Goal: Navigation & Orientation: Find specific page/section

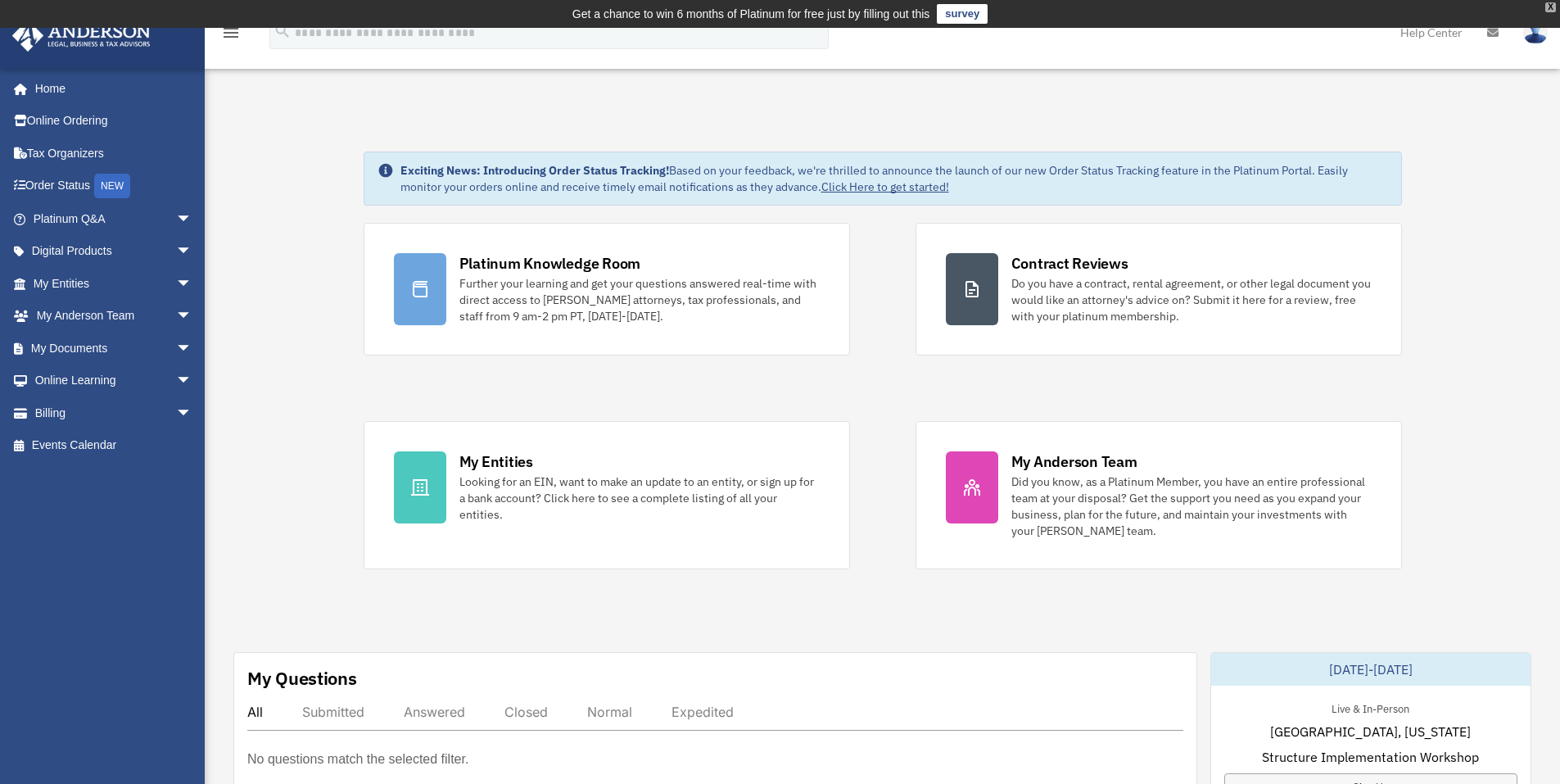
click at [1550, 7] on div "X" at bounding box center [1551, 7] width 11 height 10
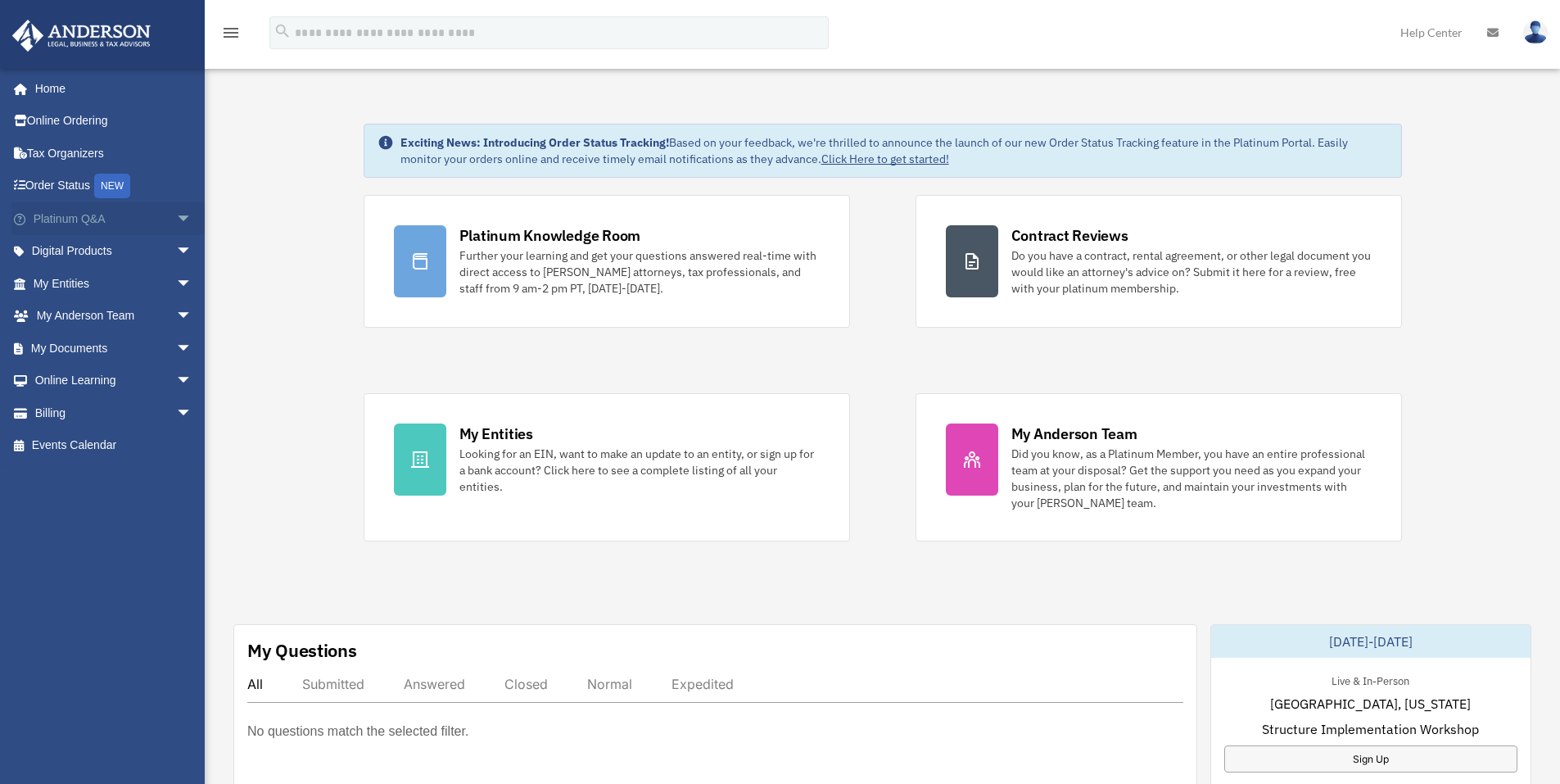
click at [88, 220] on link "Platinum Q&A arrow_drop_down" at bounding box center [114, 218] width 205 height 33
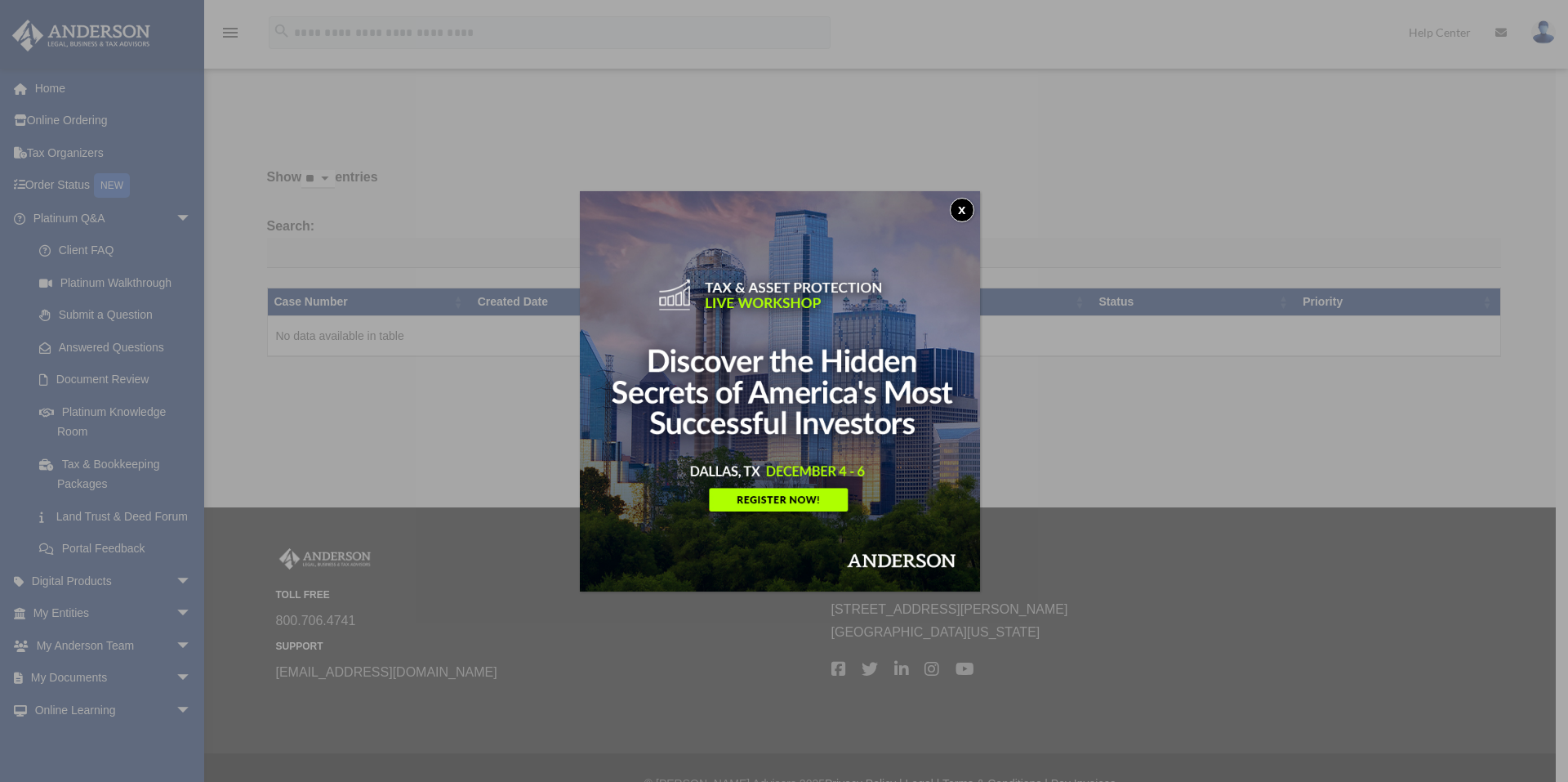
click at [961, 204] on button "x" at bounding box center [962, 209] width 24 height 24
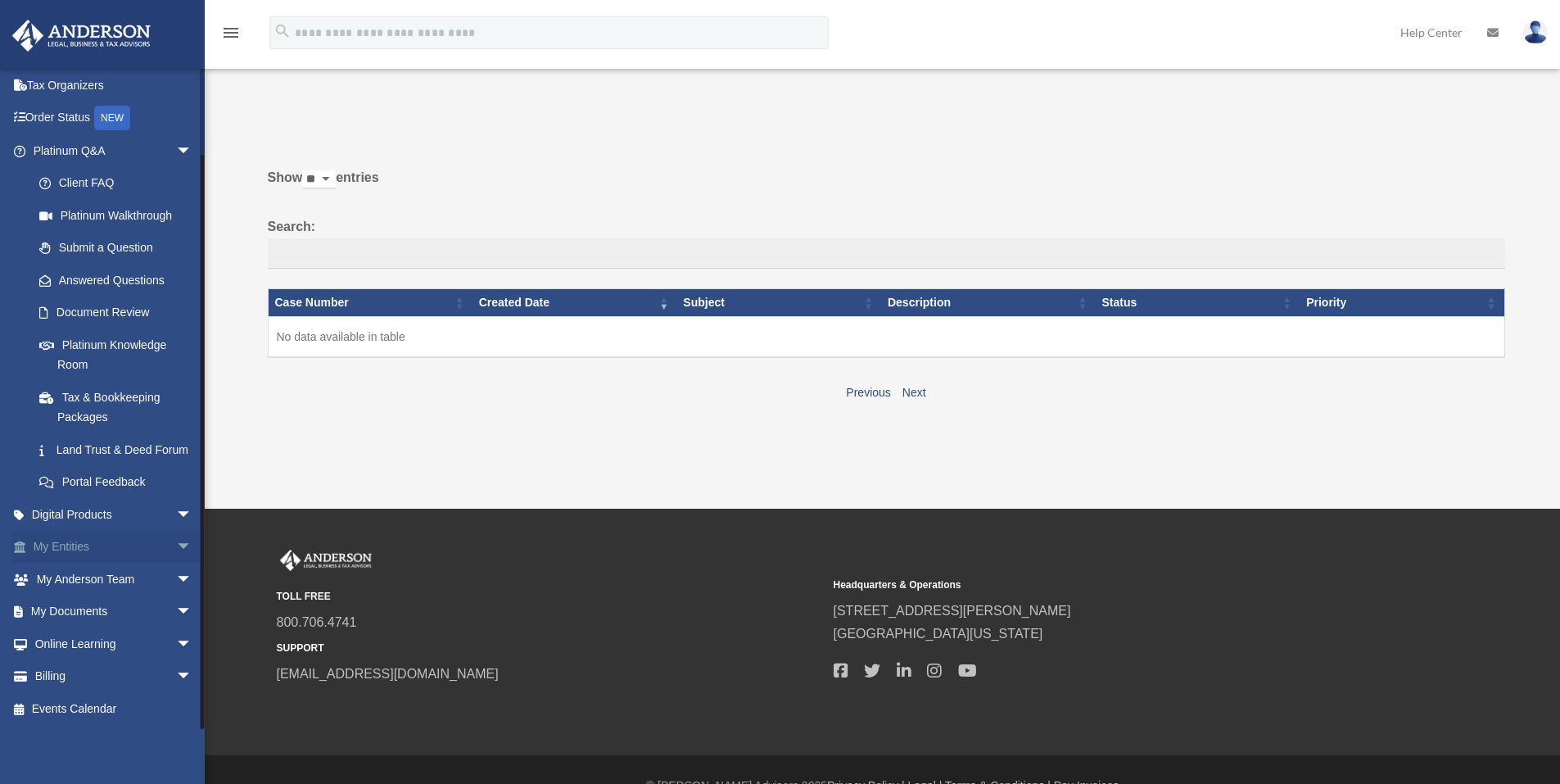
scroll to position [31, 0]
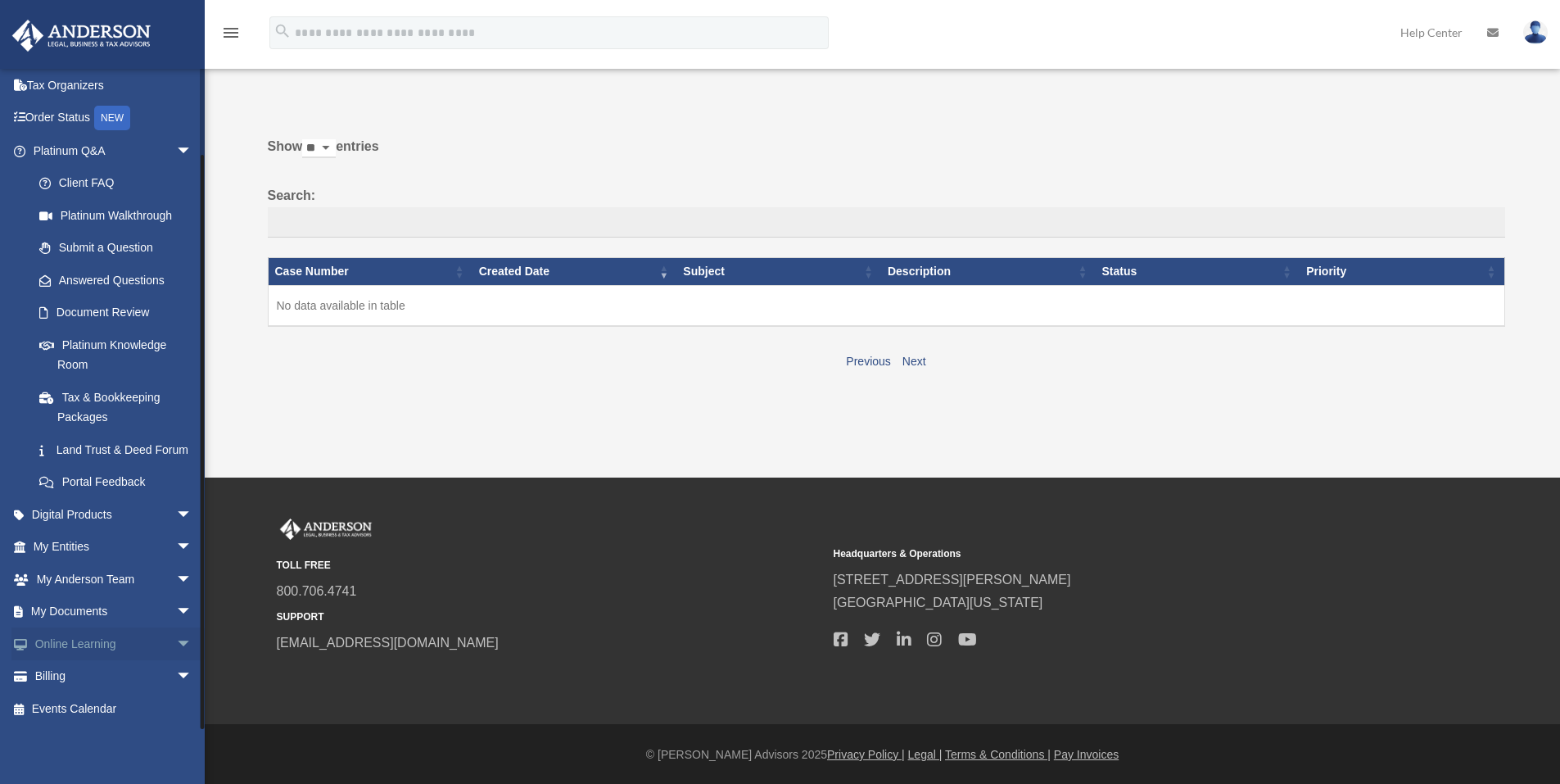
click at [104, 649] on link "Online Learning arrow_drop_down" at bounding box center [114, 643] width 205 height 33
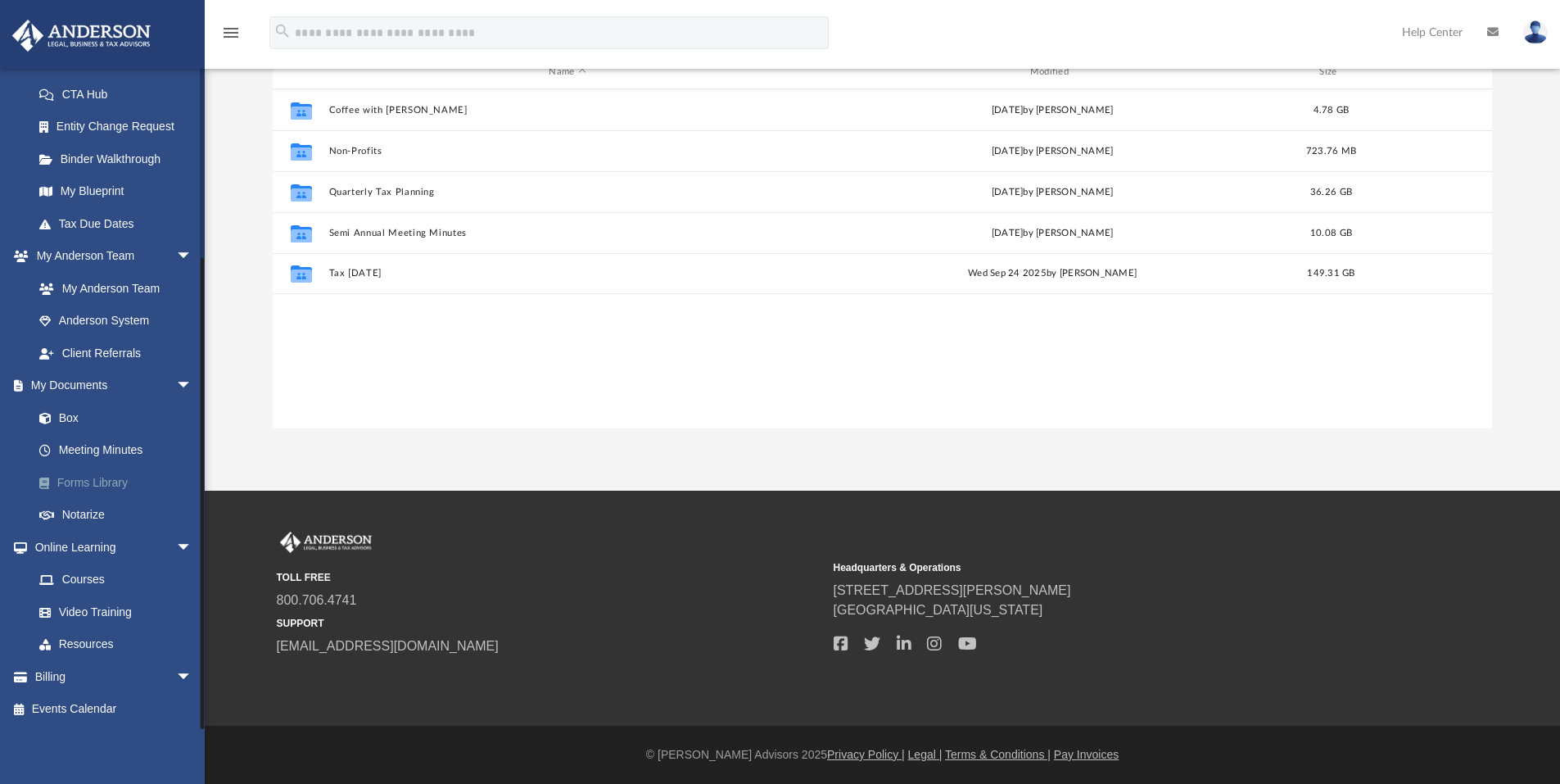
scroll to position [361, 1207]
click at [109, 579] on link "Courses" at bounding box center [120, 579] width 194 height 33
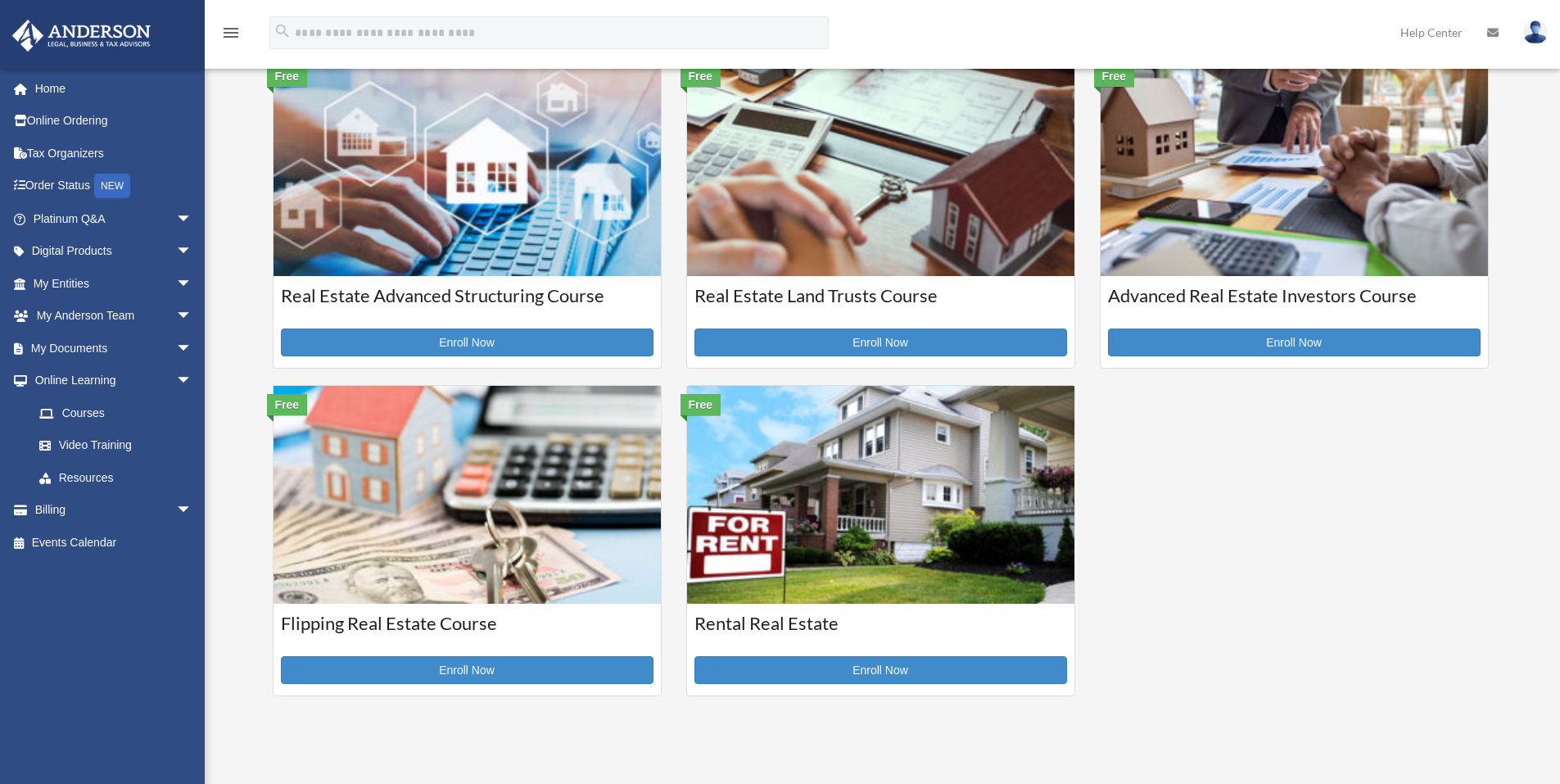
scroll to position [382, 0]
click at [917, 670] on link "Enroll Now" at bounding box center [880, 668] width 372 height 28
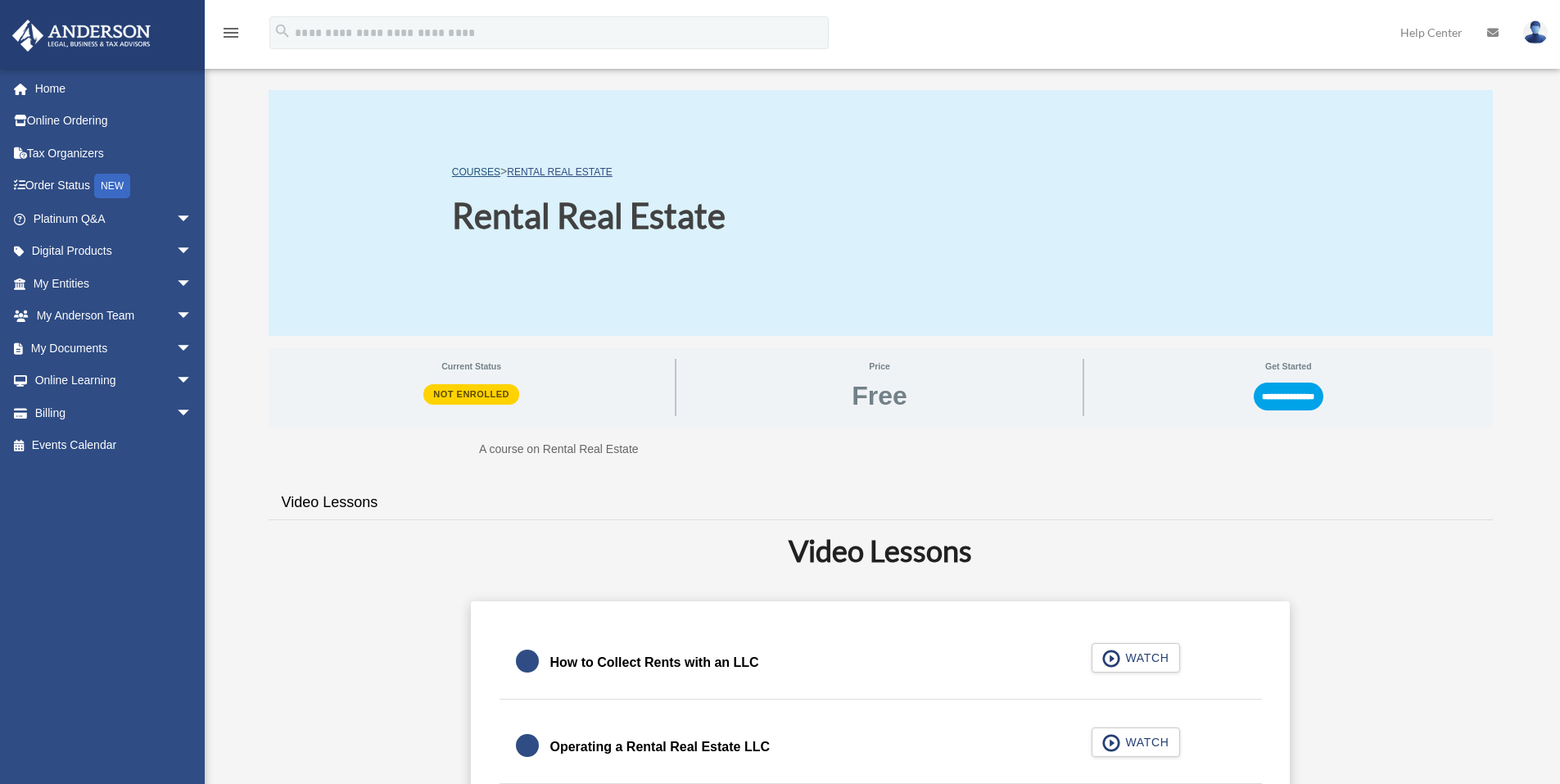
click at [486, 168] on link "COURSES" at bounding box center [476, 171] width 48 height 12
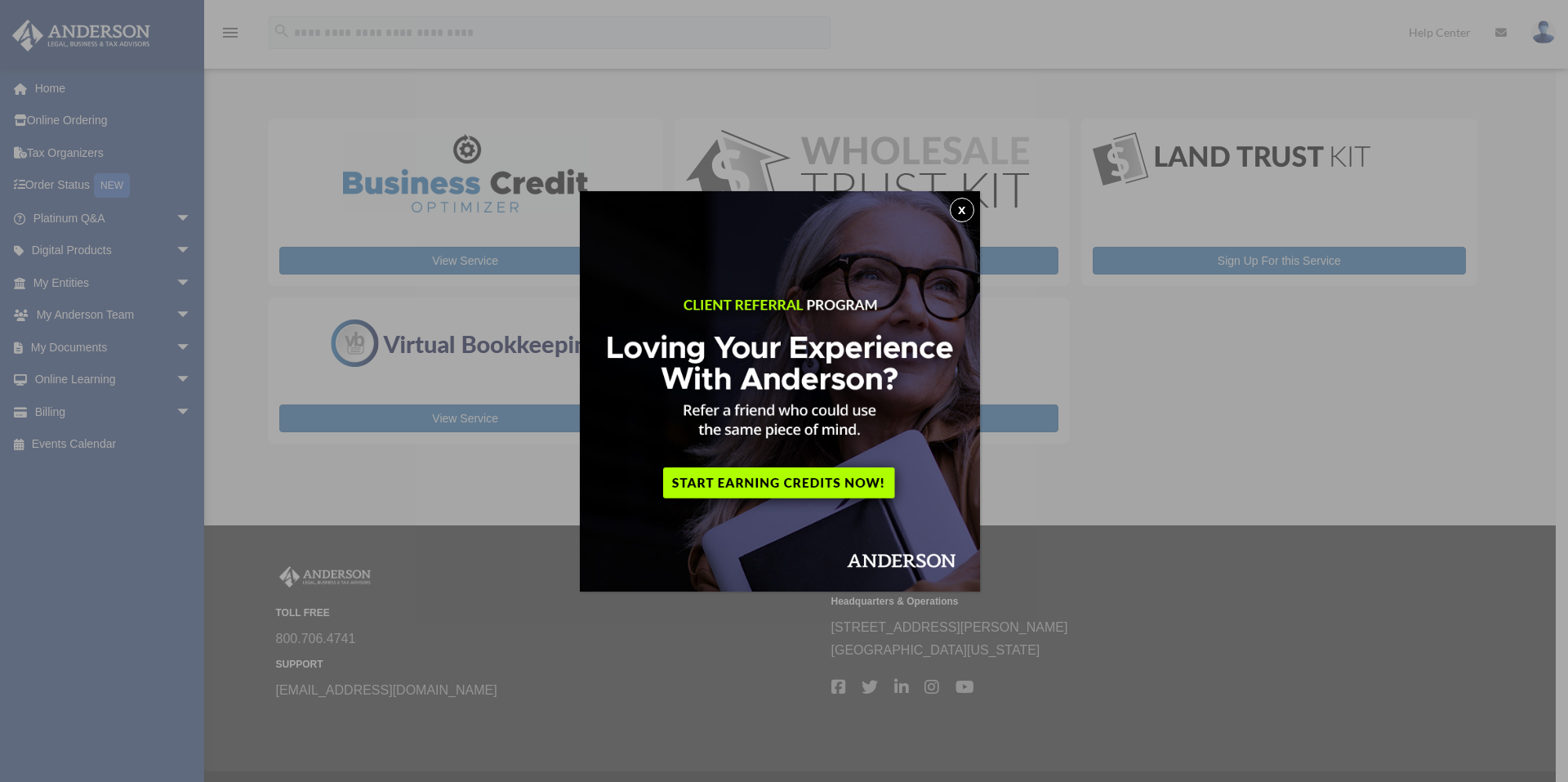
click at [965, 208] on button "x" at bounding box center [962, 209] width 24 height 24
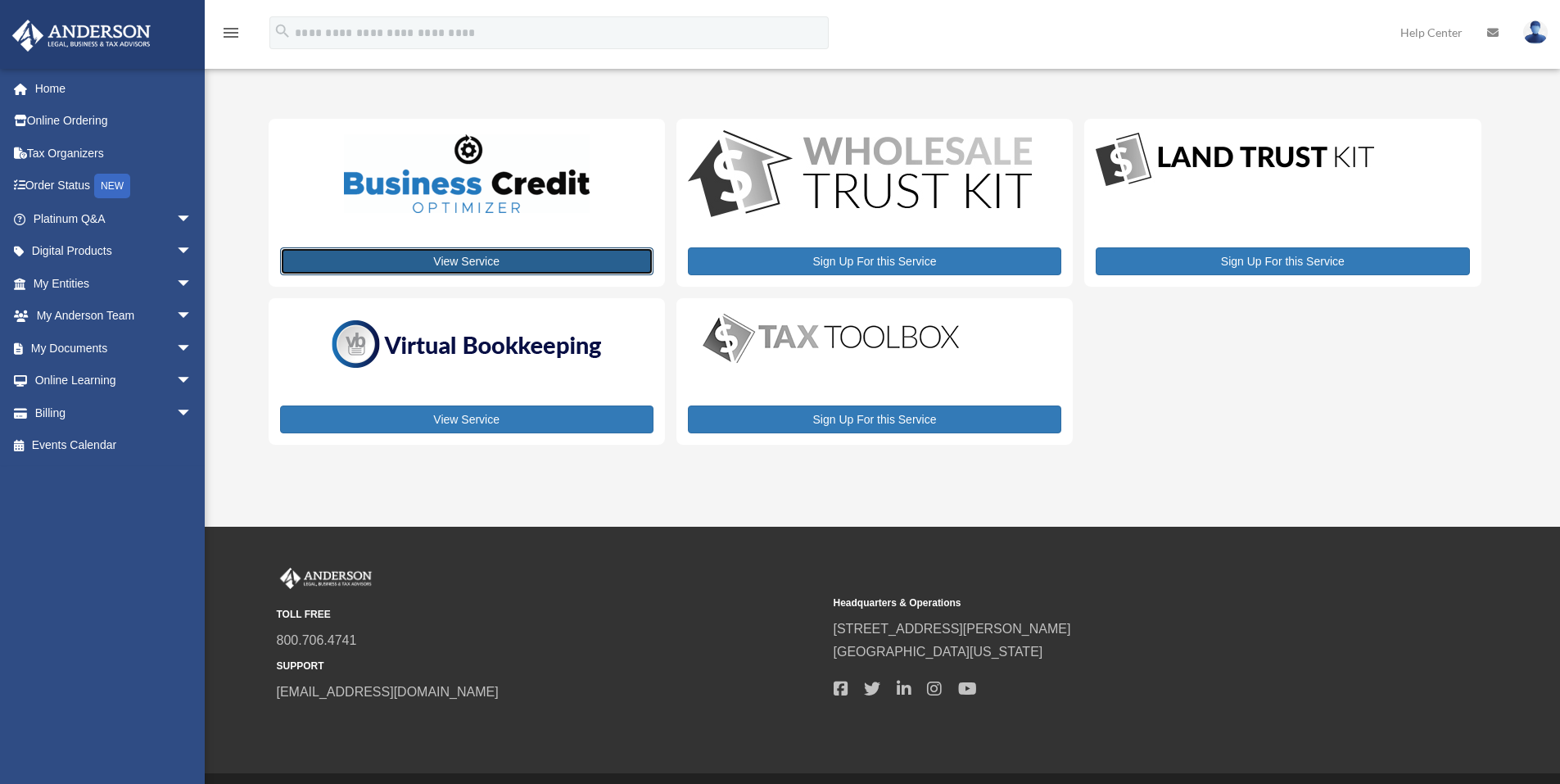
click at [486, 257] on link "View Service" at bounding box center [466, 261] width 373 height 28
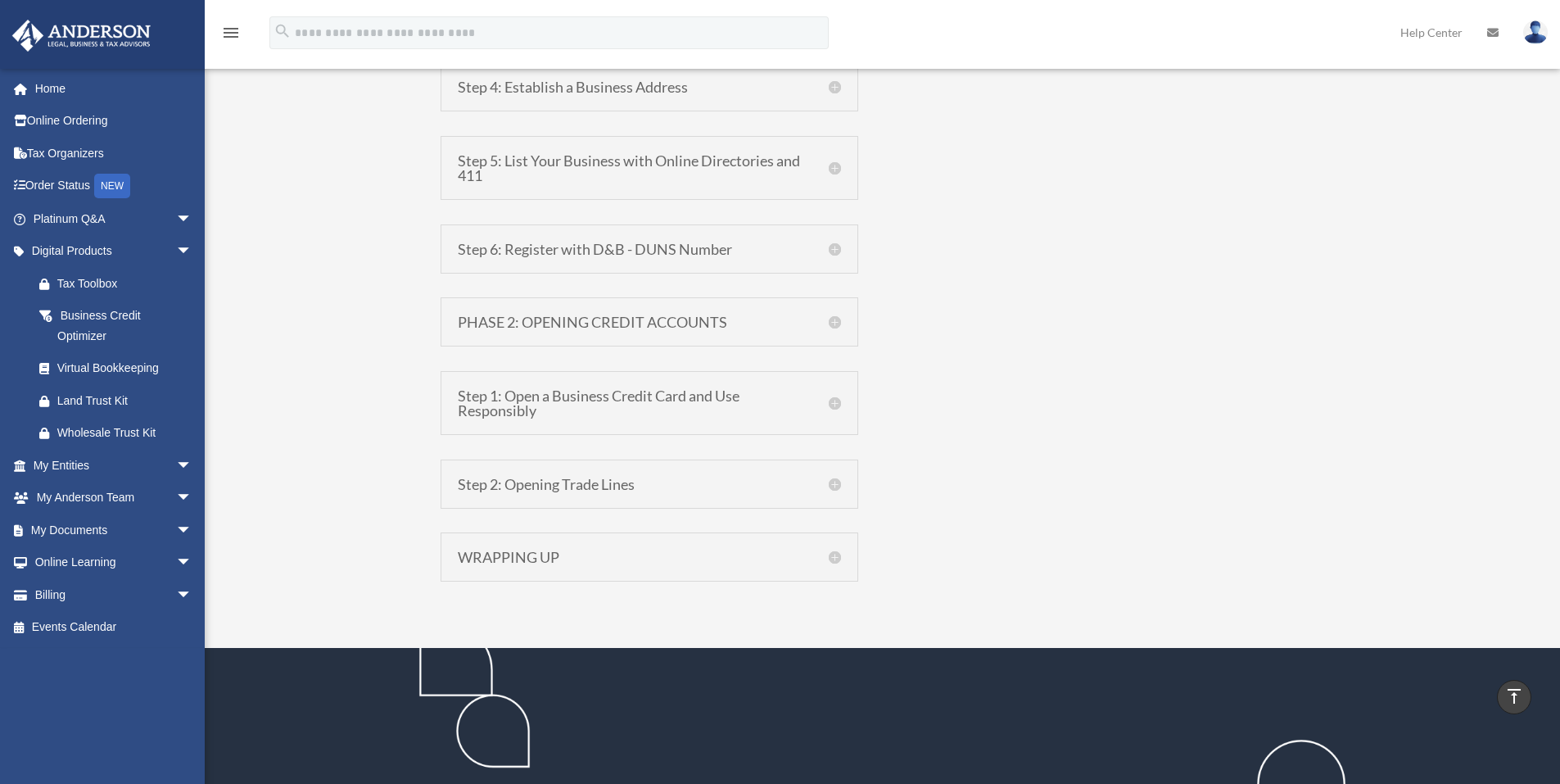
scroll to position [1474, 0]
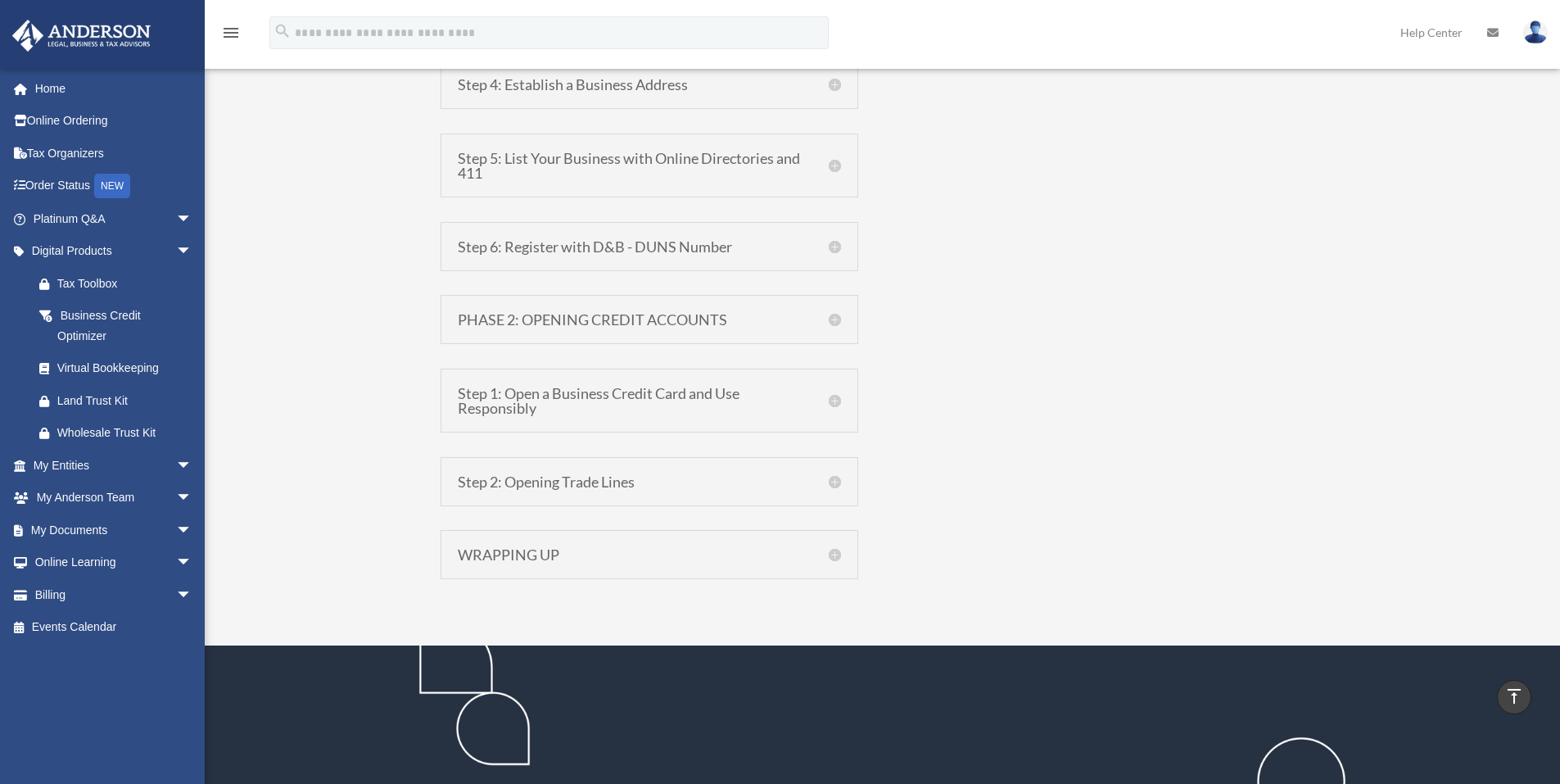
click at [682, 318] on h5 "PHASE 2: OPENING CREDIT ACCOUNTS" at bounding box center [649, 319] width 383 height 14
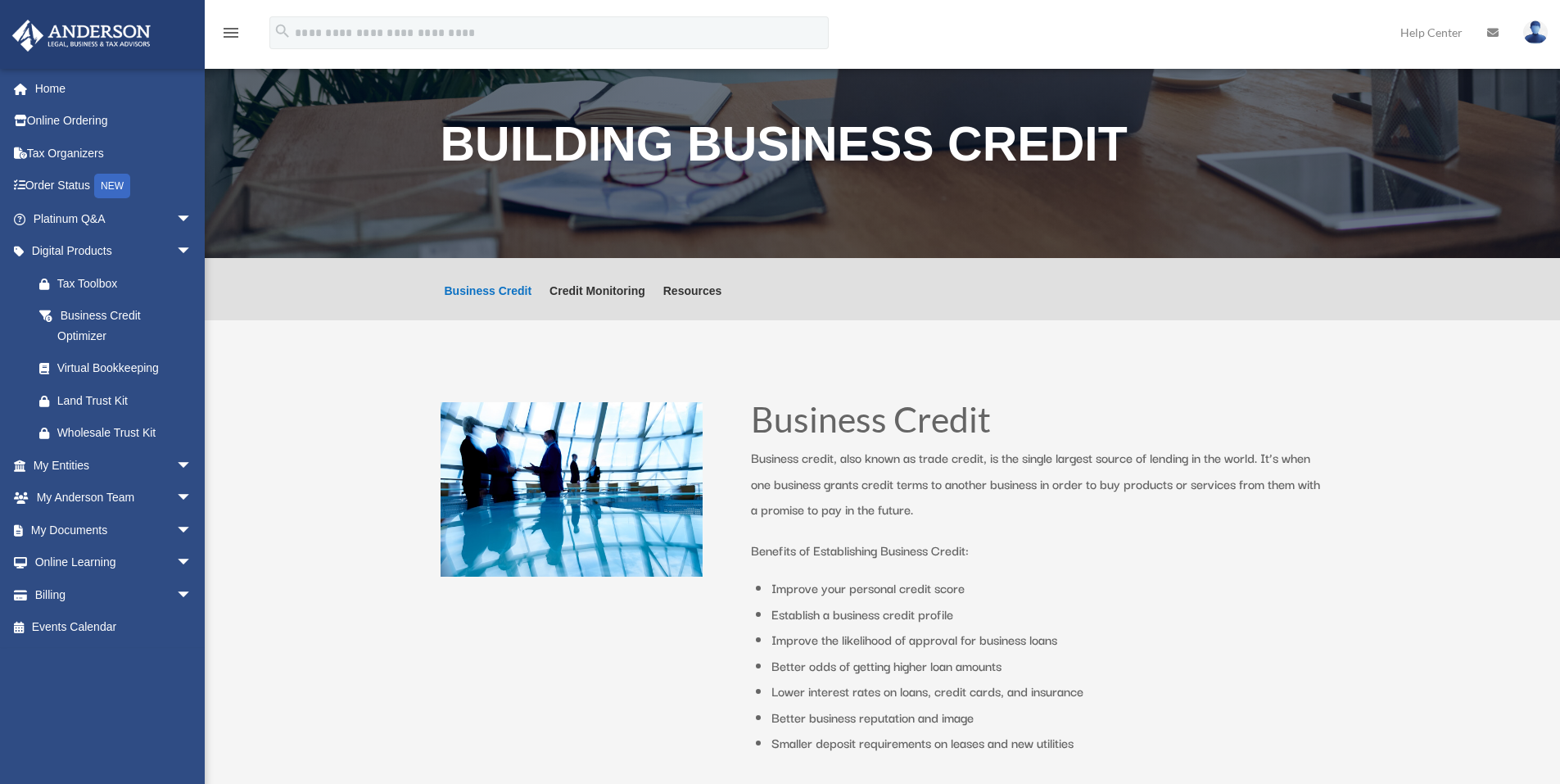
scroll to position [0, 0]
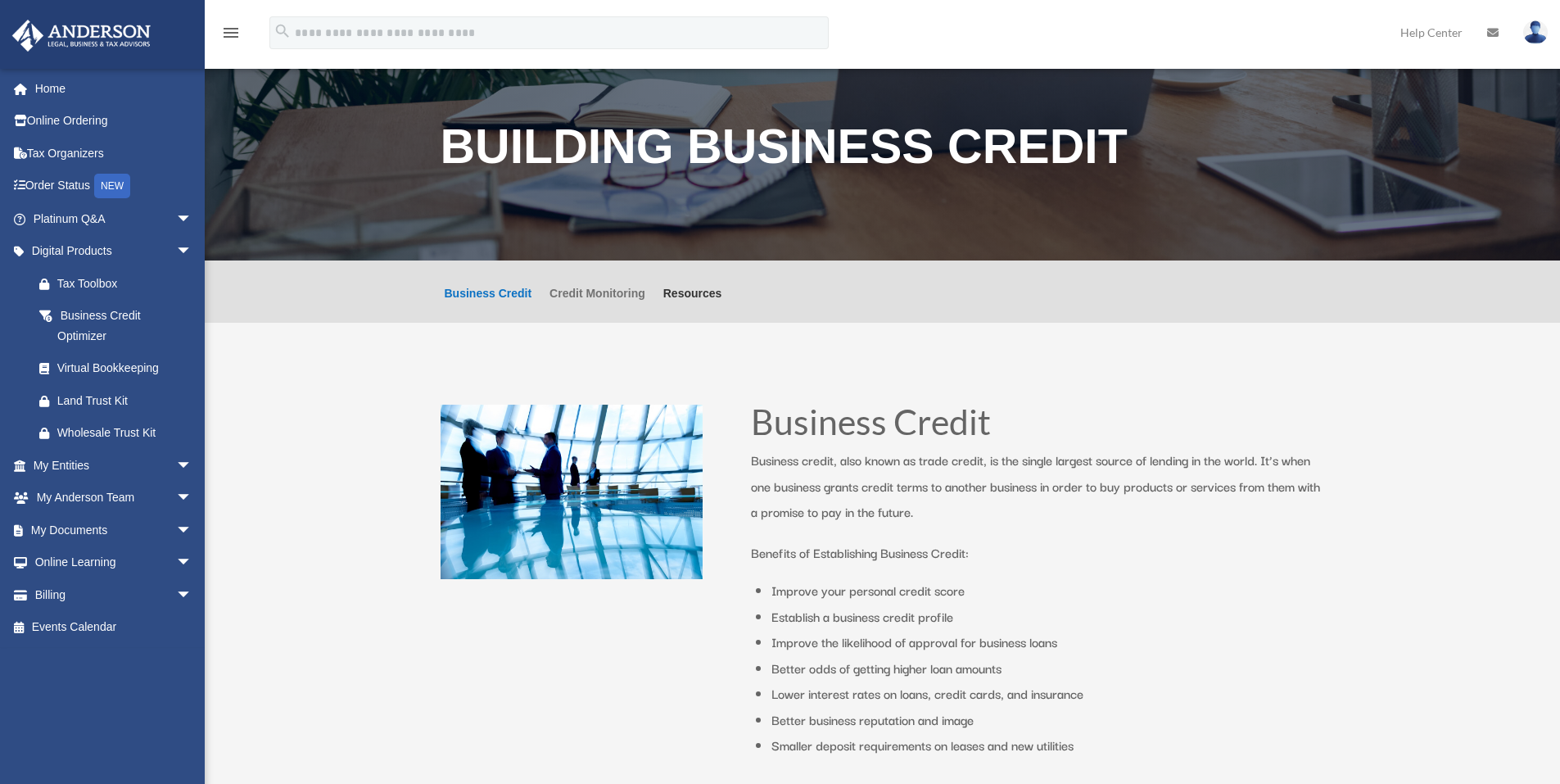
click at [604, 292] on link "Credit Monitoring" at bounding box center [597, 304] width 96 height 35
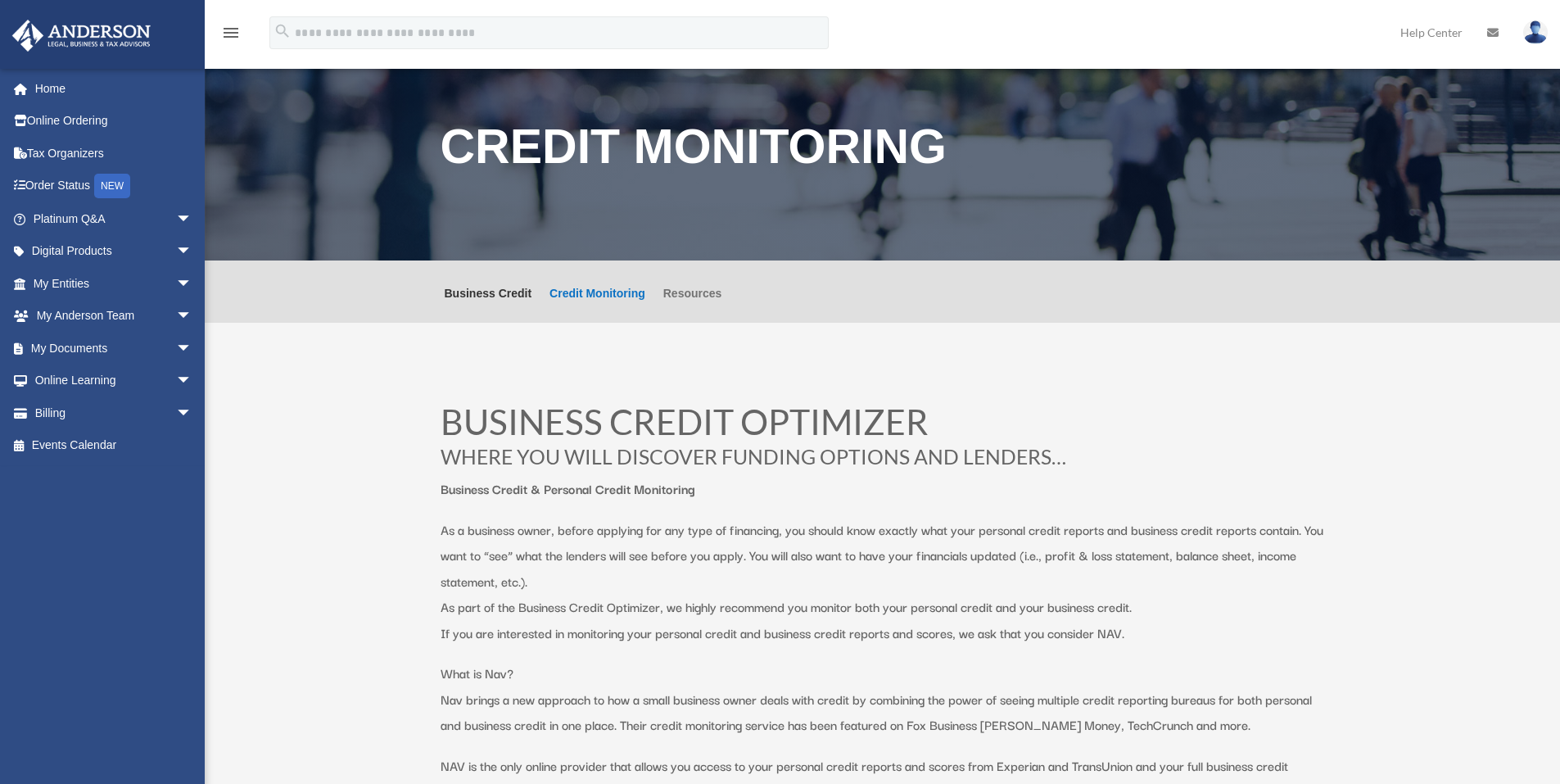
click at [701, 292] on link "Resources" at bounding box center [693, 304] width 59 height 35
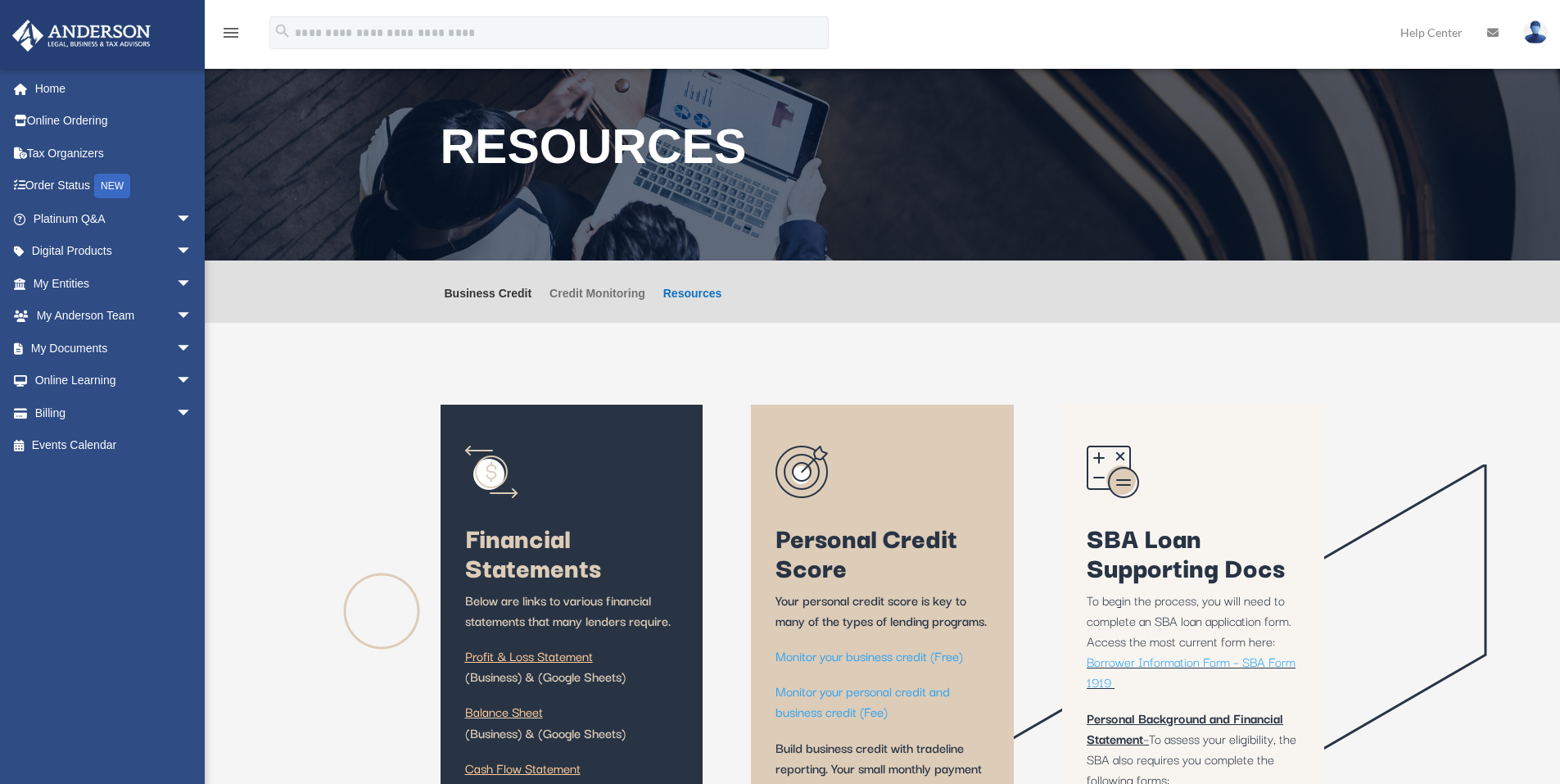
click at [590, 291] on link "Credit Monitoring" at bounding box center [597, 304] width 96 height 35
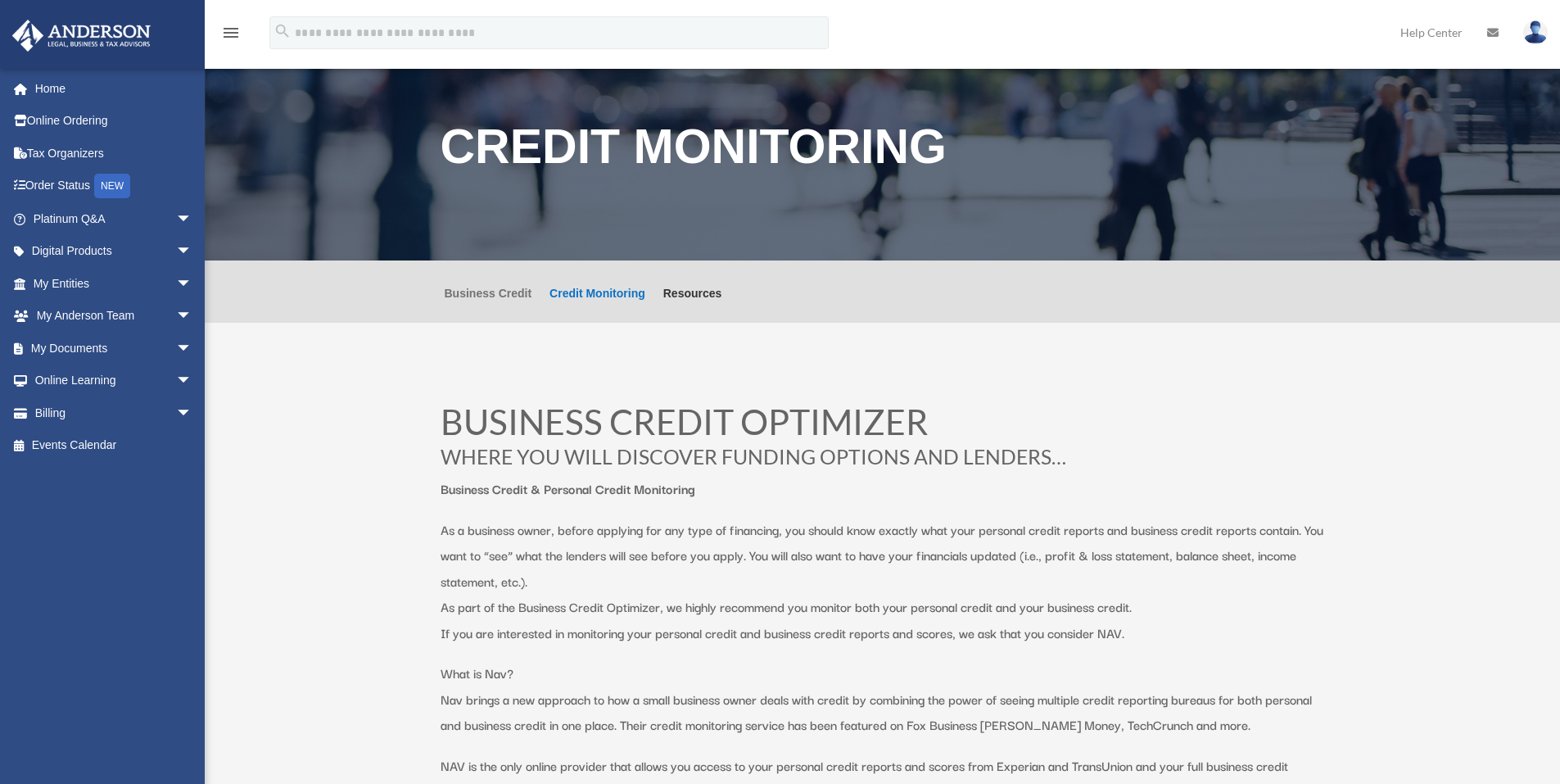
click at [491, 295] on link "Business Credit" at bounding box center [489, 304] width 88 height 35
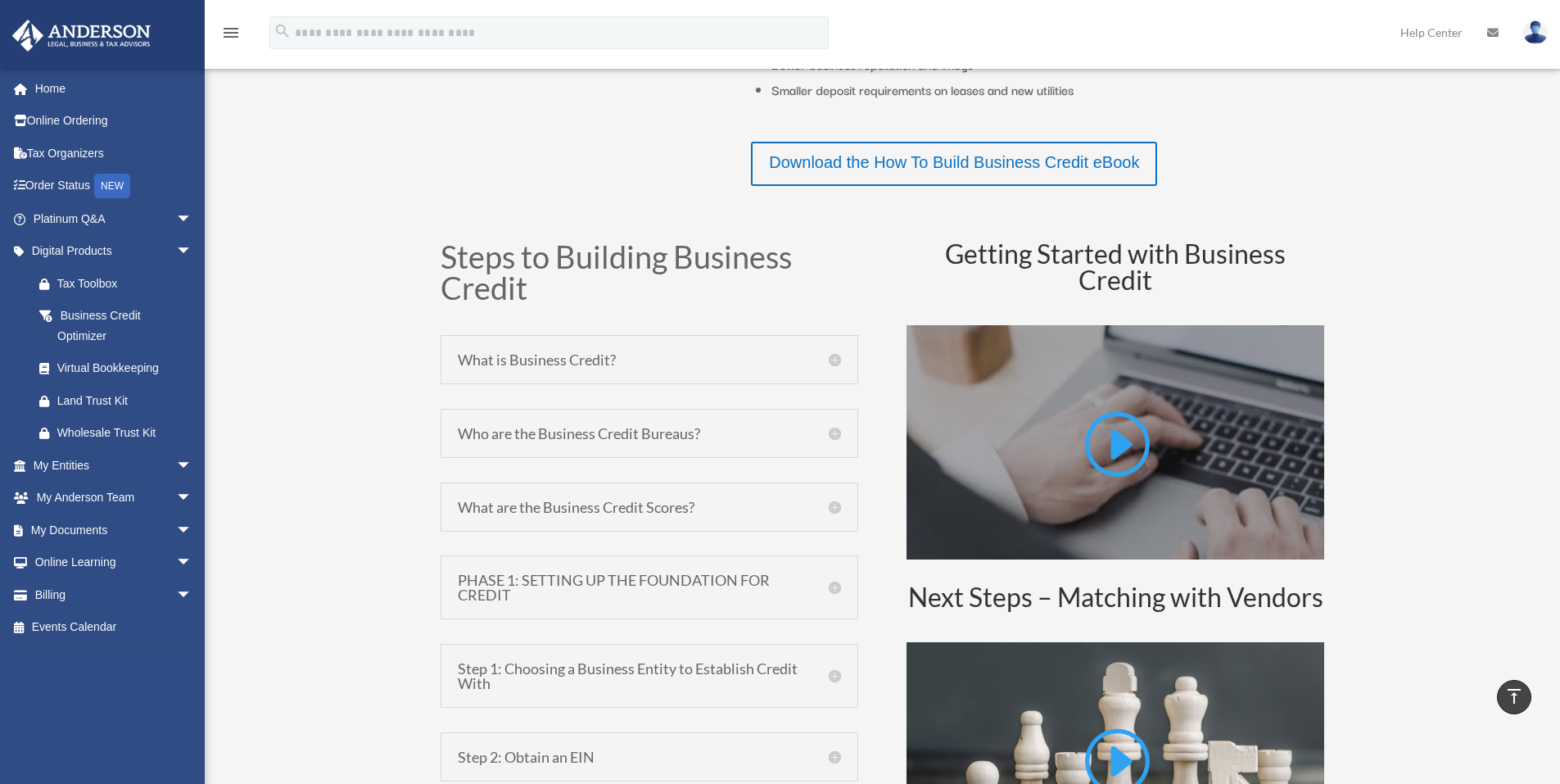
scroll to position [710, 0]
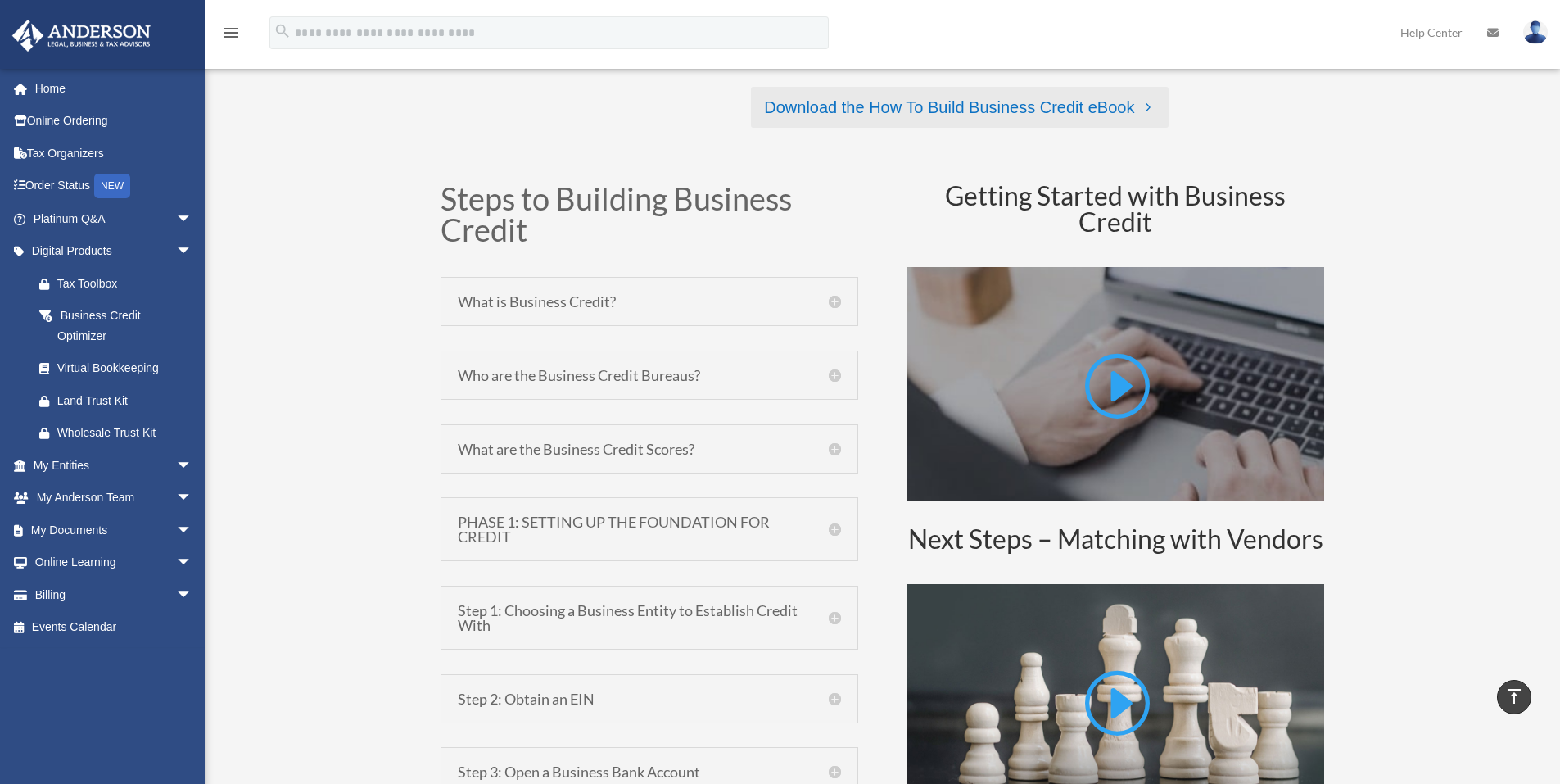
click at [951, 114] on link "Download the How To Build Business Credit eBook" at bounding box center [960, 108] width 418 height 41
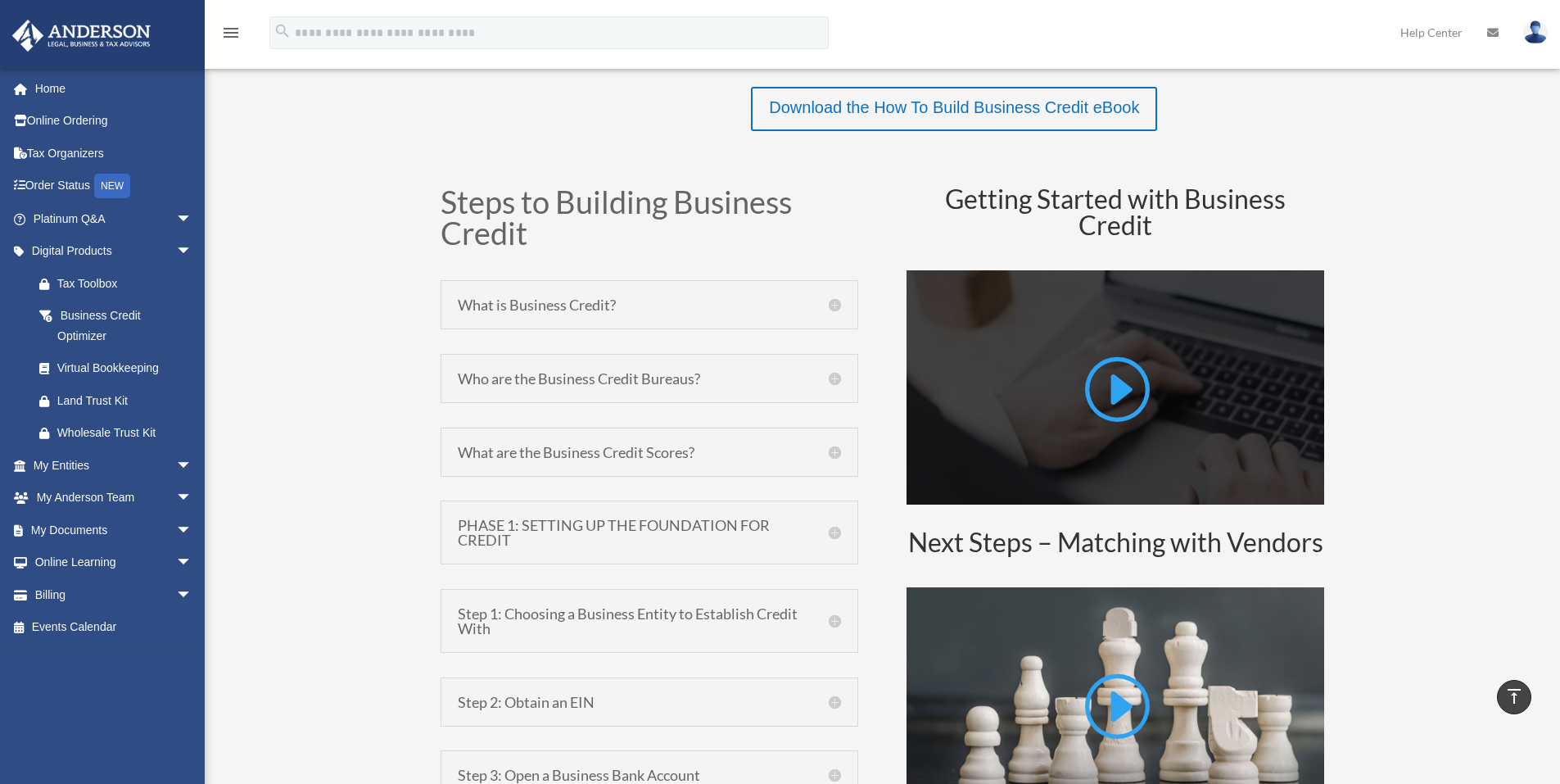
click at [1122, 390] on link at bounding box center [1115, 394] width 69 height 83
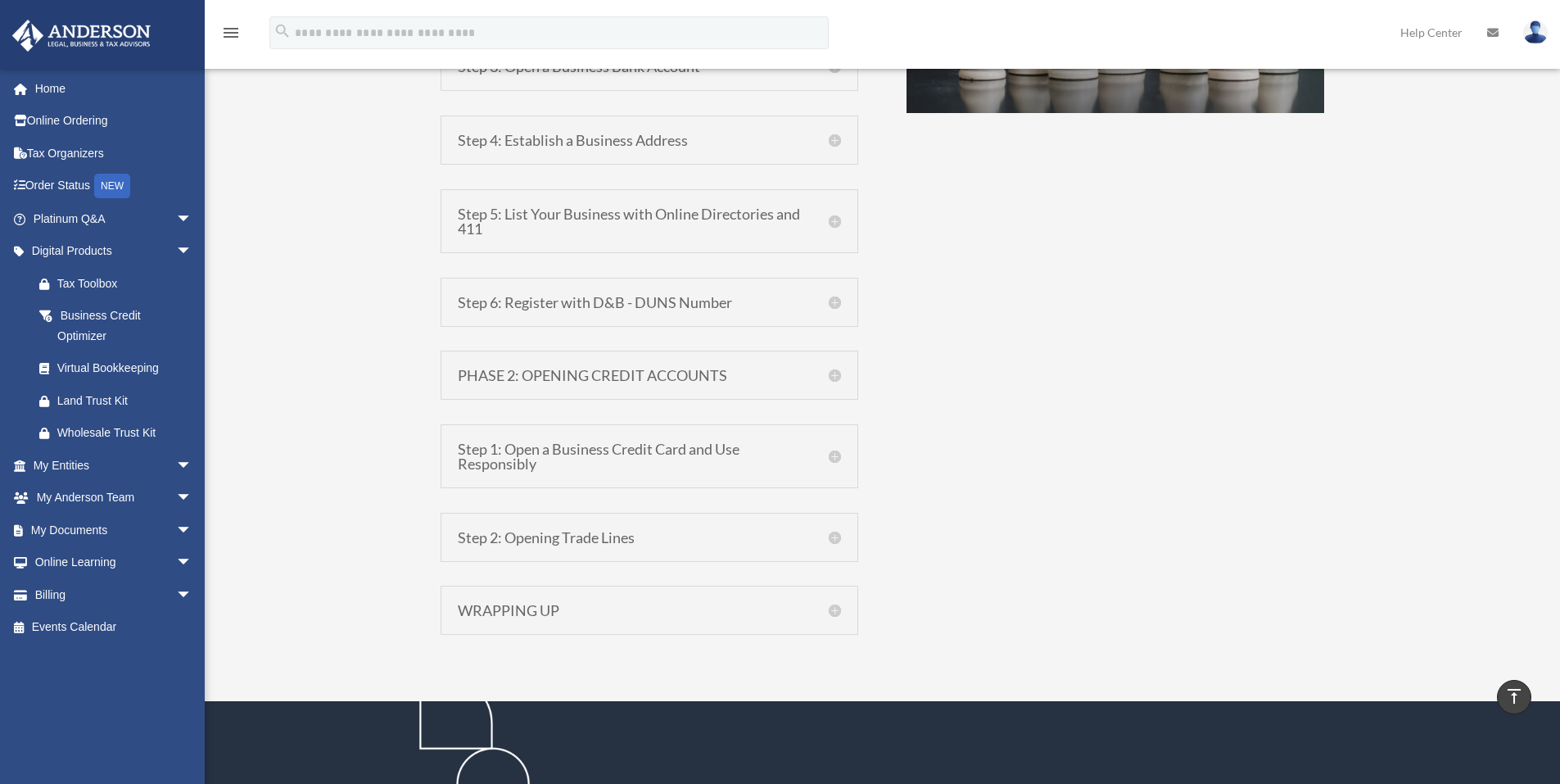
scroll to position [1419, 0]
click at [593, 534] on h5 "Step 2: Opening Trade Lines" at bounding box center [649, 536] width 383 height 14
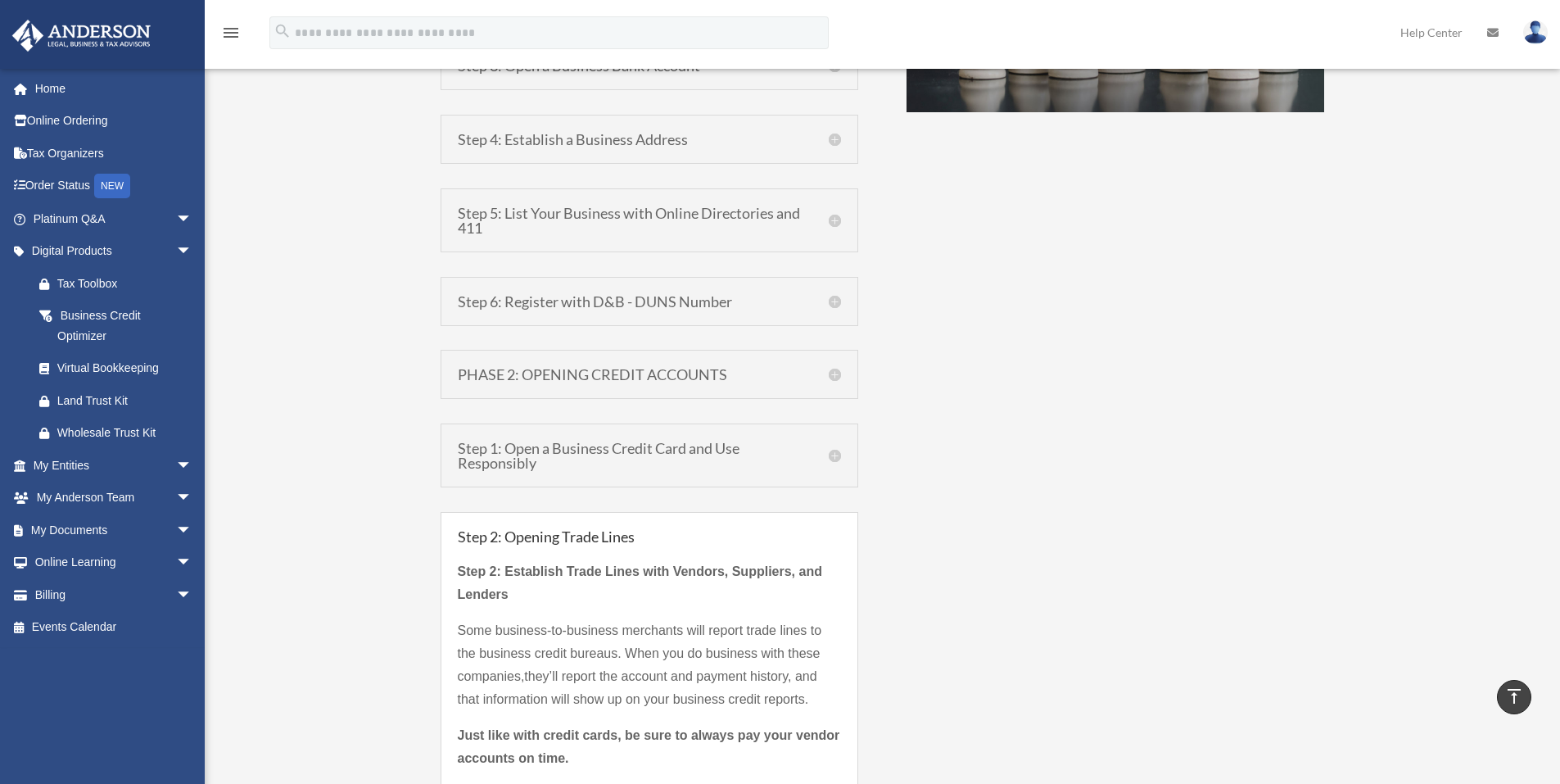
click at [789, 540] on h5 "Step 2: Opening Trade Lines" at bounding box center [649, 536] width 383 height 14
click at [468, 529] on h5 "Step 2: Opening Trade Lines" at bounding box center [649, 536] width 383 height 14
click at [497, 445] on h5 "Step 1: Open a Business Credit Card and Use Responsibly" at bounding box center [649, 455] width 383 height 30
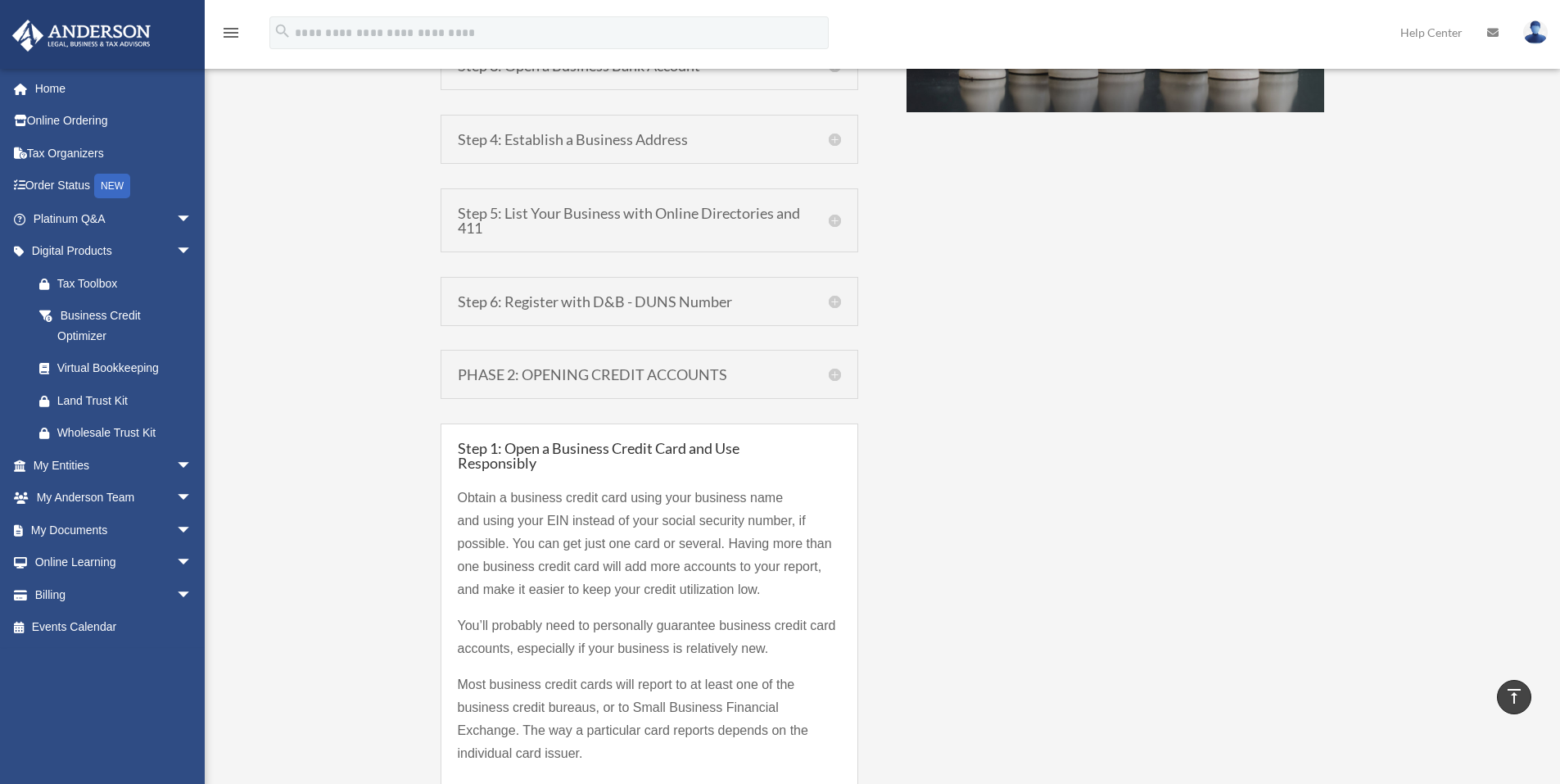
click at [607, 378] on h5 "PHASE 2: OPENING CREDIT ACCOUNTS" at bounding box center [649, 374] width 383 height 14
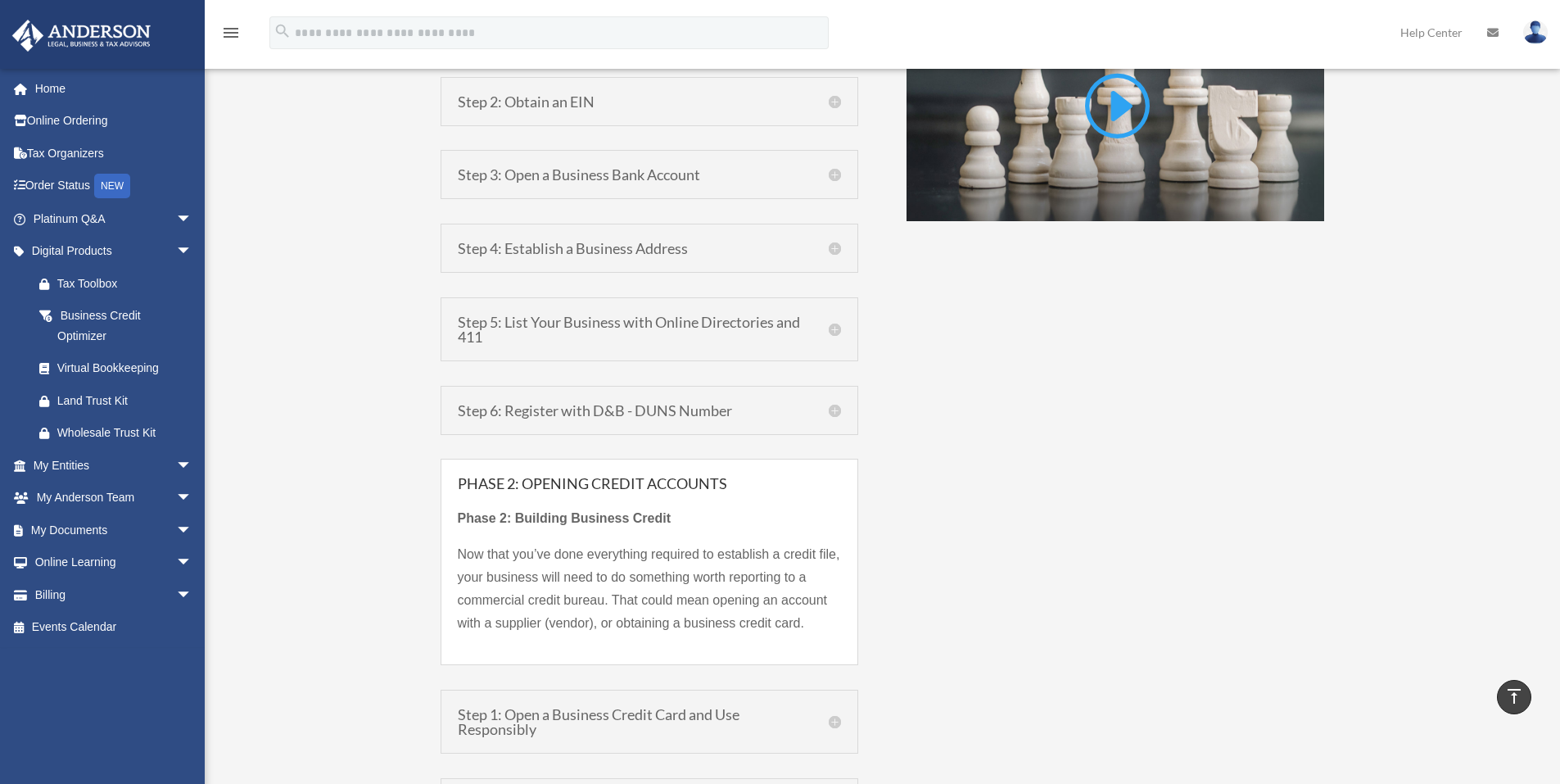
scroll to position [1255, 0]
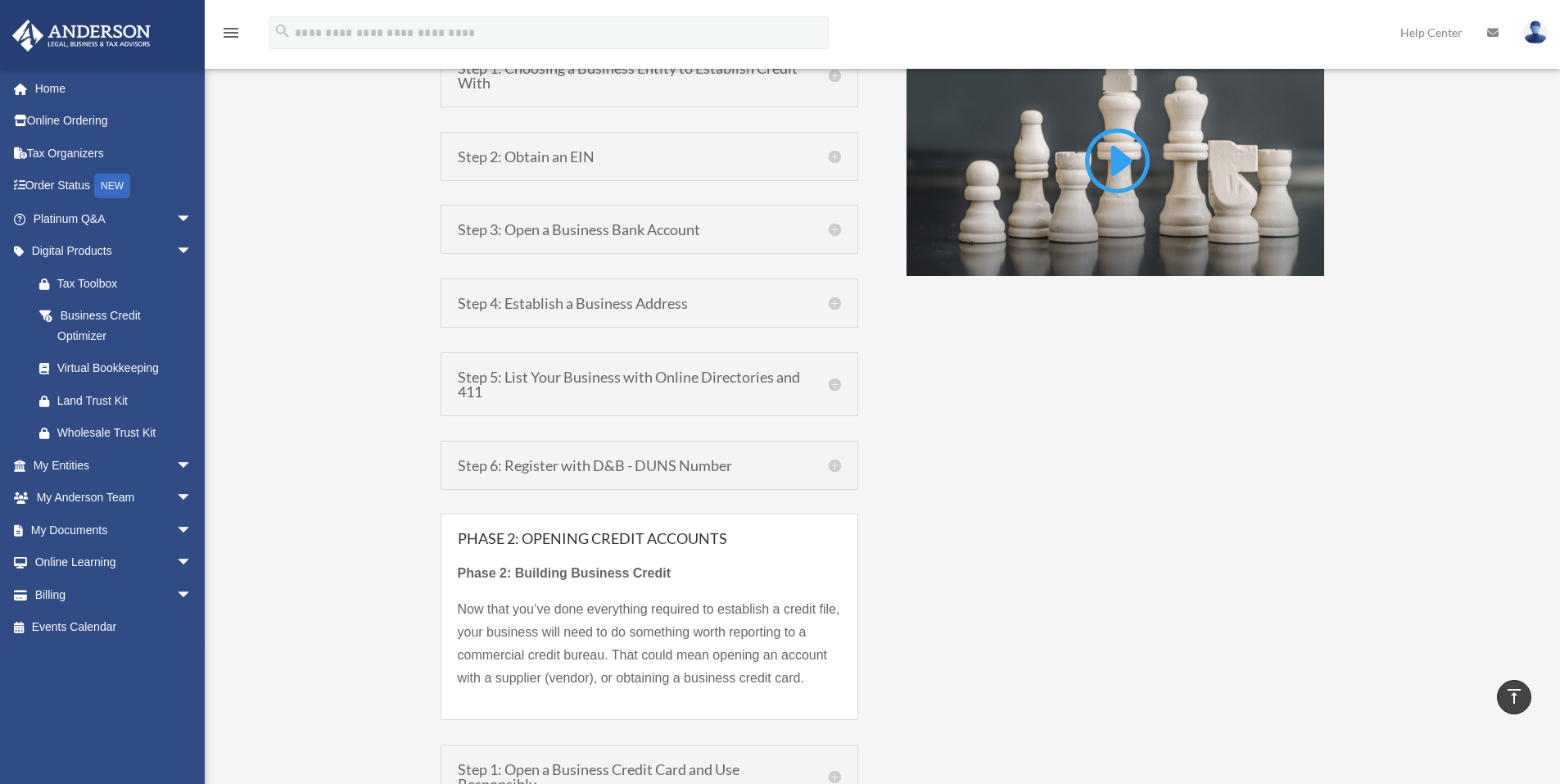
click at [569, 467] on h5 "Step 6: Register with D&B - DUNS Number" at bounding box center [649, 465] width 383 height 14
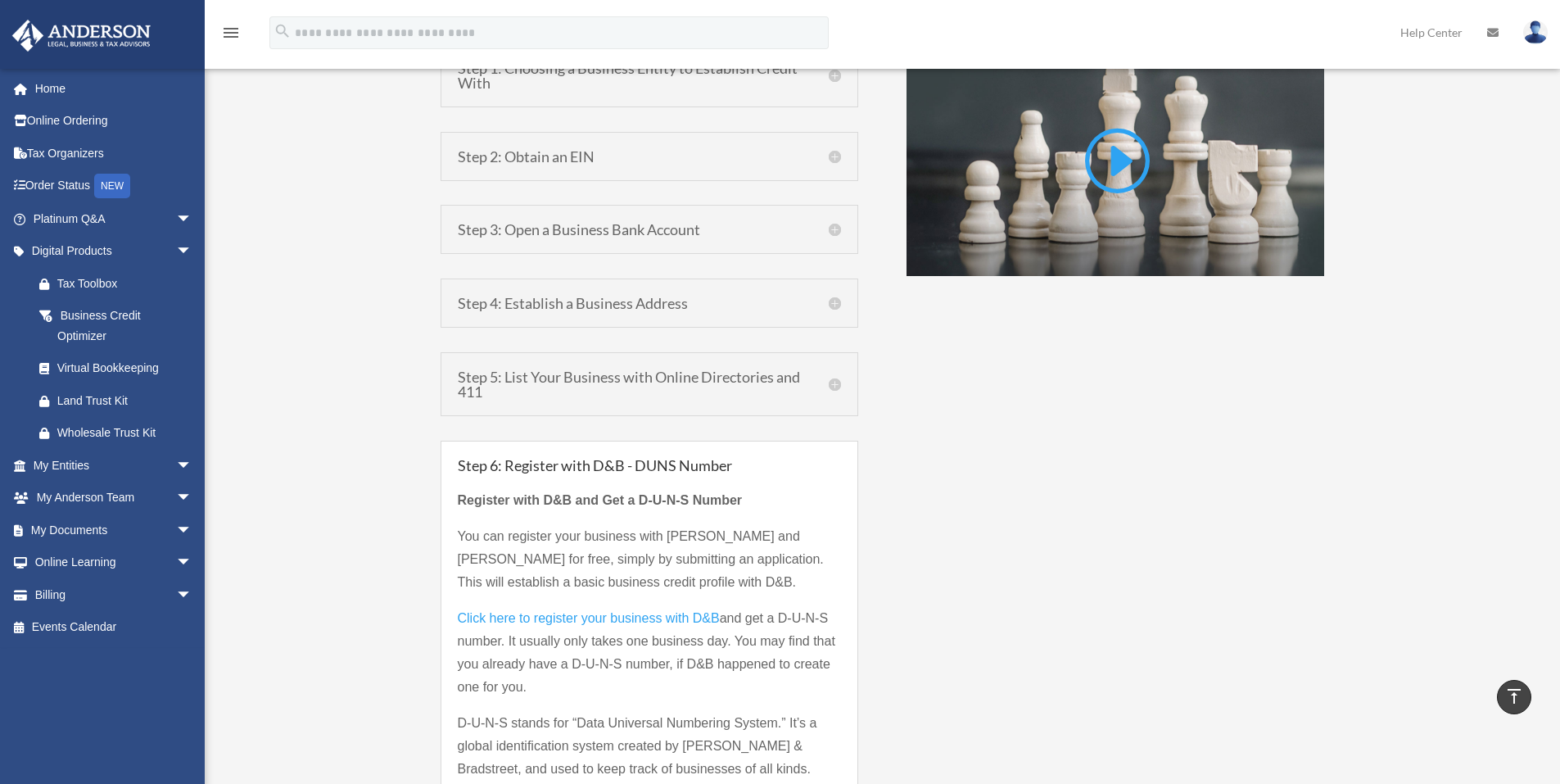
scroll to position [1201, 0]
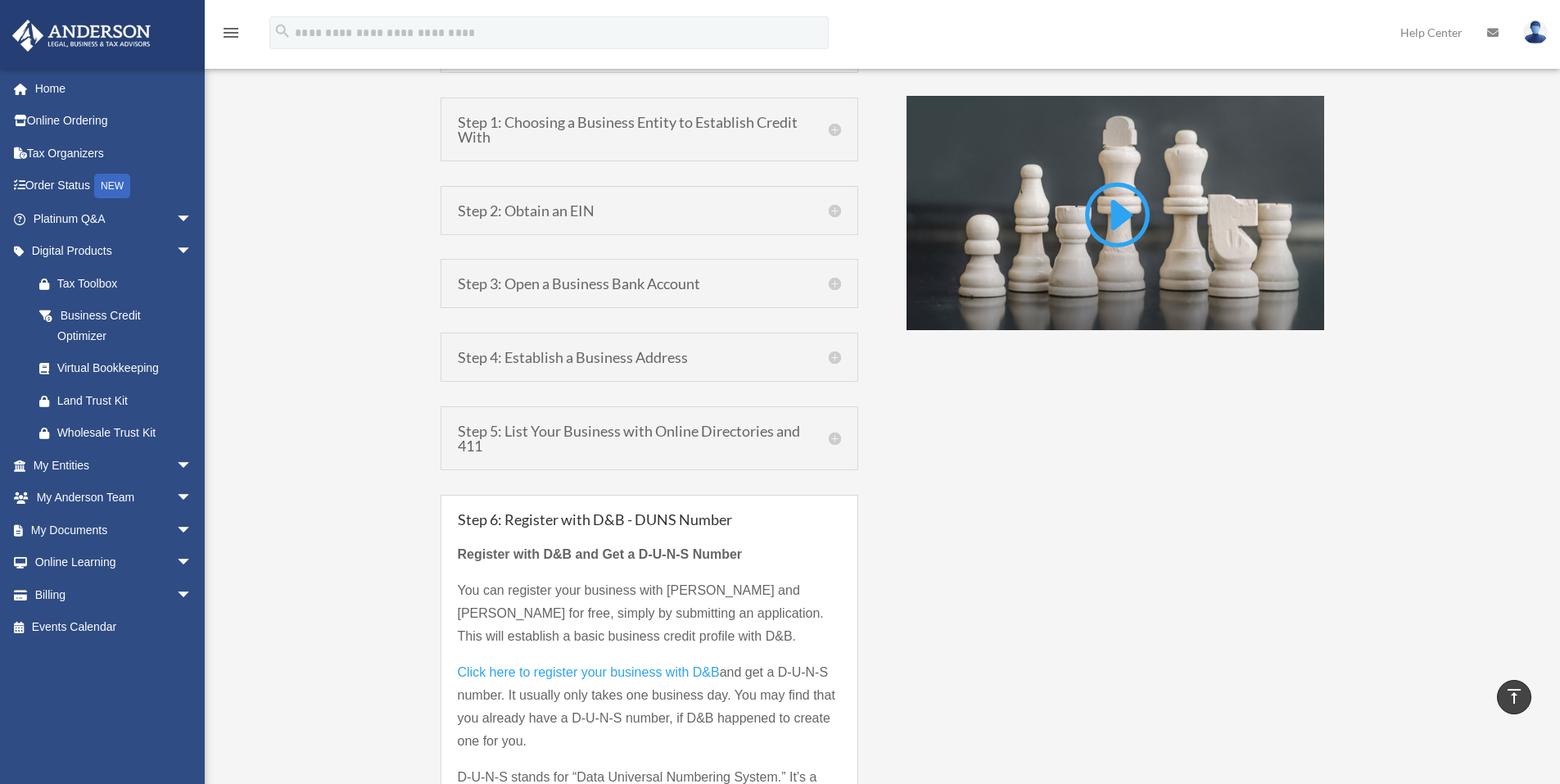
click at [562, 440] on h5 "Step 5: List Your Business with Online Directories and 411" at bounding box center [649, 438] width 383 height 30
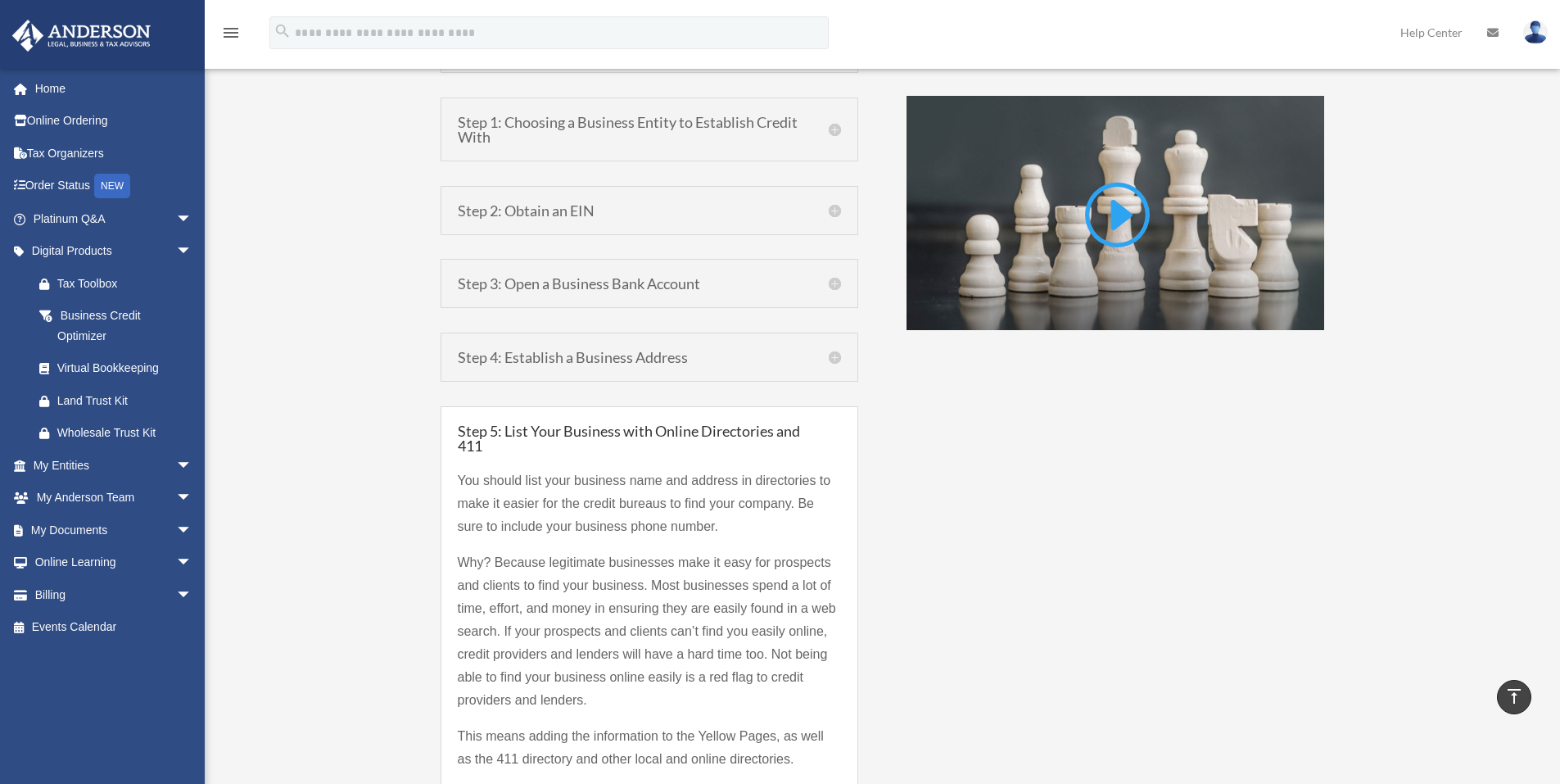
click at [585, 373] on div "Step 4: Establish a Business Address Lenders are very leery of lending to a bus…" at bounding box center [649, 357] width 418 height 49
click at [599, 345] on div "Step 4: Establish a Business Address Lenders are very leery of lending to a bus…" at bounding box center [649, 357] width 418 height 49
click at [583, 356] on h5 "Step 4: Establish a Business Address" at bounding box center [649, 357] width 383 height 14
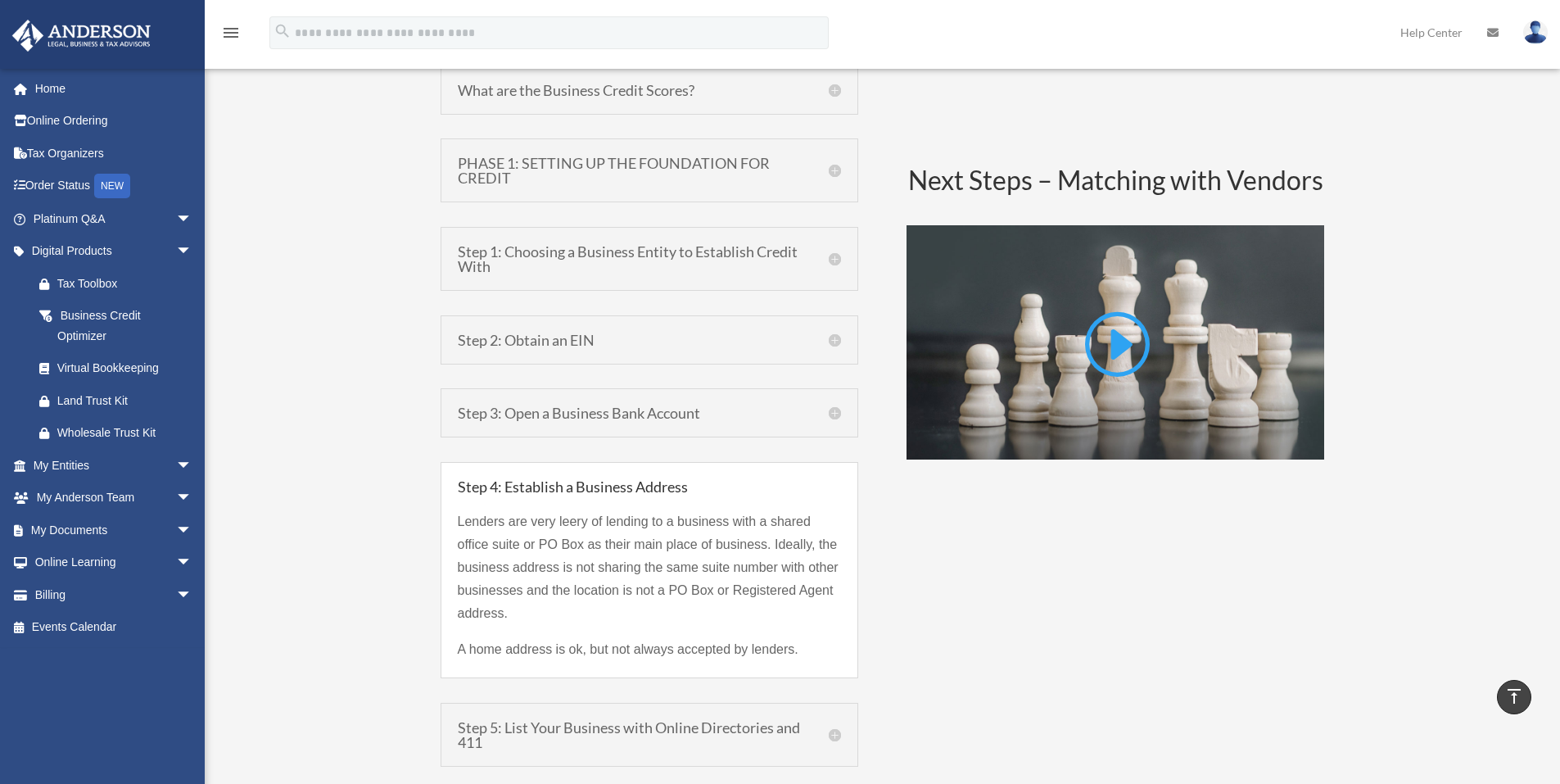
scroll to position [982, 0]
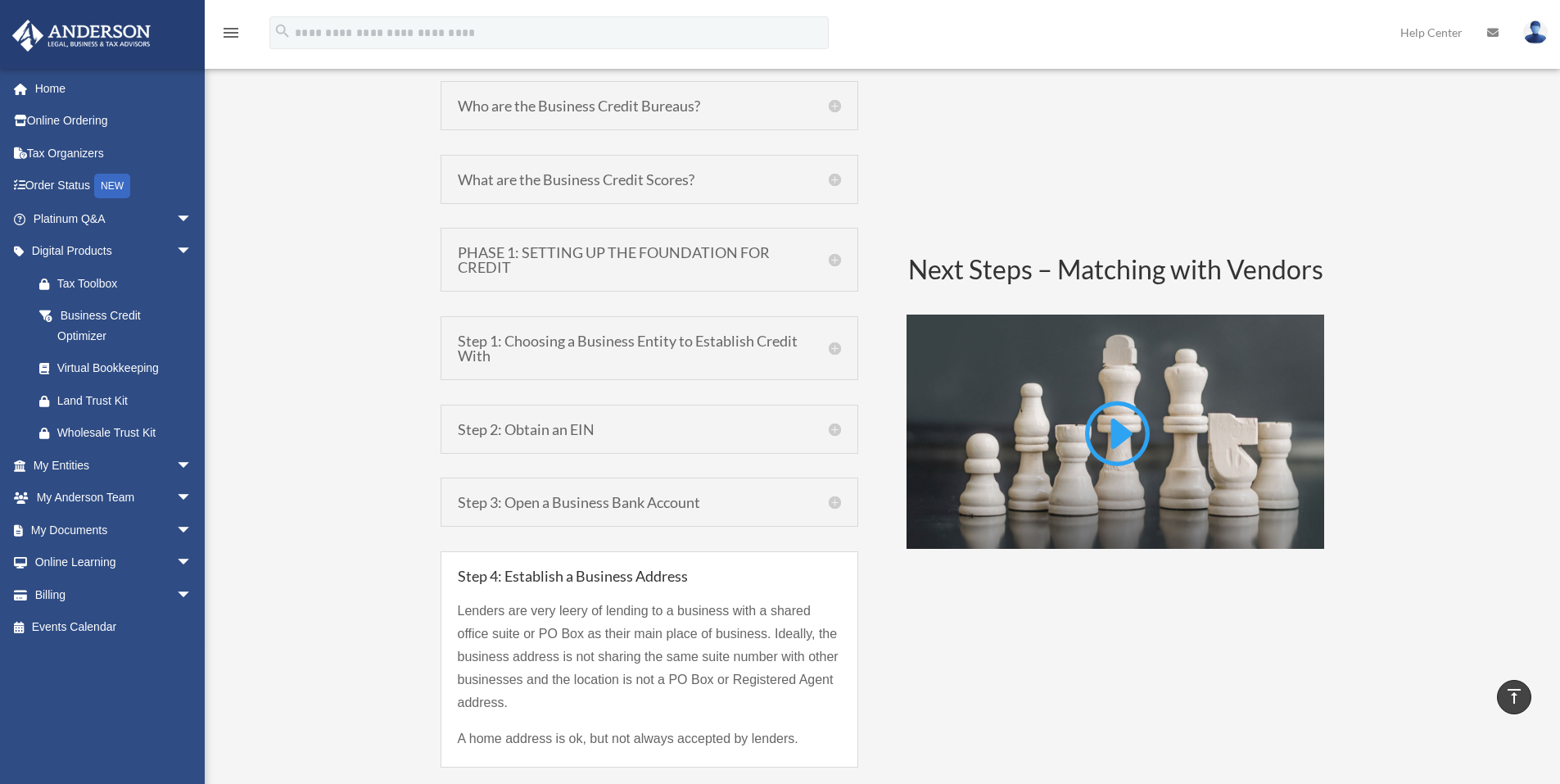
click at [663, 508] on h5 "Step 3: Open a Business Bank Account" at bounding box center [649, 501] width 383 height 14
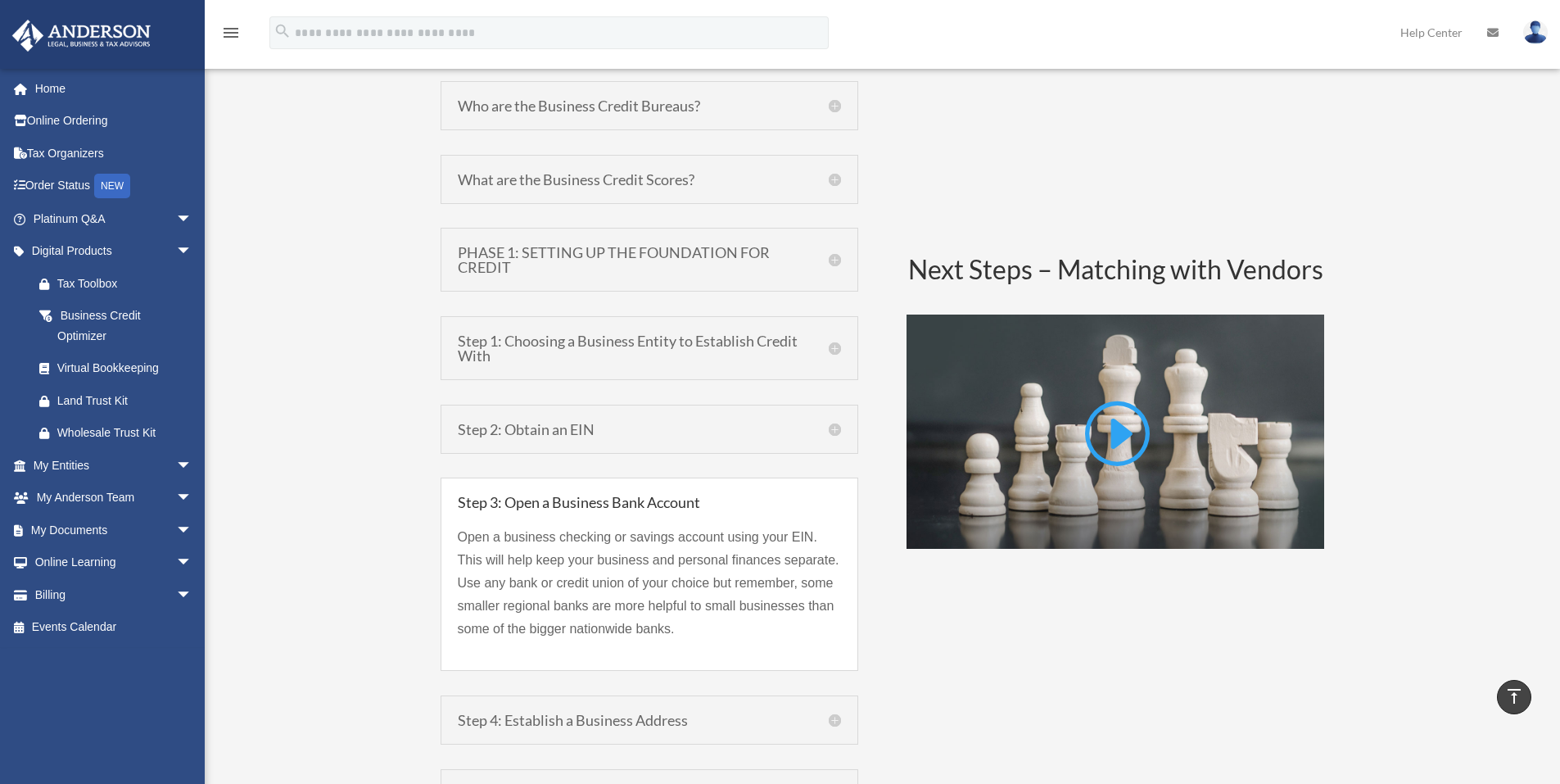
click at [670, 433] on h5 "Step 2: Obtain an EIN" at bounding box center [649, 429] width 383 height 14
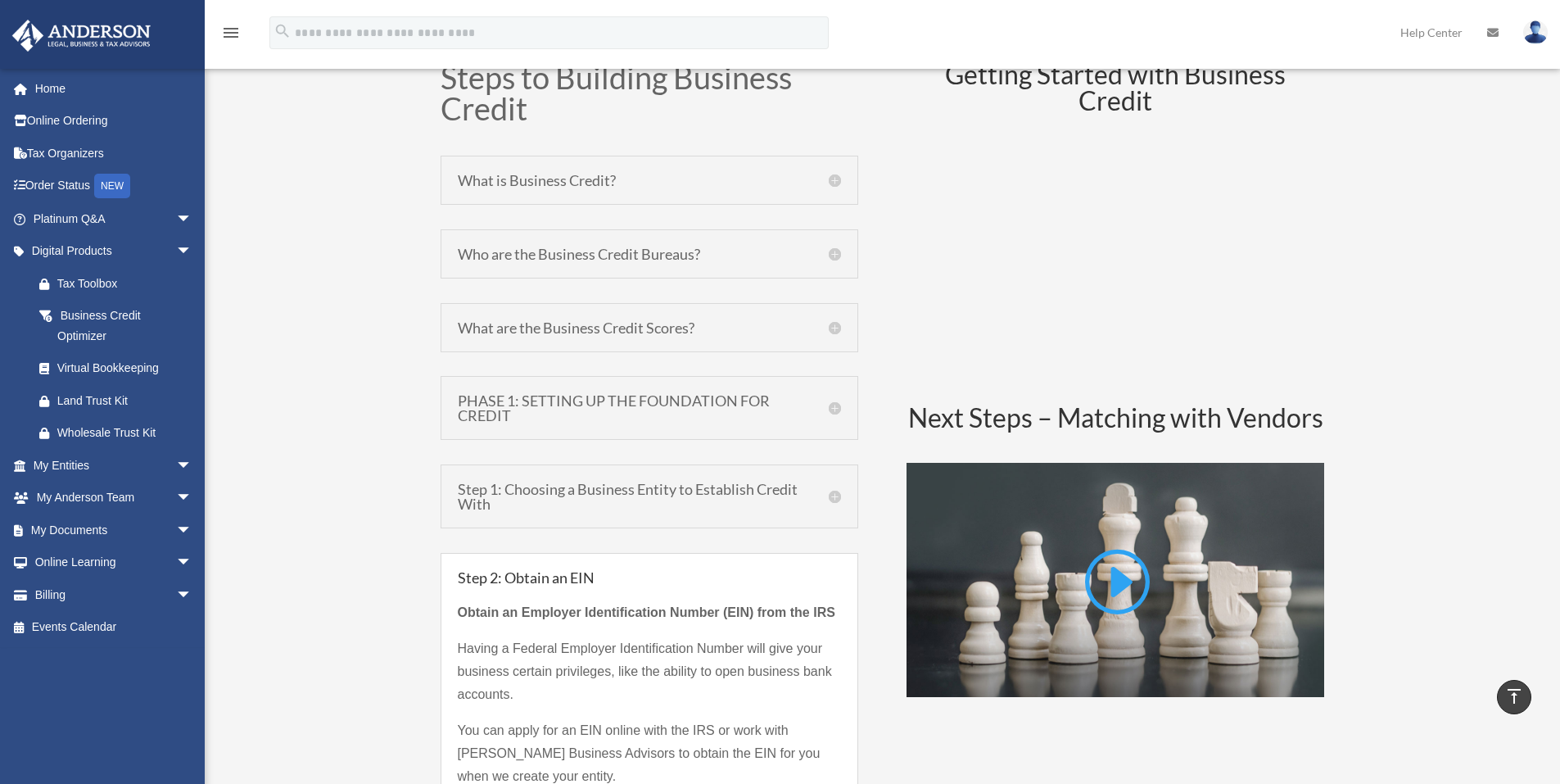
scroll to position [819, 0]
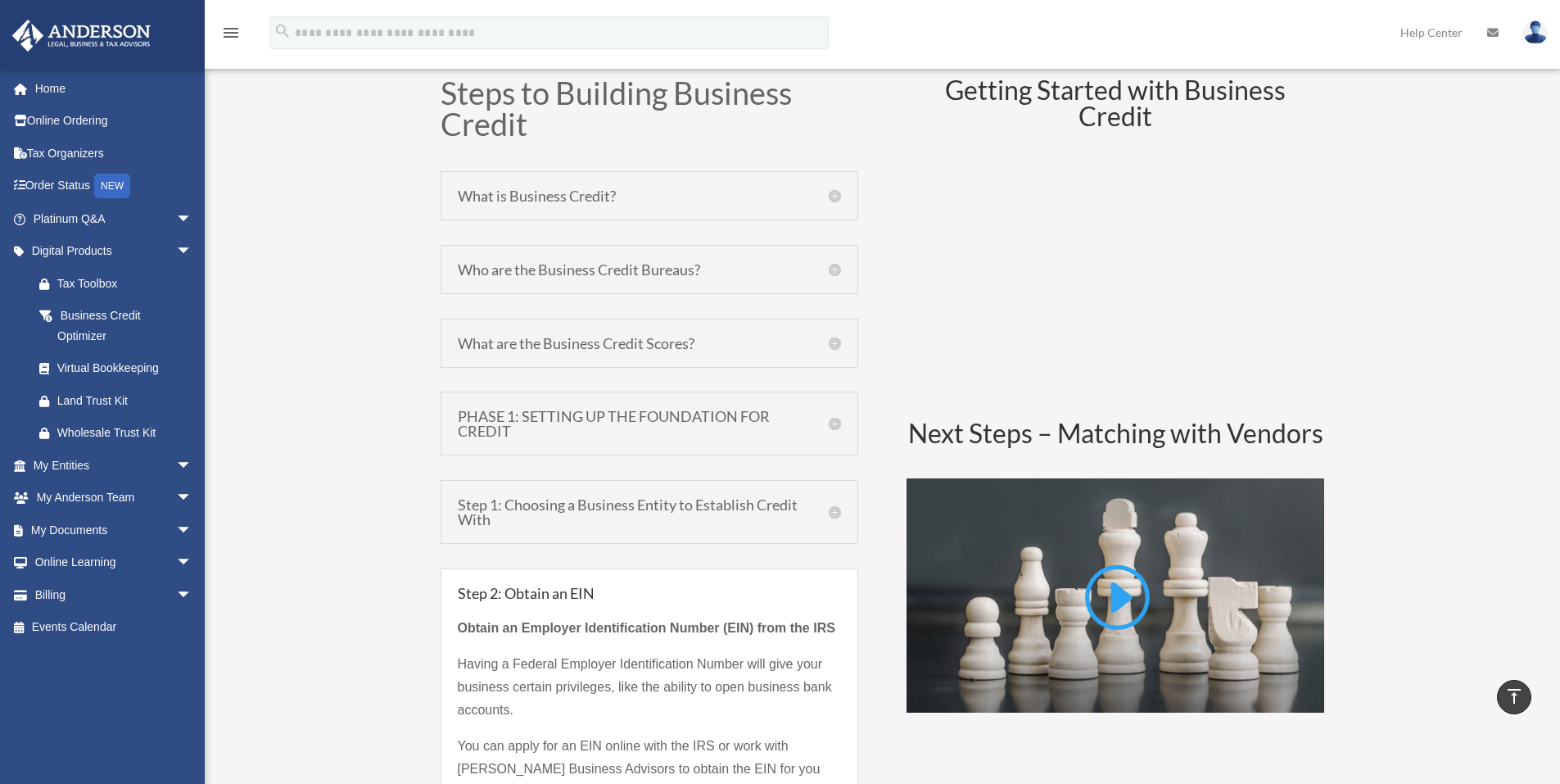
click at [640, 515] on h5 "Step 1: Choosing a Business Entity to Establish Credit With" at bounding box center [649, 511] width 383 height 30
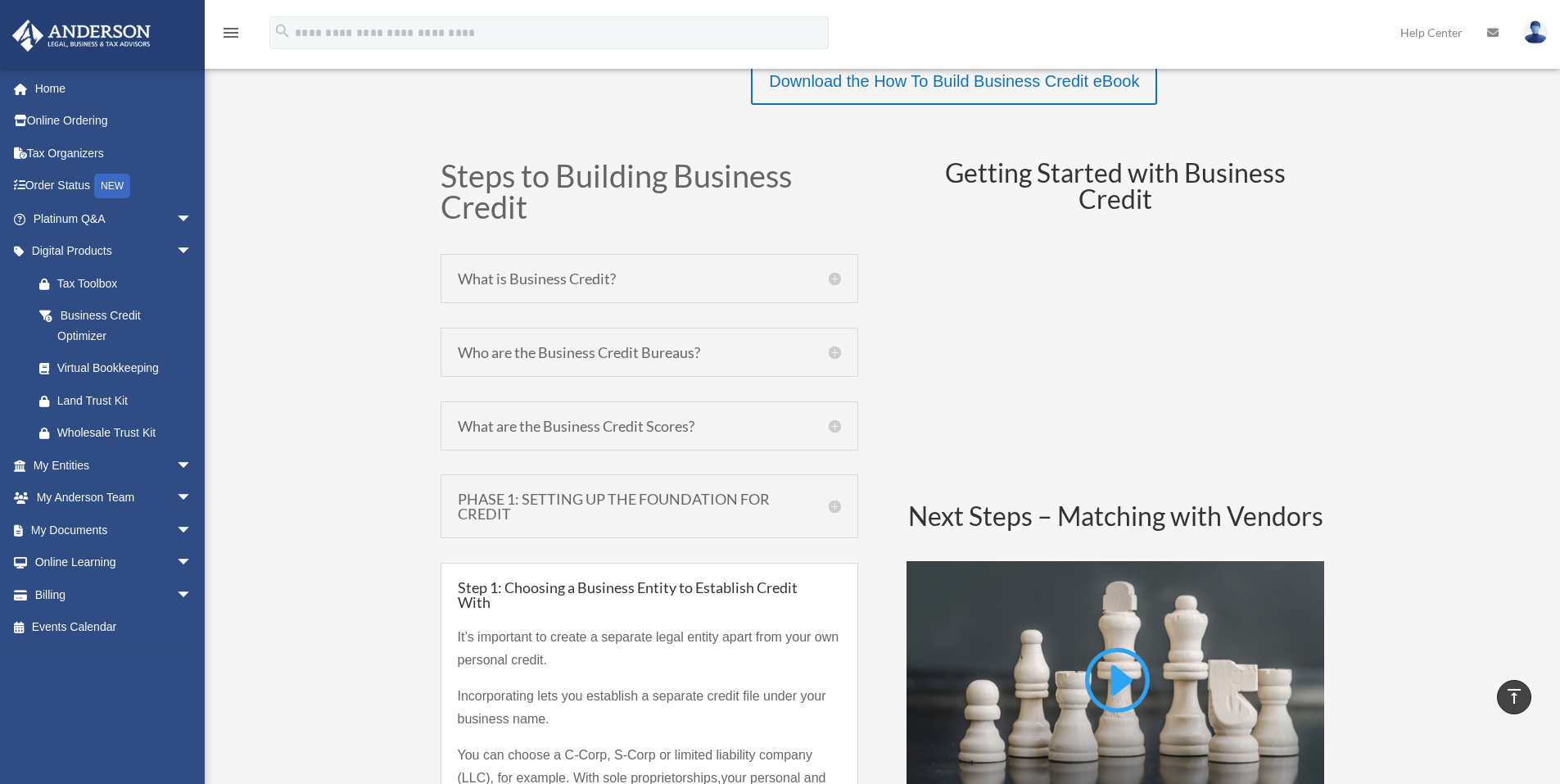
scroll to position [655, 0]
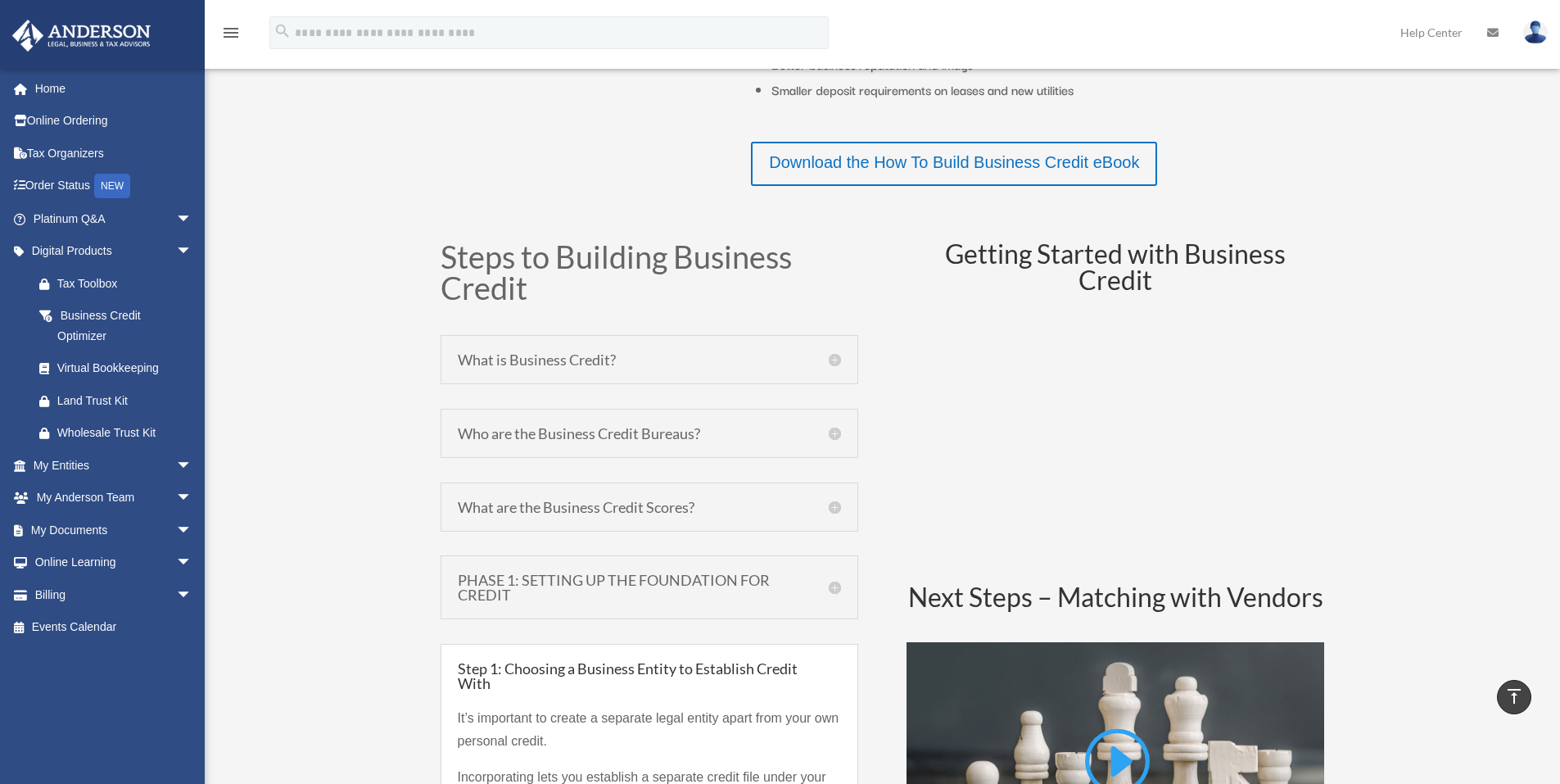
click at [597, 579] on h5 "PHASE 1: SETTING UP THE FOUNDATION FOR CREDIT" at bounding box center [649, 587] width 383 height 30
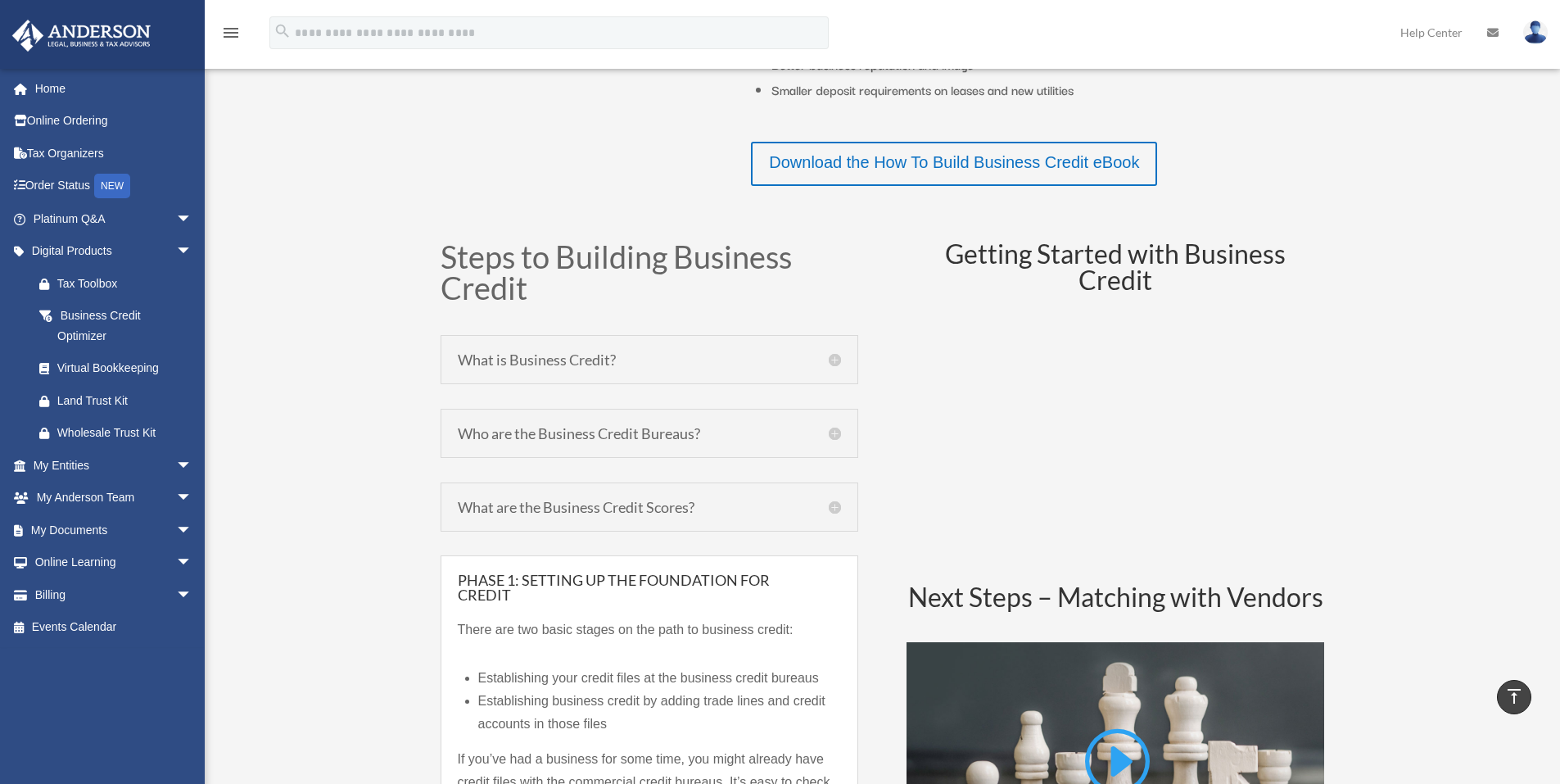
click at [646, 511] on h5 "What are the Business Credit Scores?" at bounding box center [649, 507] width 383 height 14
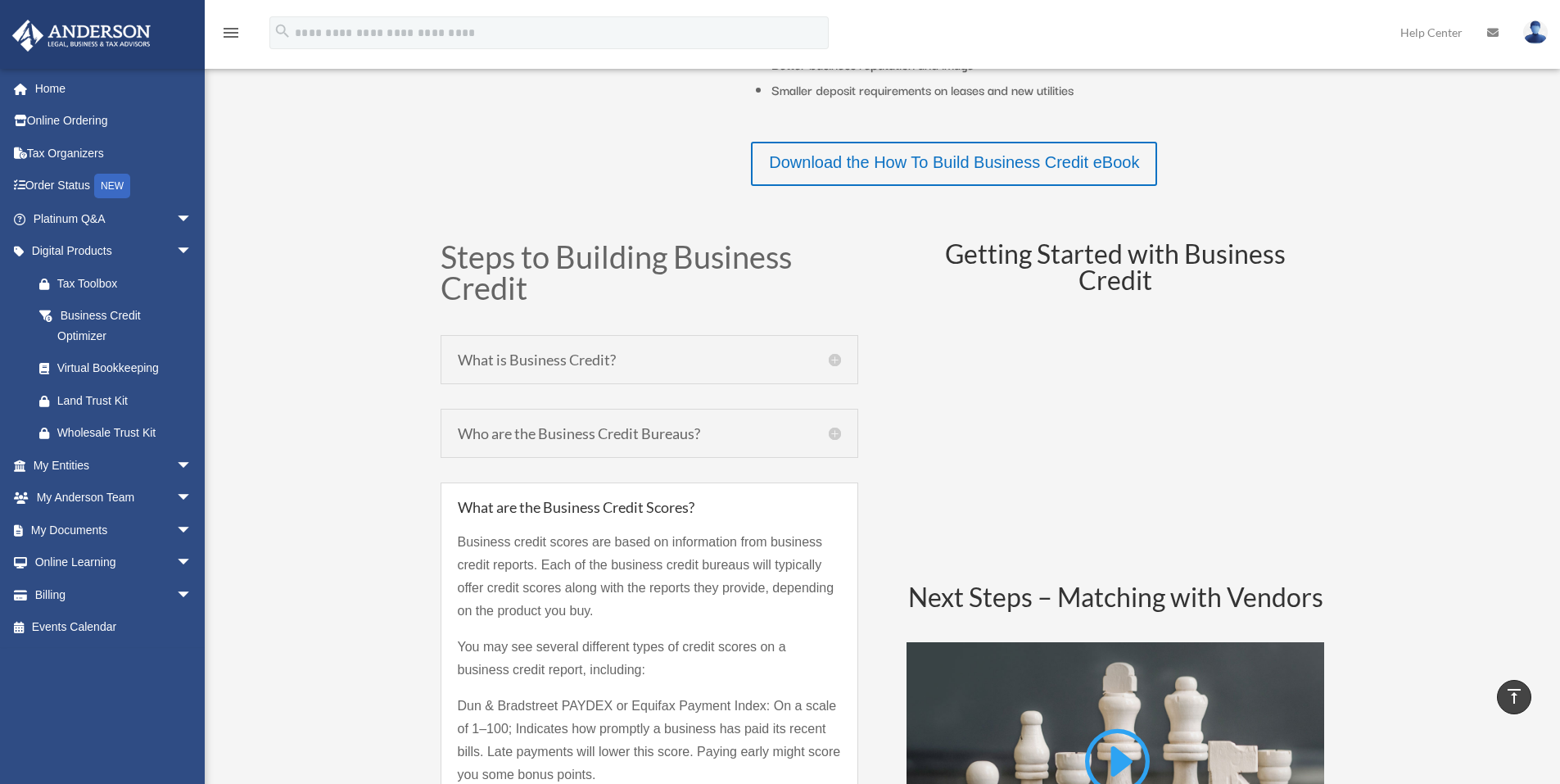
click at [676, 433] on h5 "Who are the Business Credit Bureaus?" at bounding box center [649, 433] width 383 height 14
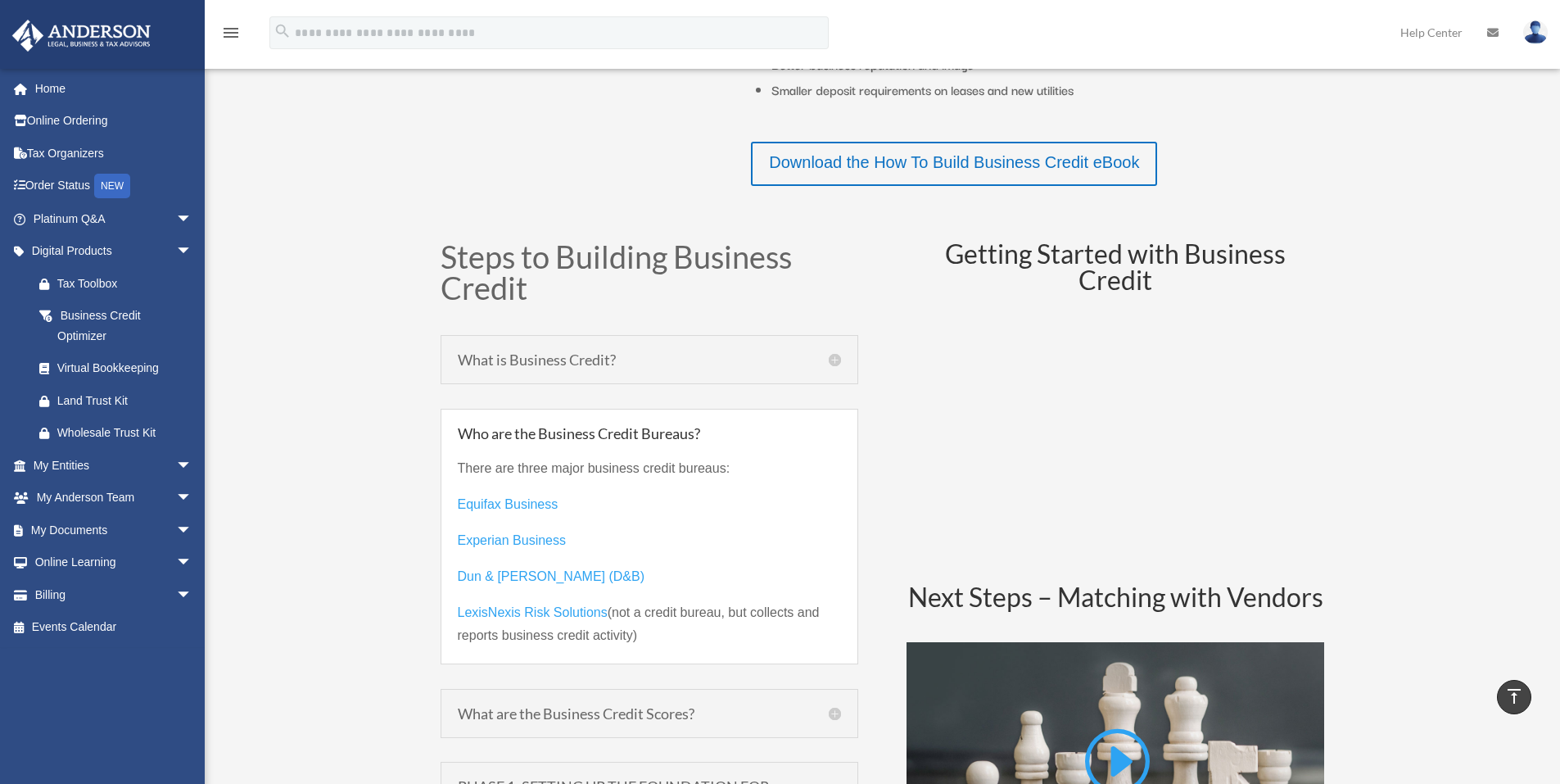
click at [653, 362] on h5 "What is Business Credit?" at bounding box center [649, 360] width 383 height 14
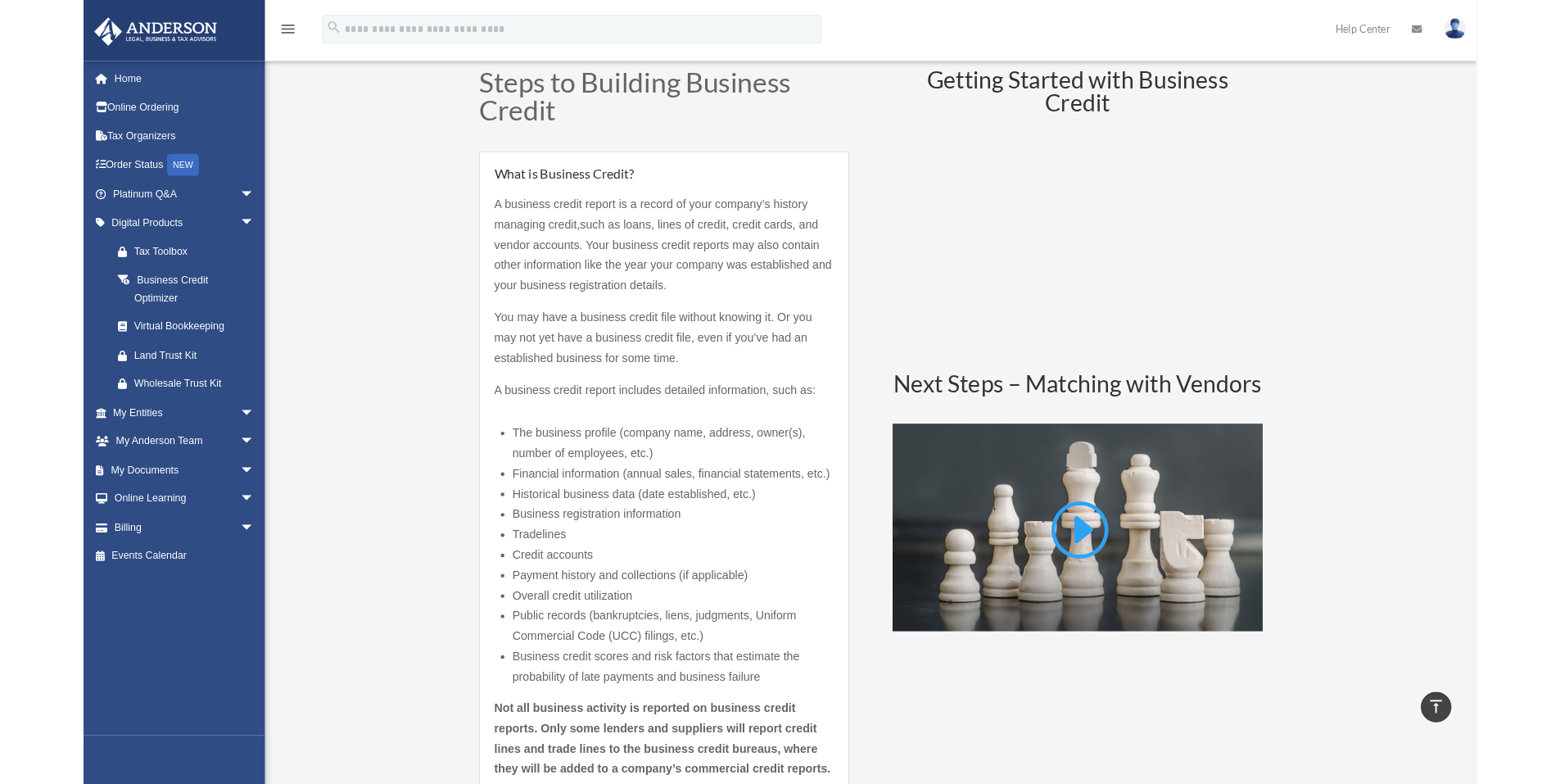
scroll to position [819, 0]
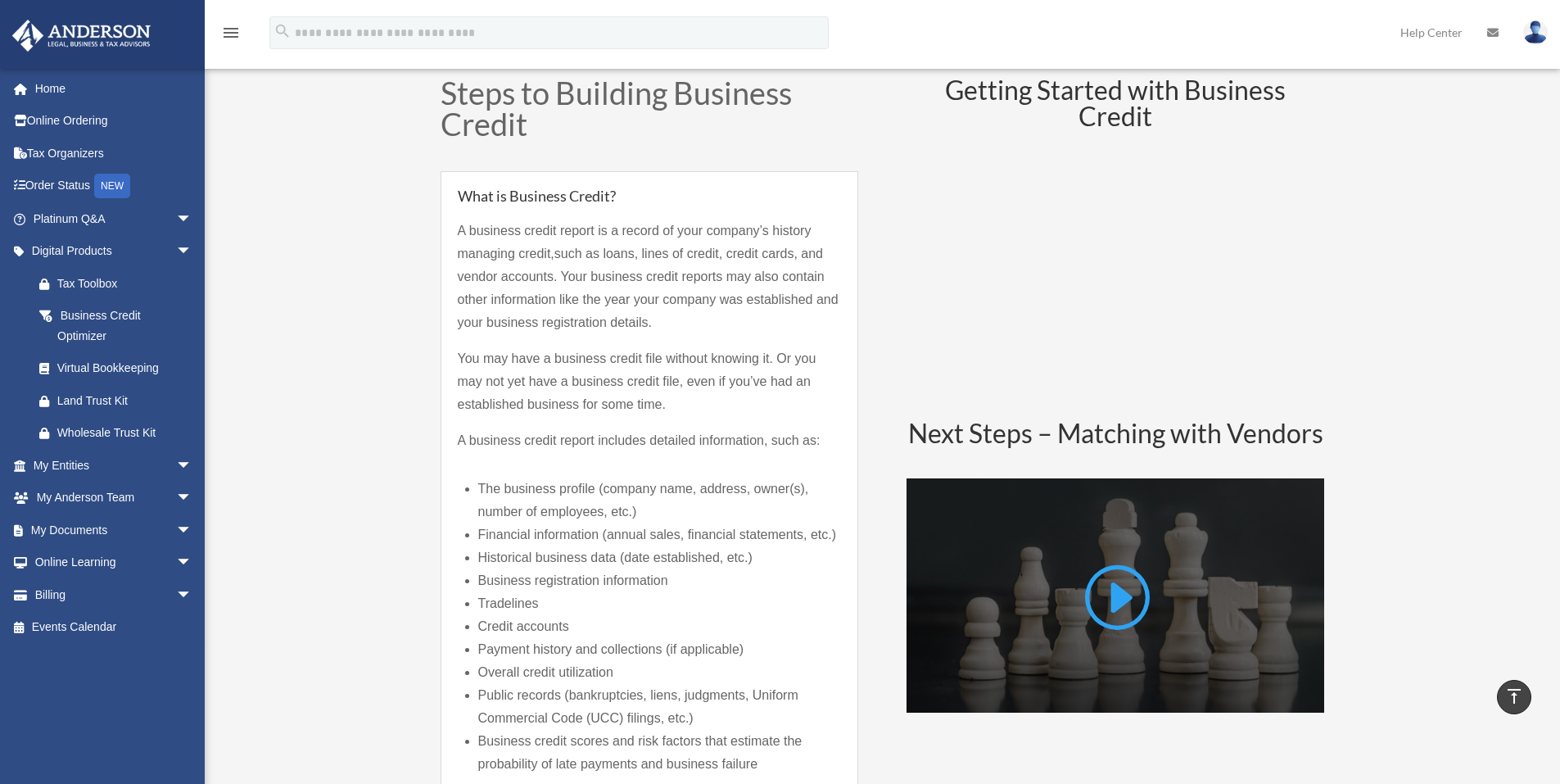
click at [1109, 609] on link at bounding box center [1115, 602] width 69 height 83
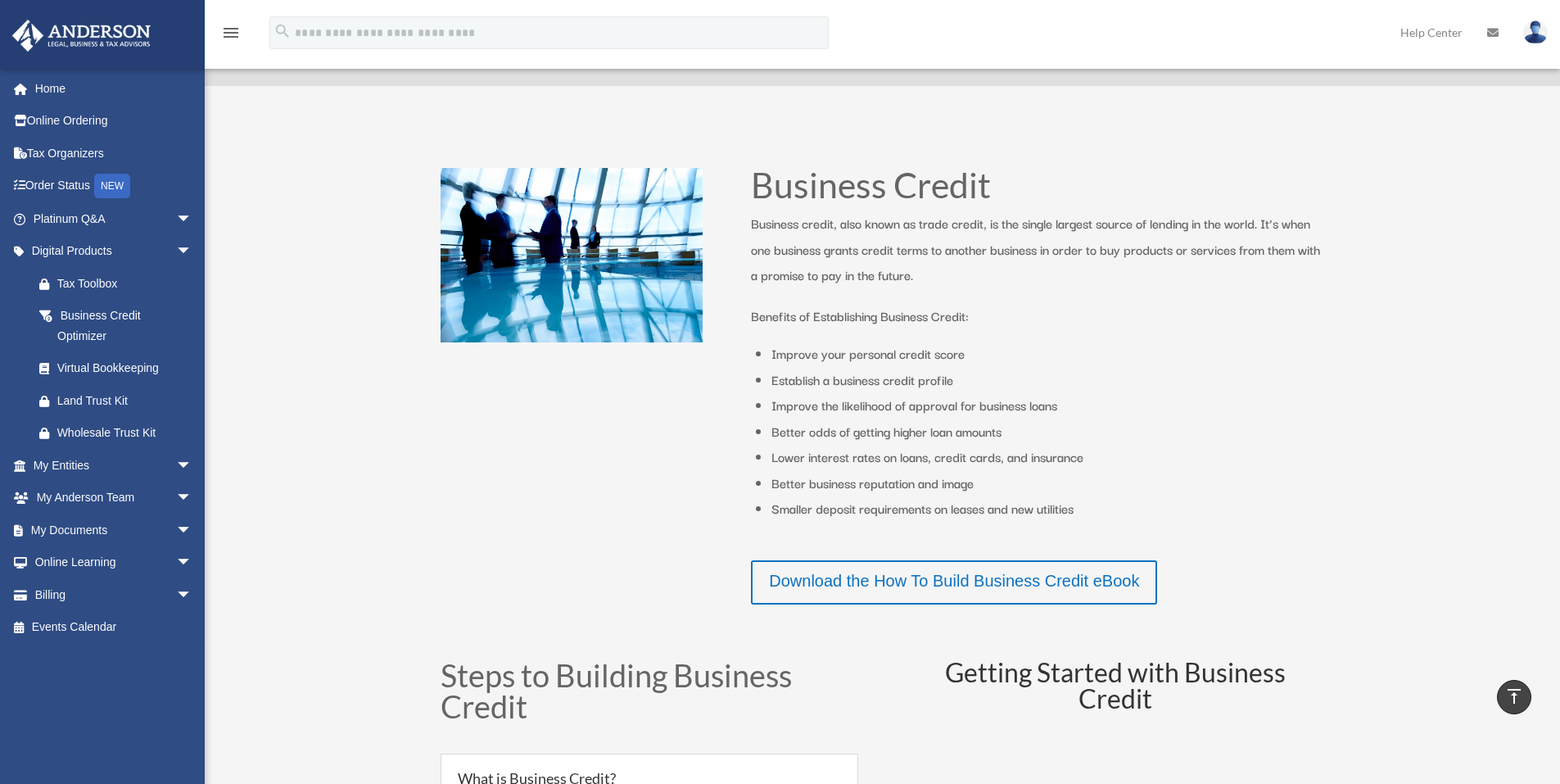
scroll to position [0, 0]
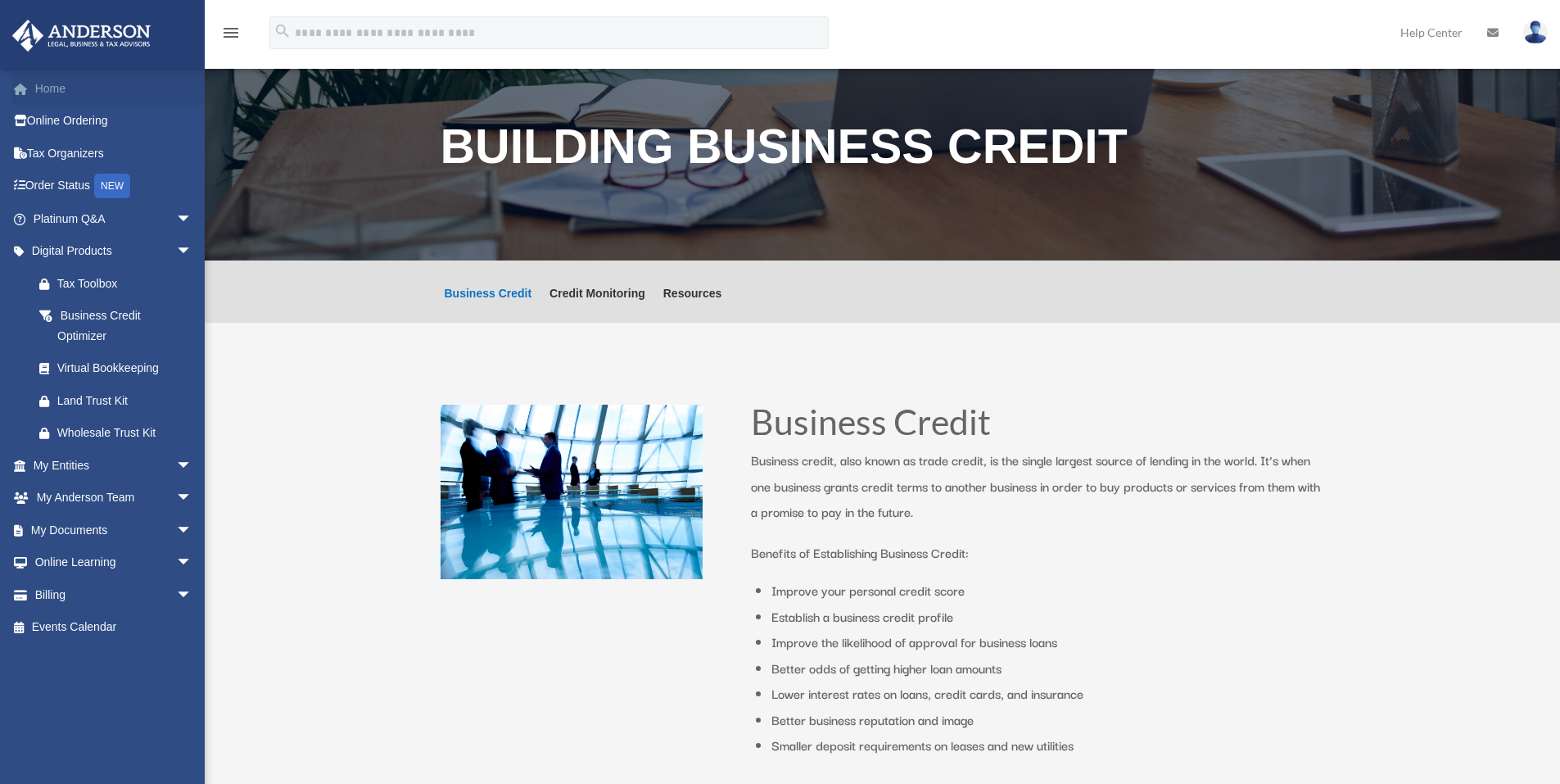
click at [48, 90] on link "Home" at bounding box center [114, 88] width 205 height 33
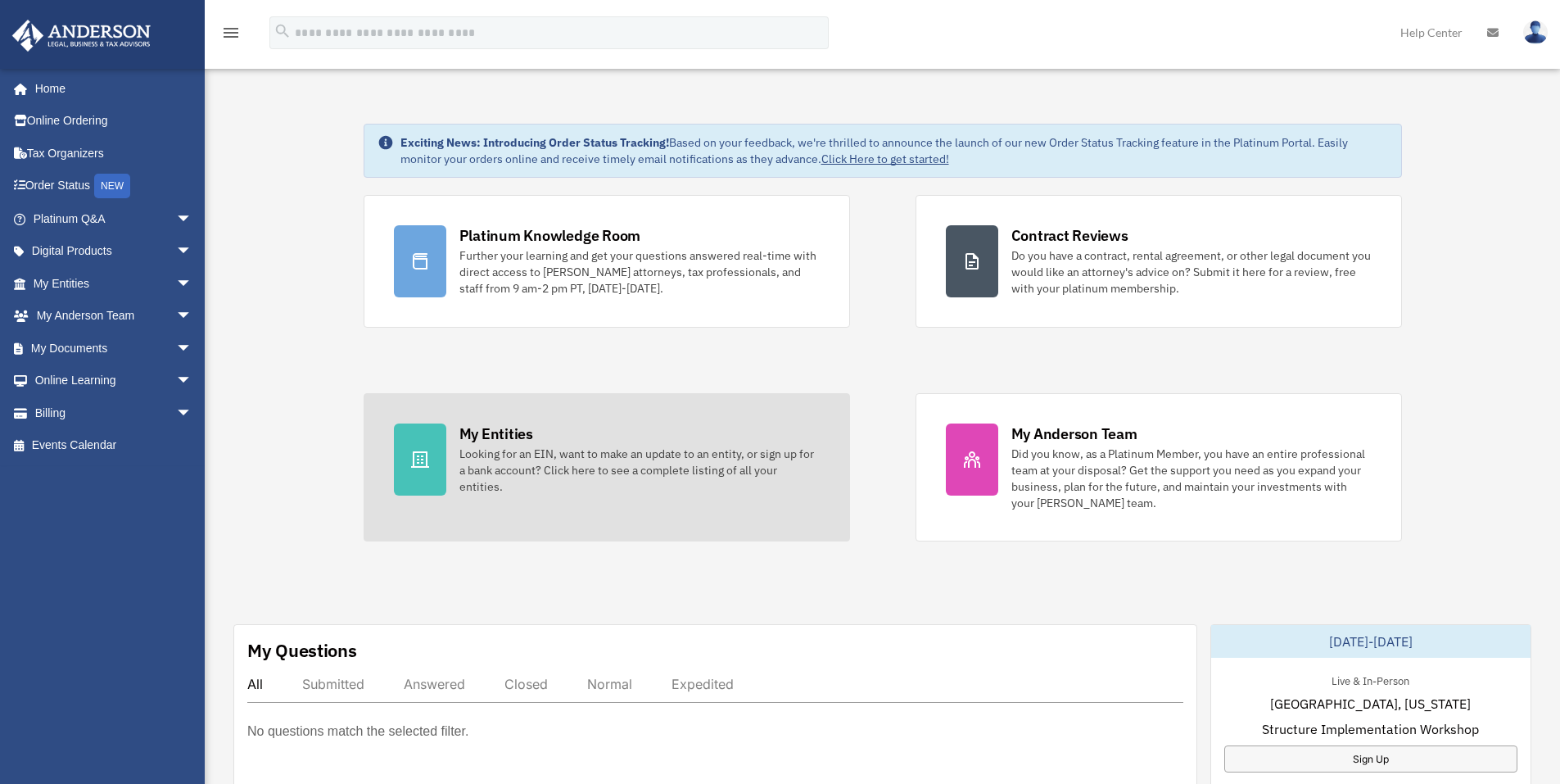
click at [422, 457] on icon at bounding box center [420, 459] width 20 height 20
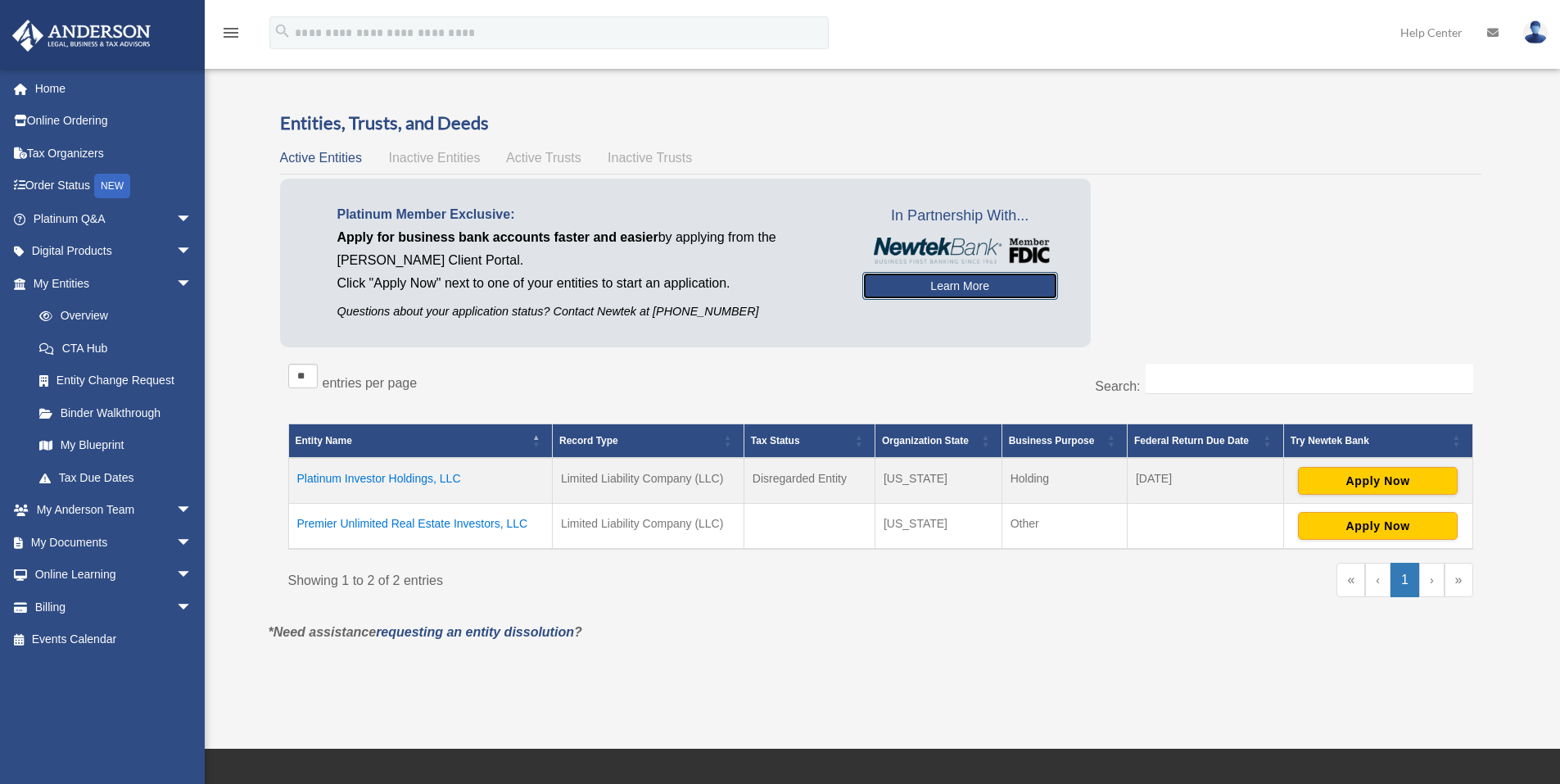
click at [969, 286] on link "Learn More" at bounding box center [960, 285] width 196 height 28
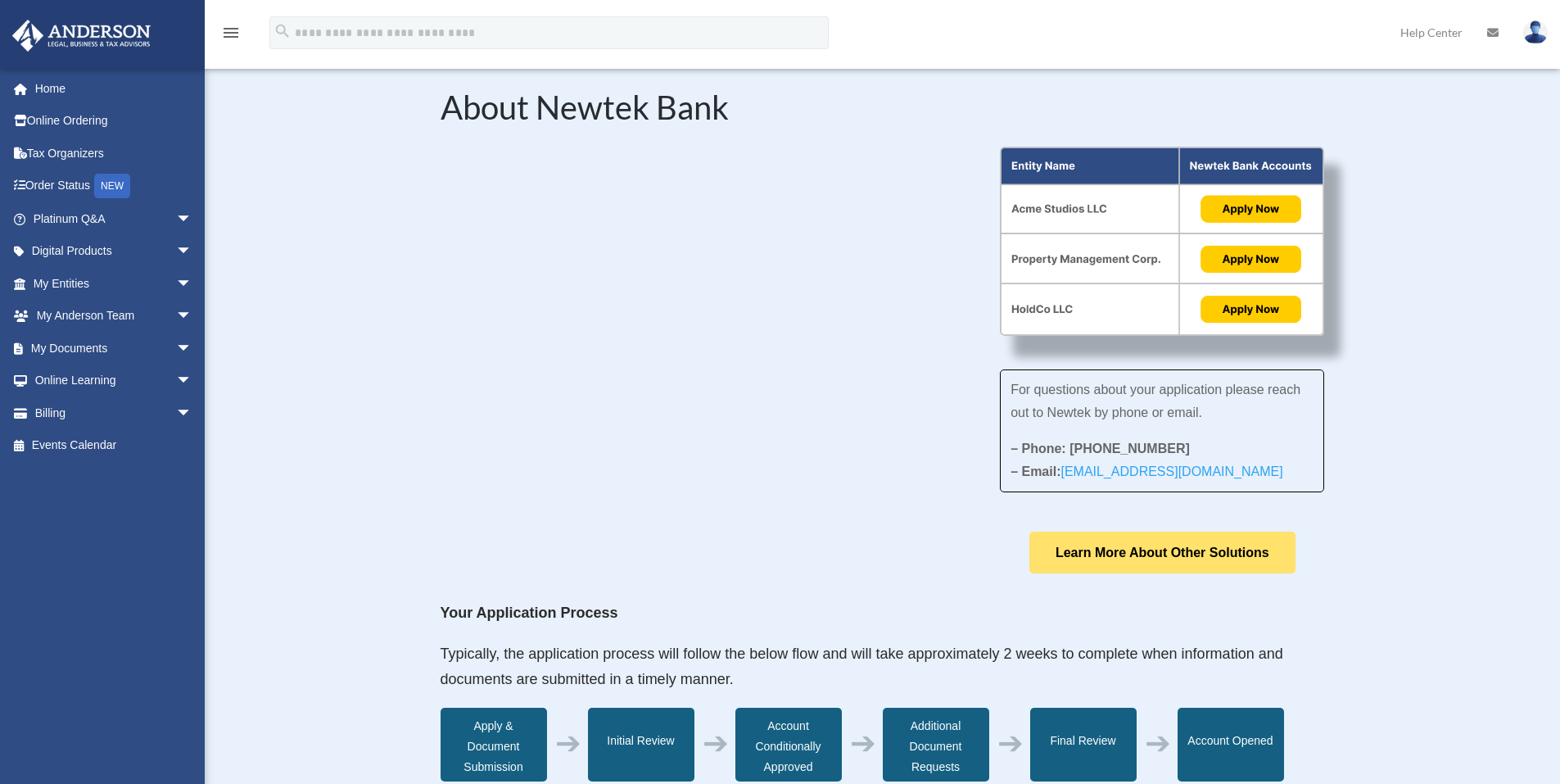
click at [1134, 538] on link "Learn More About Other Solutions" at bounding box center [1162, 552] width 266 height 42
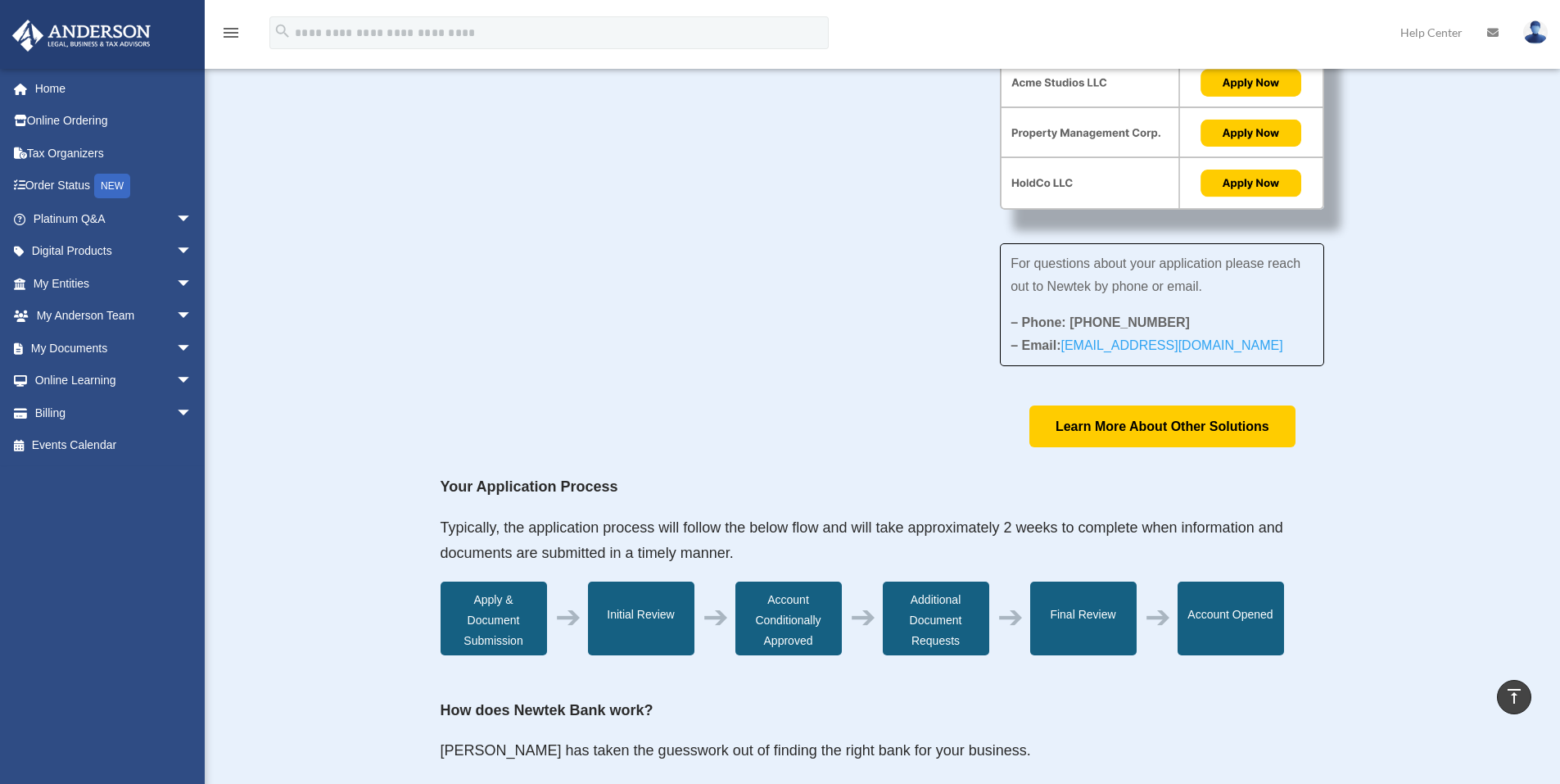
scroll to position [109, 0]
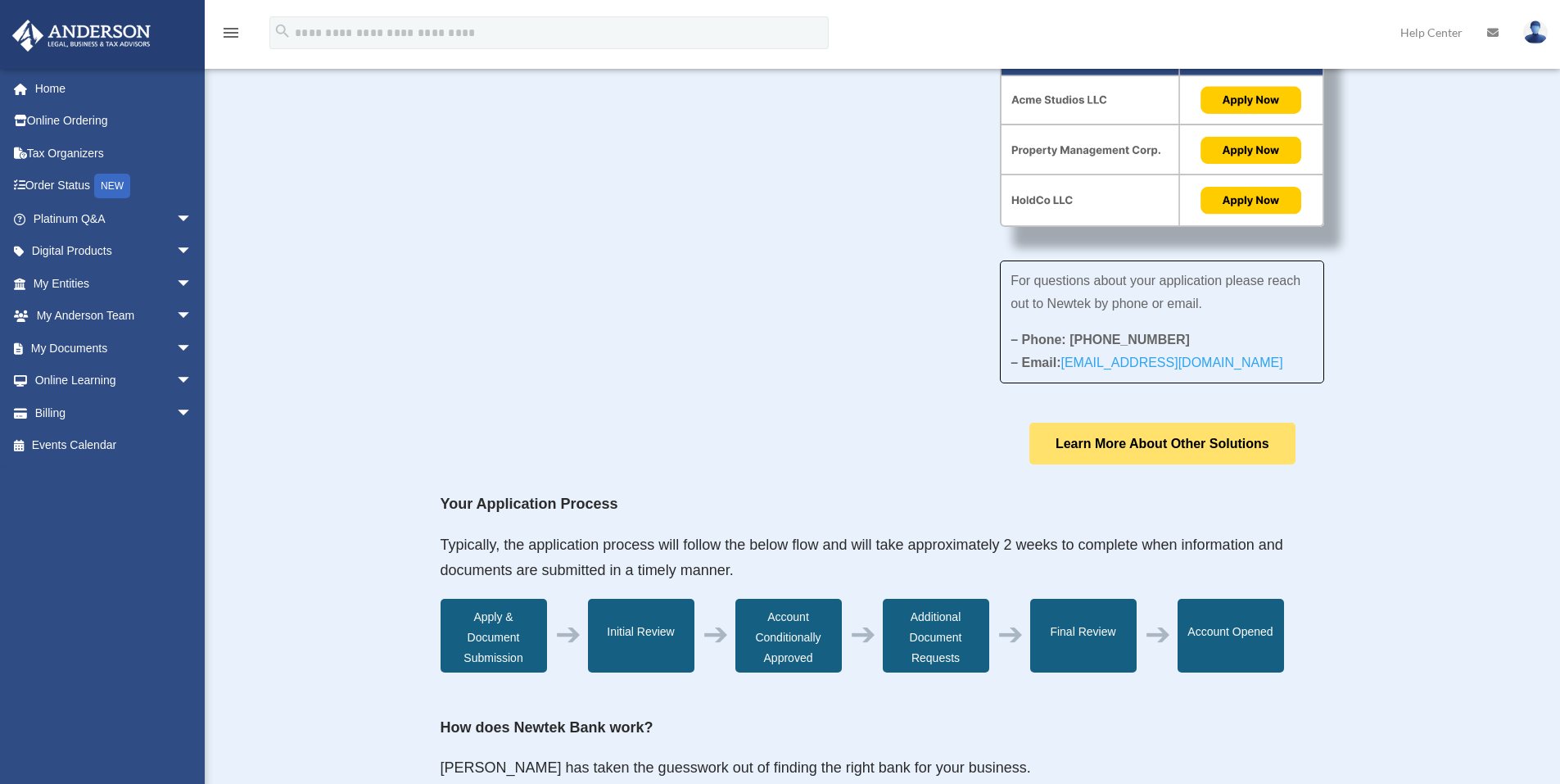
click at [1169, 448] on link "Learn More About Other Solutions" at bounding box center [1162, 443] width 266 height 42
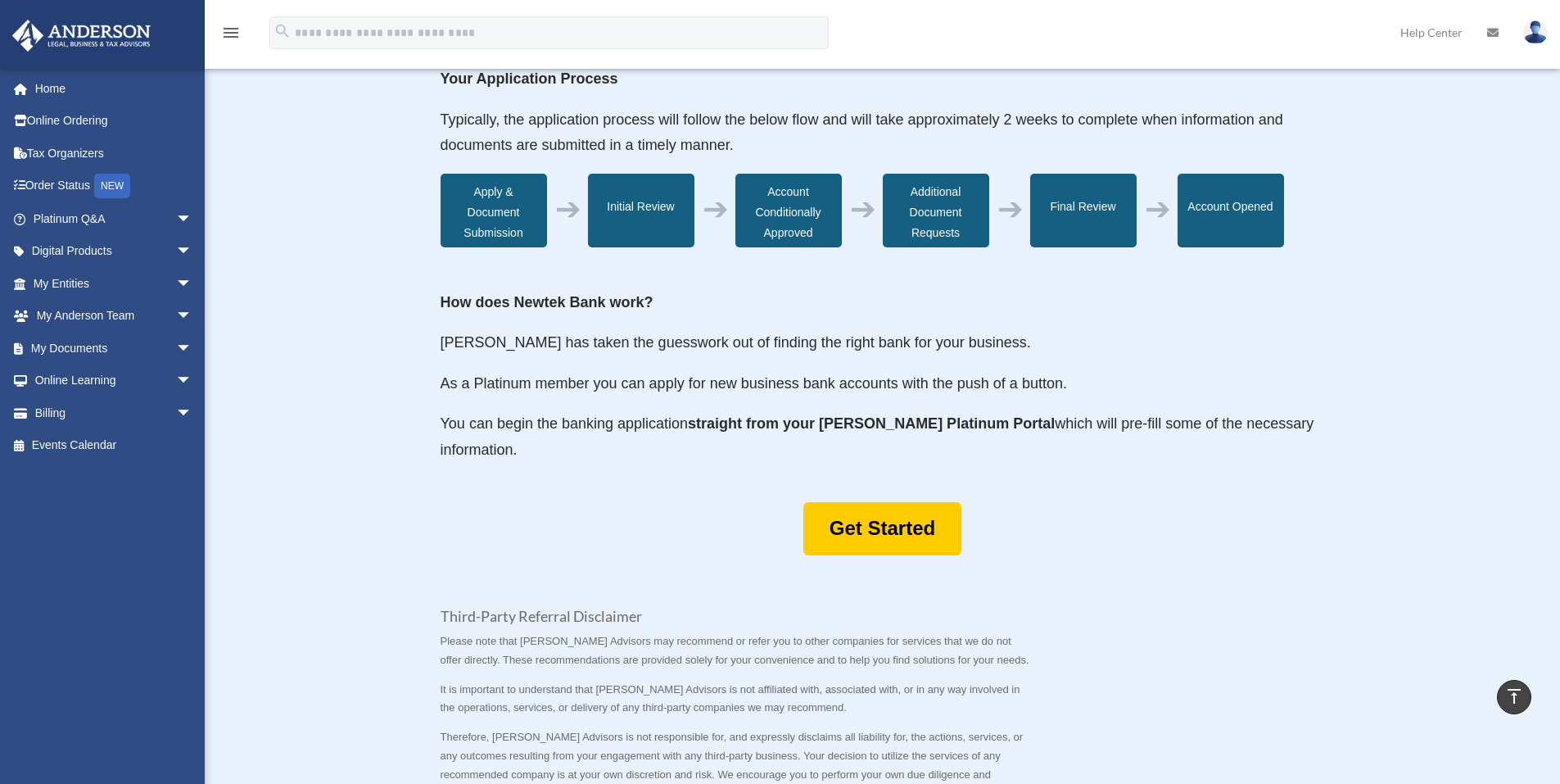
scroll to position [764, 0]
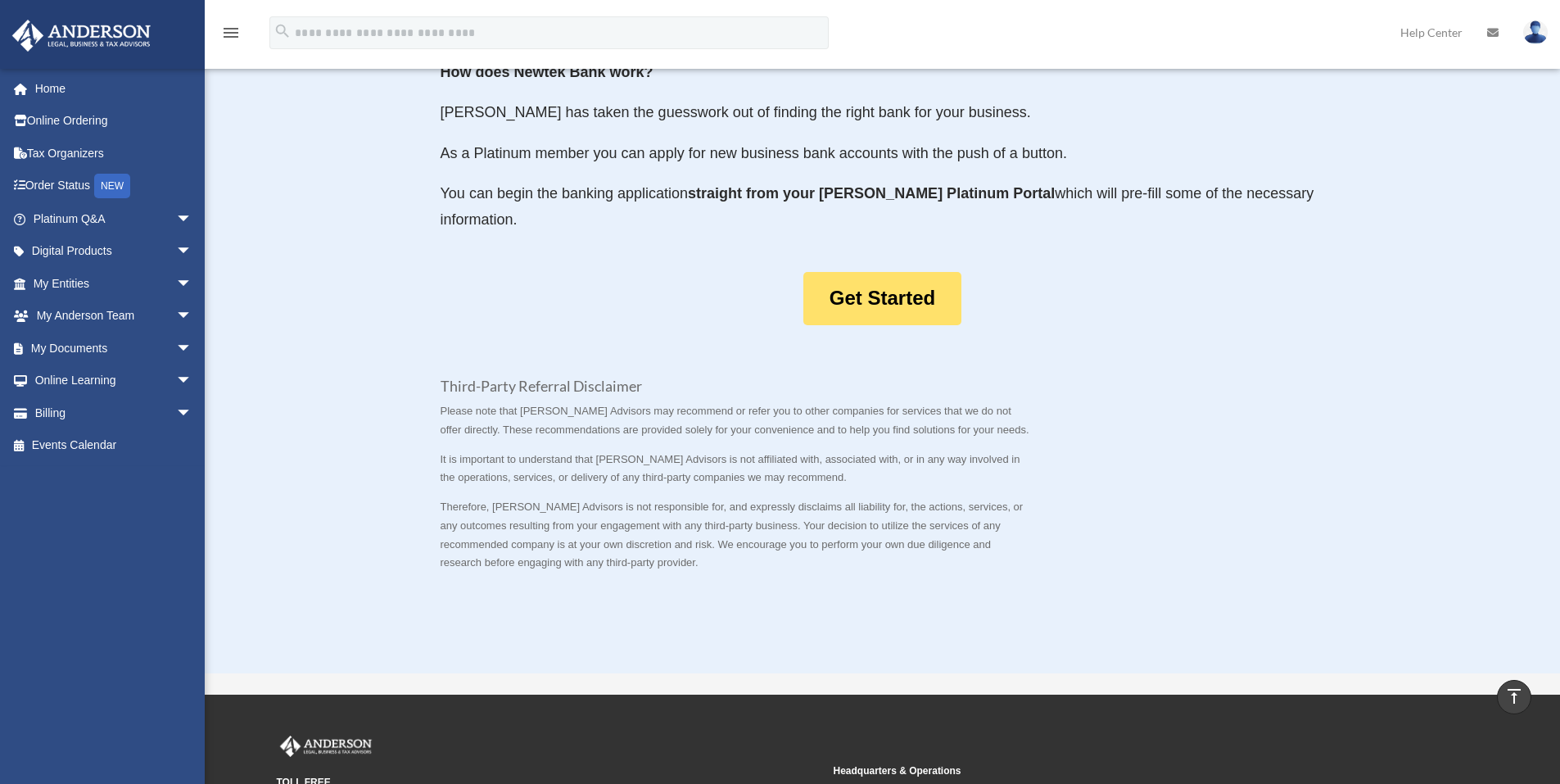
click at [857, 272] on link "Get Started" at bounding box center [883, 298] width 158 height 53
click at [850, 283] on link "Get Started" at bounding box center [883, 298] width 158 height 53
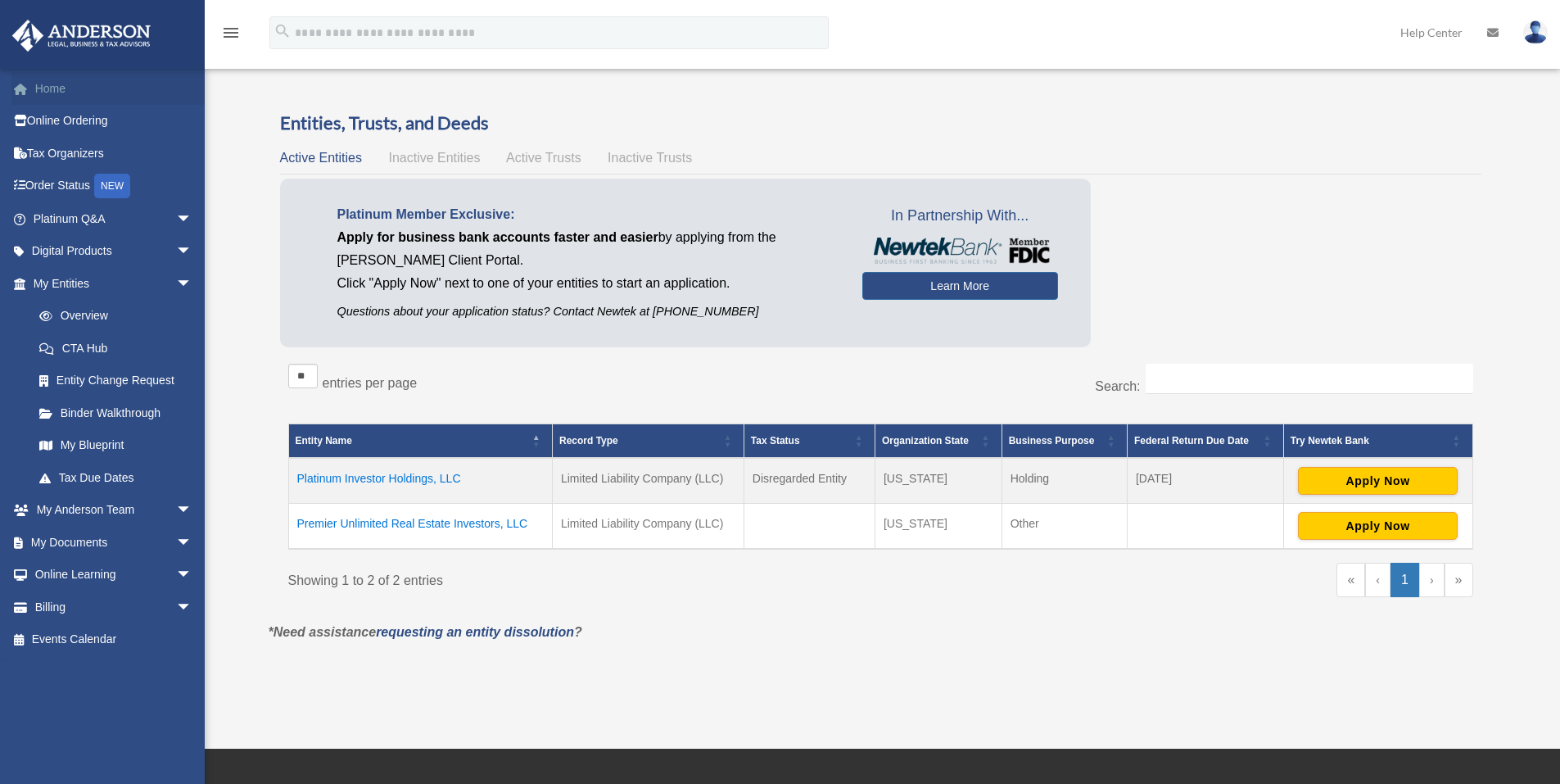
click at [36, 90] on link "Home" at bounding box center [114, 88] width 205 height 33
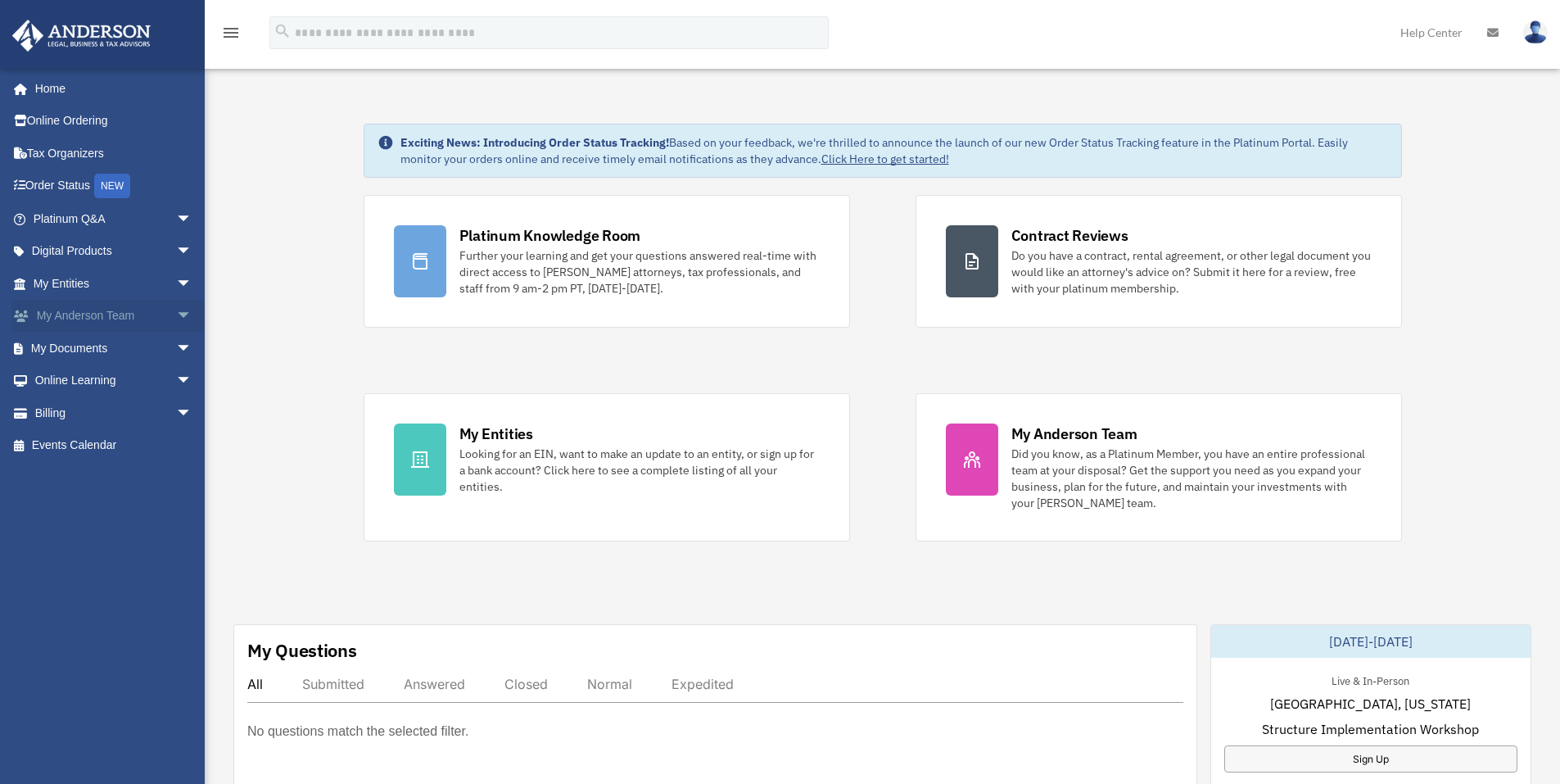
click at [115, 321] on link "My [PERSON_NAME] Team arrow_drop_down" at bounding box center [114, 316] width 205 height 33
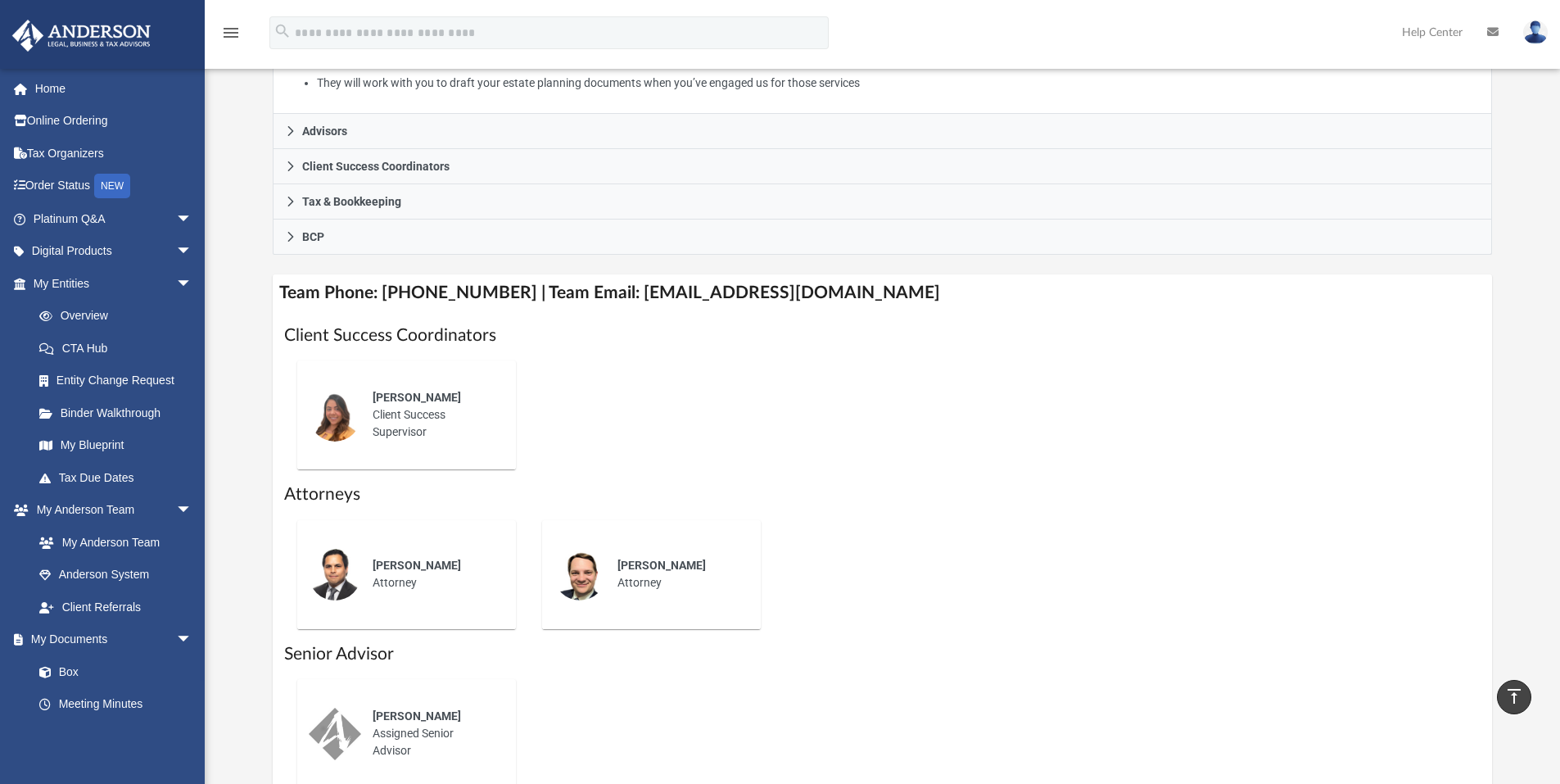
scroll to position [382, 0]
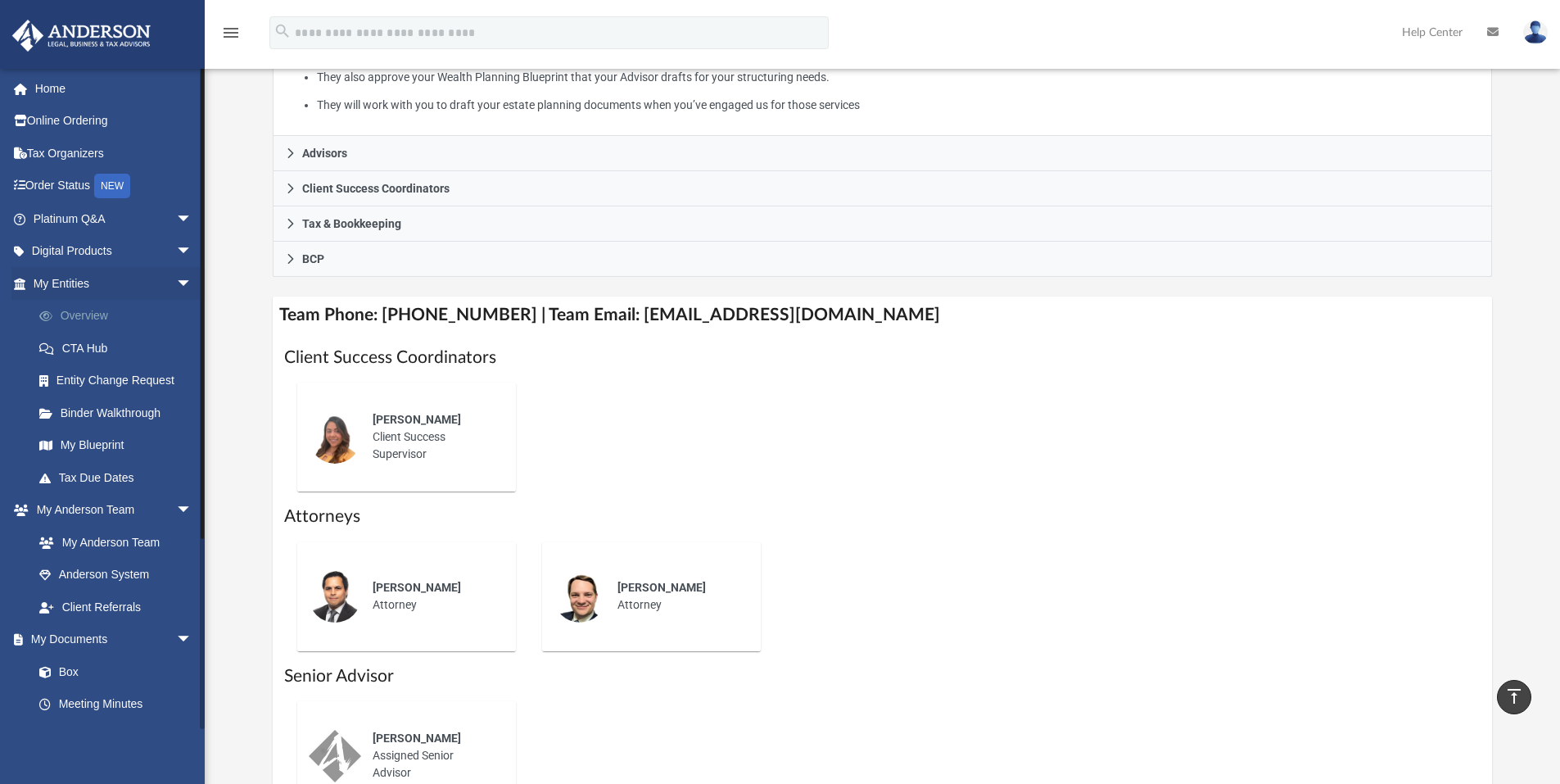
click at [83, 310] on link "Overview" at bounding box center [120, 316] width 194 height 33
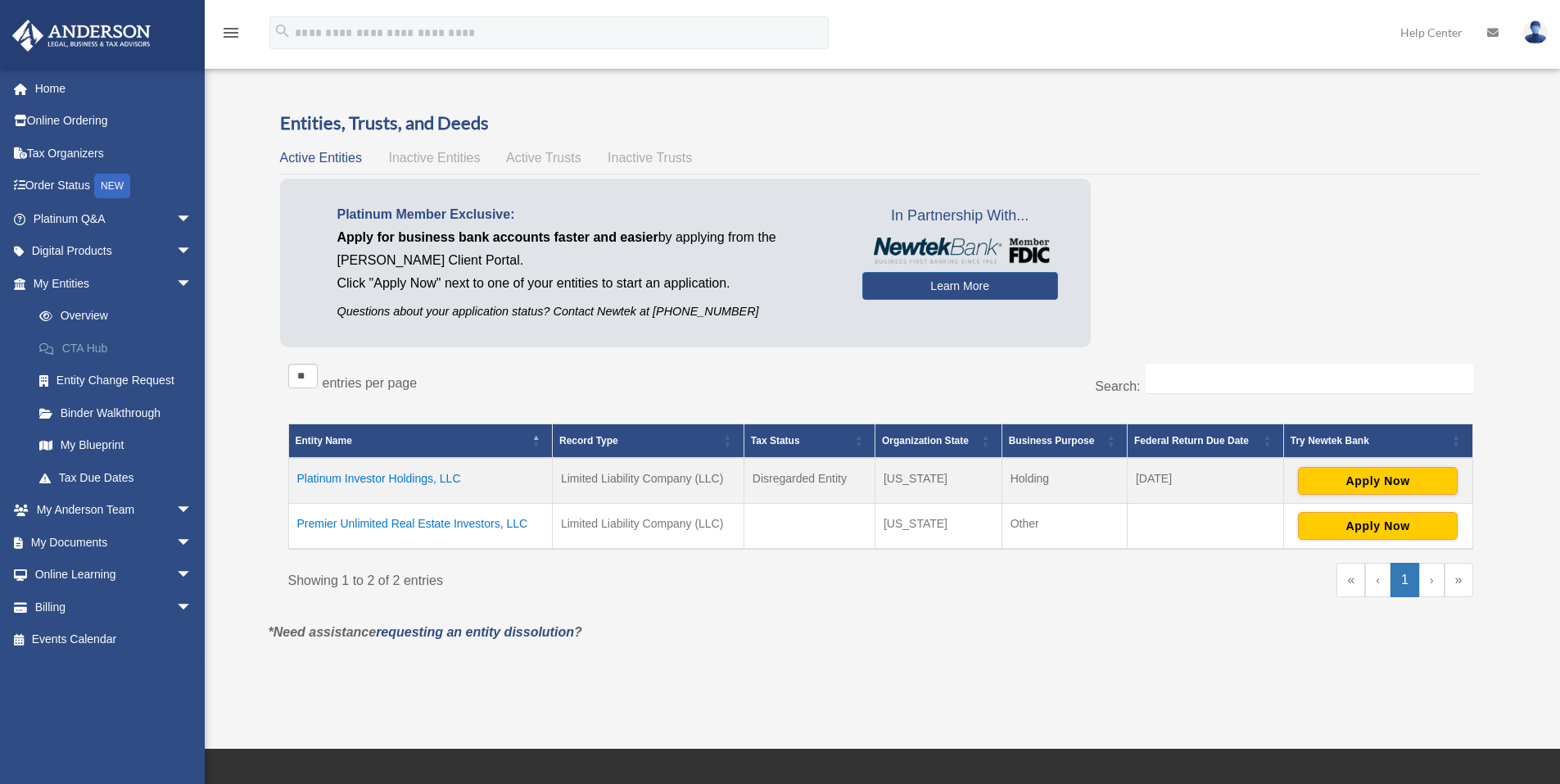
click at [92, 356] on link "CTA Hub" at bounding box center [120, 348] width 194 height 33
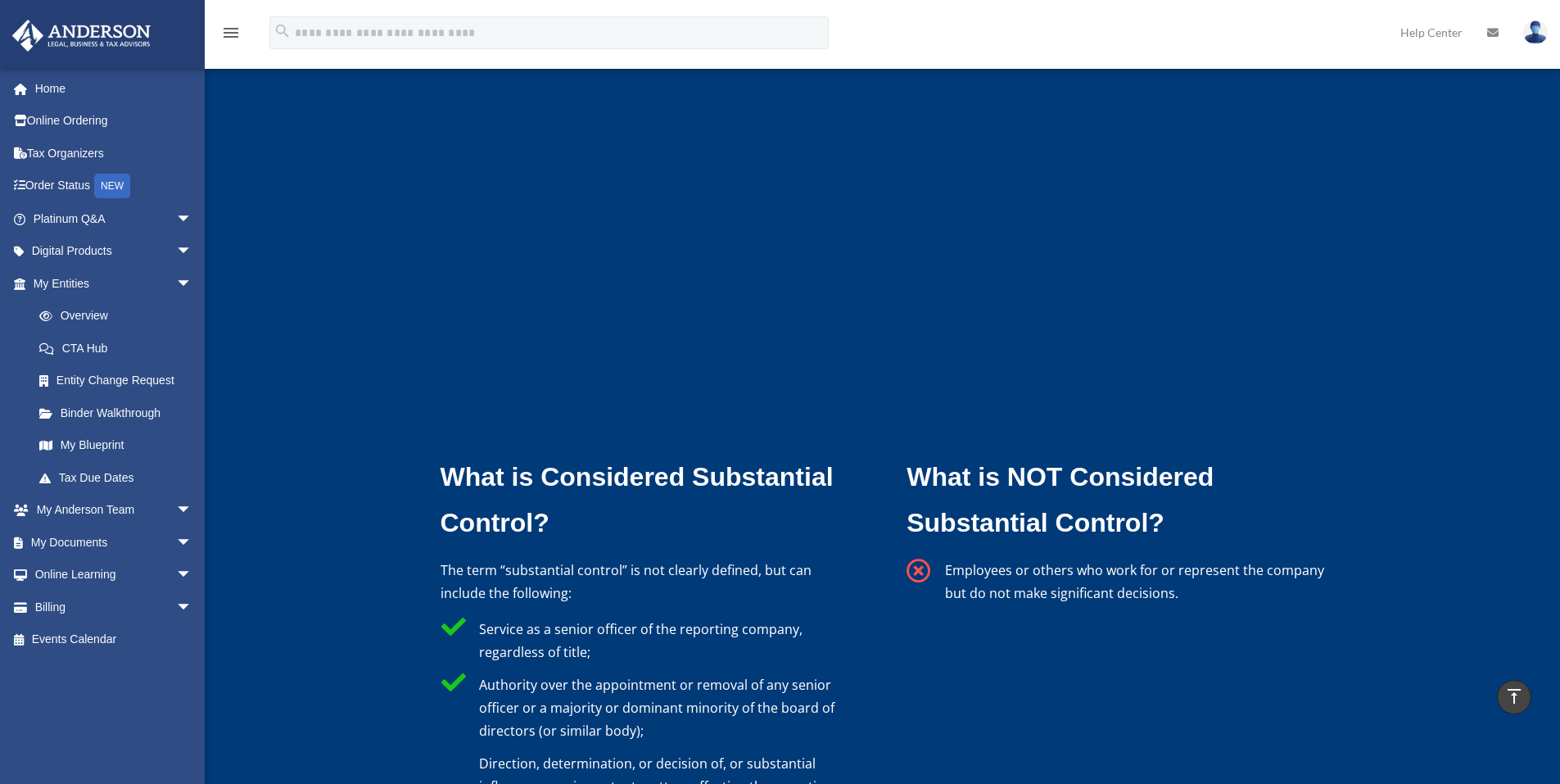
scroll to position [4750, 0]
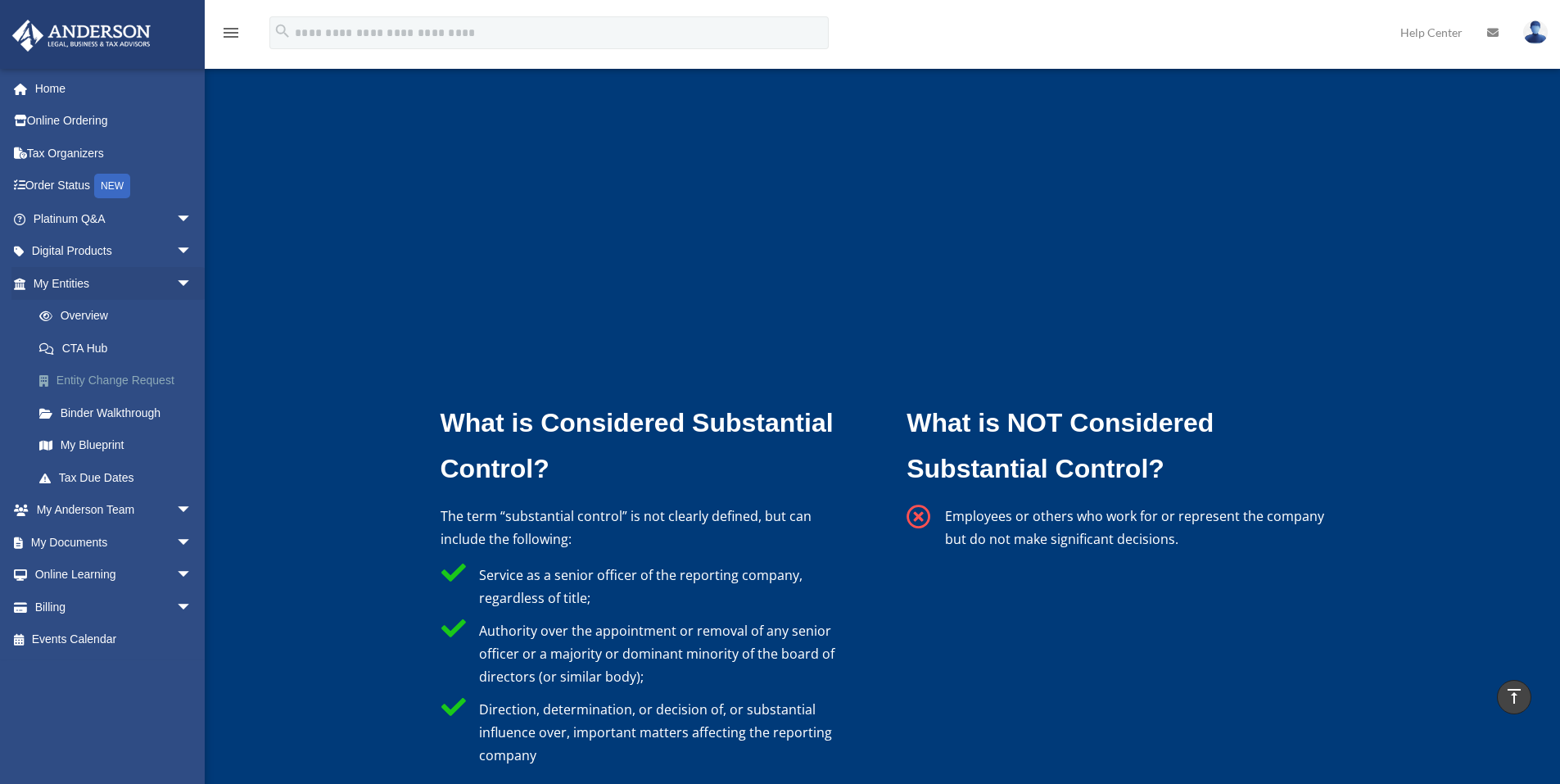
click at [93, 389] on link "Entity Change Request" at bounding box center [120, 380] width 194 height 33
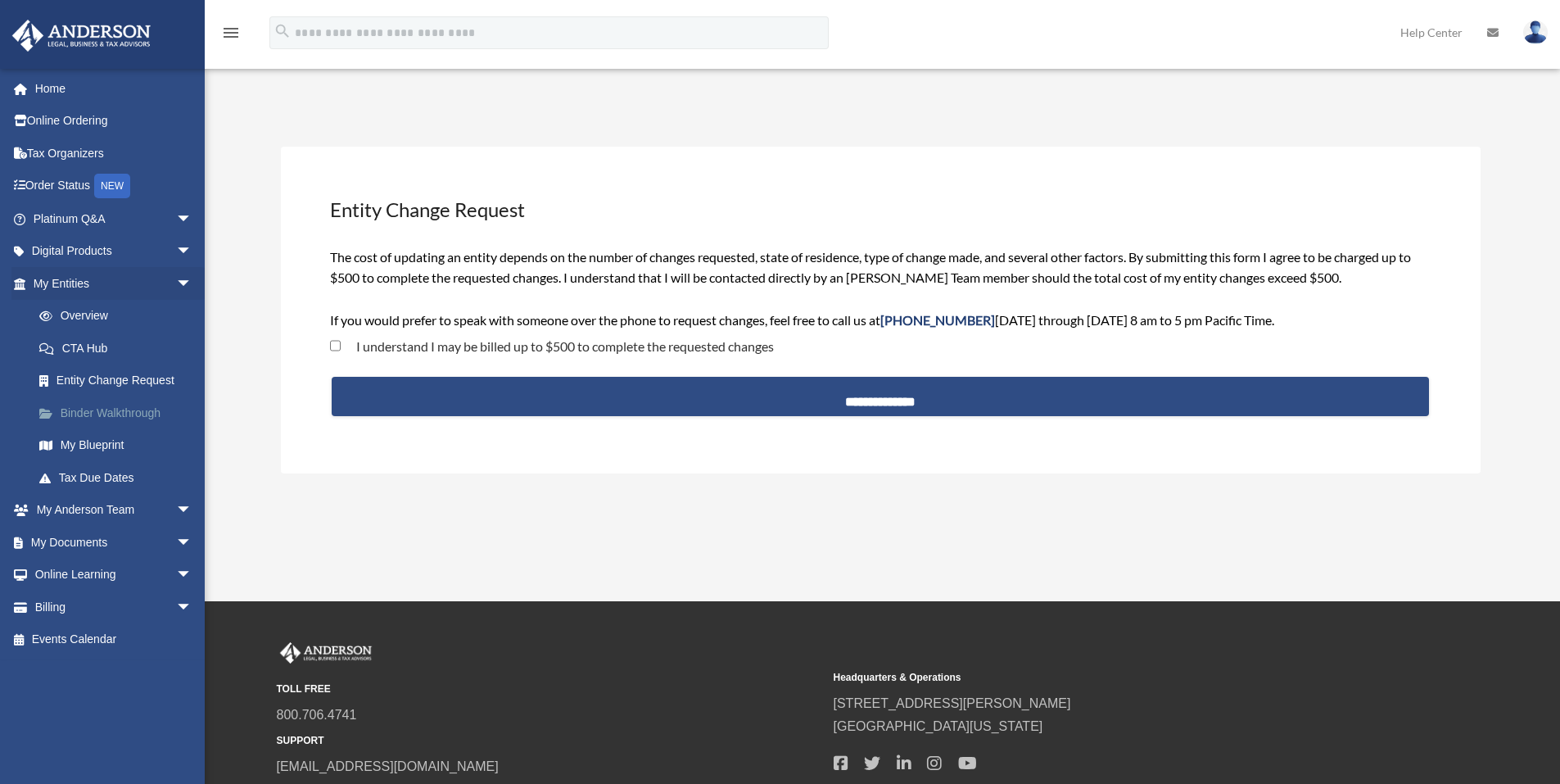
click at [107, 419] on link "Binder Walkthrough" at bounding box center [120, 413] width 194 height 33
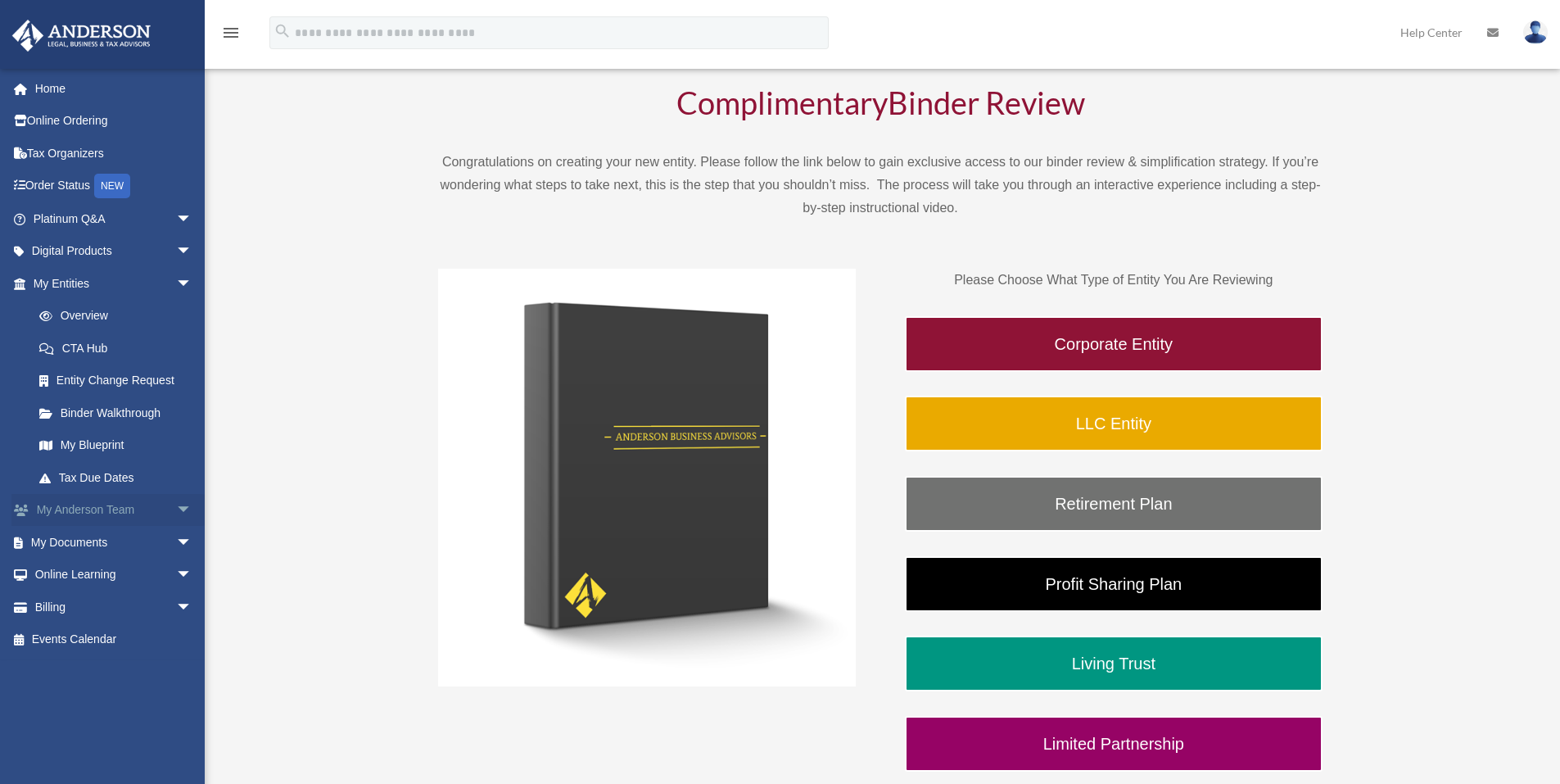
scroll to position [219, 0]
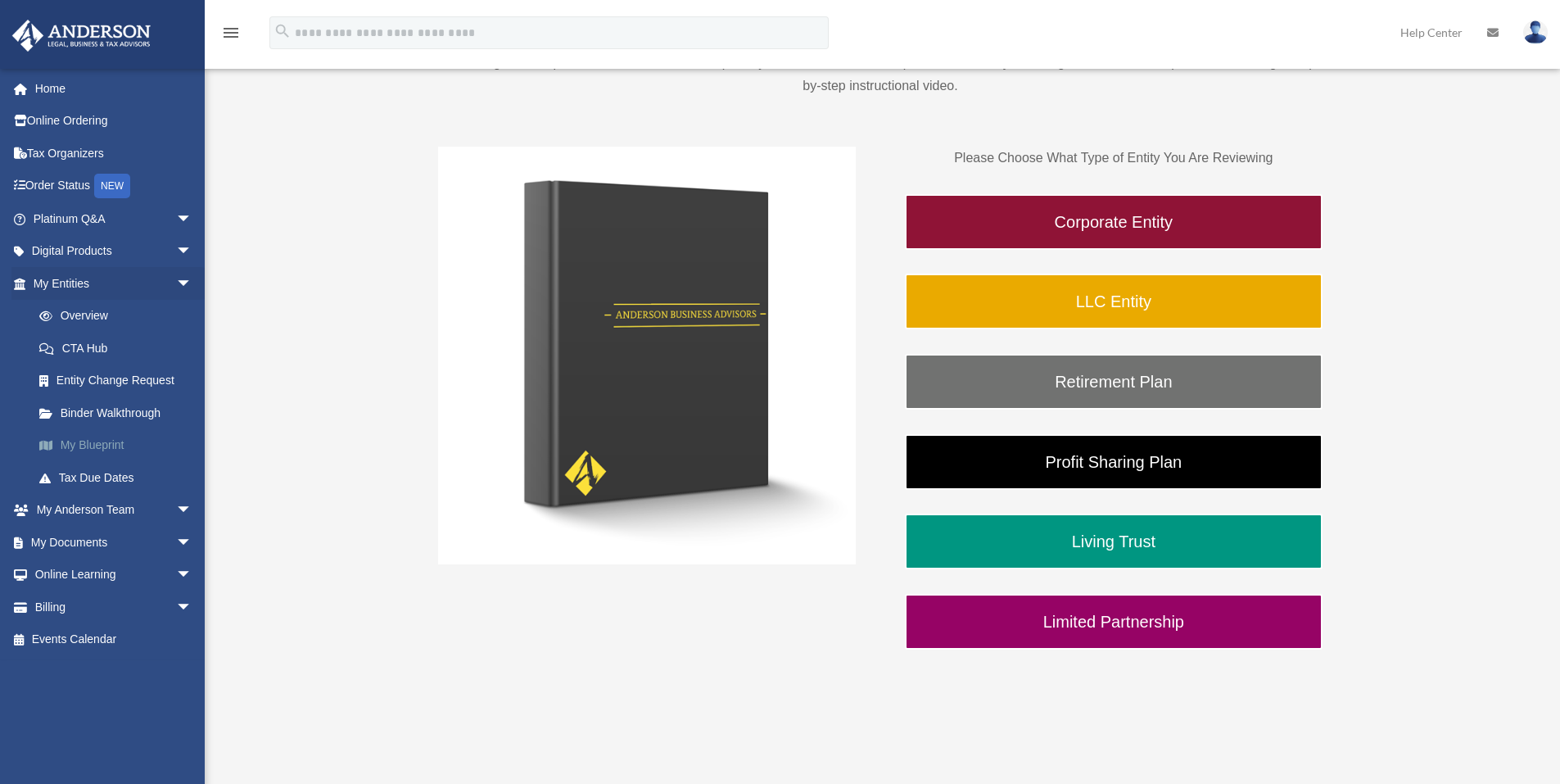
click at [103, 448] on link "My Blueprint" at bounding box center [120, 445] width 194 height 33
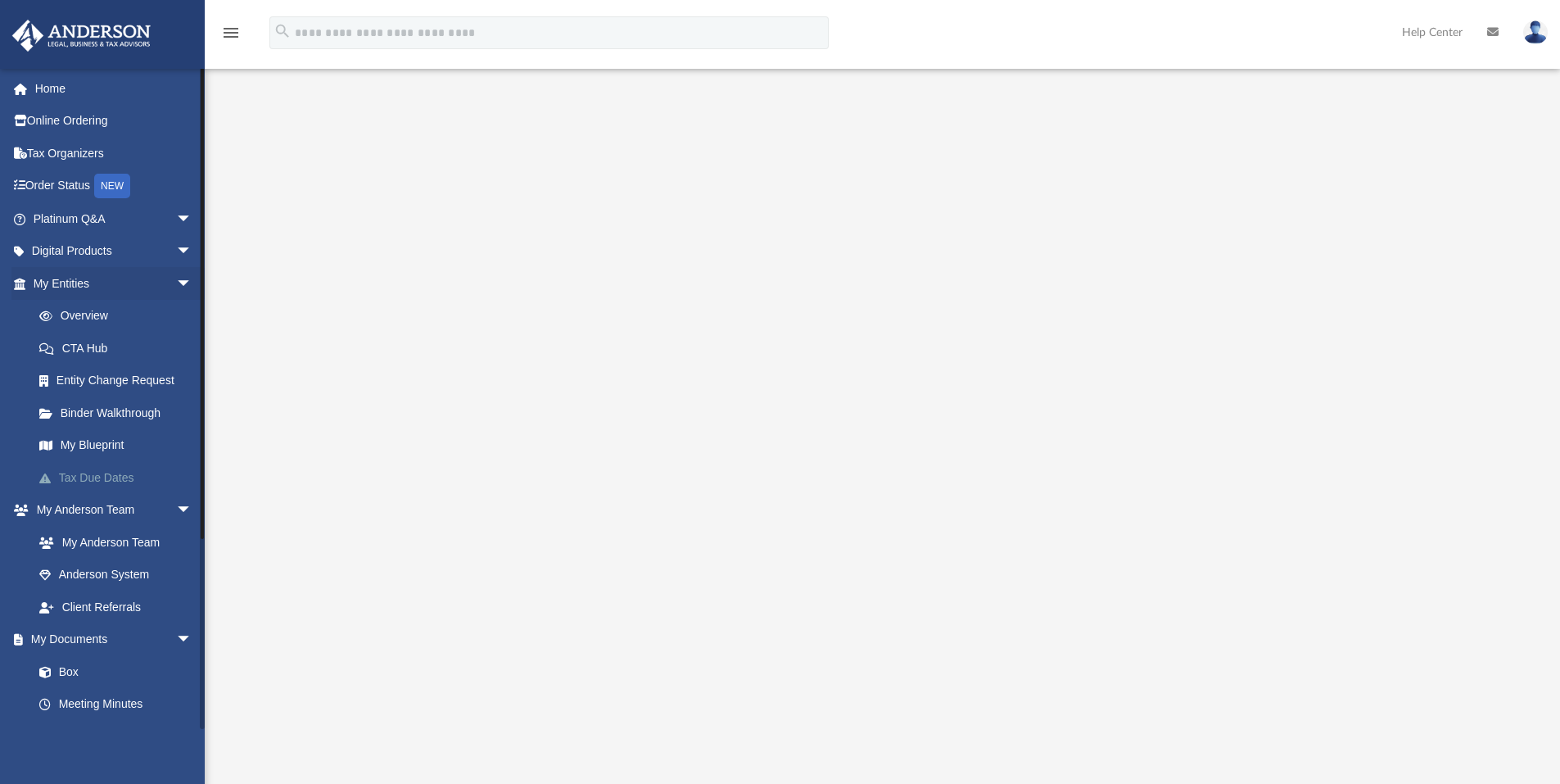
click at [83, 485] on link "Tax Due Dates" at bounding box center [120, 477] width 194 height 33
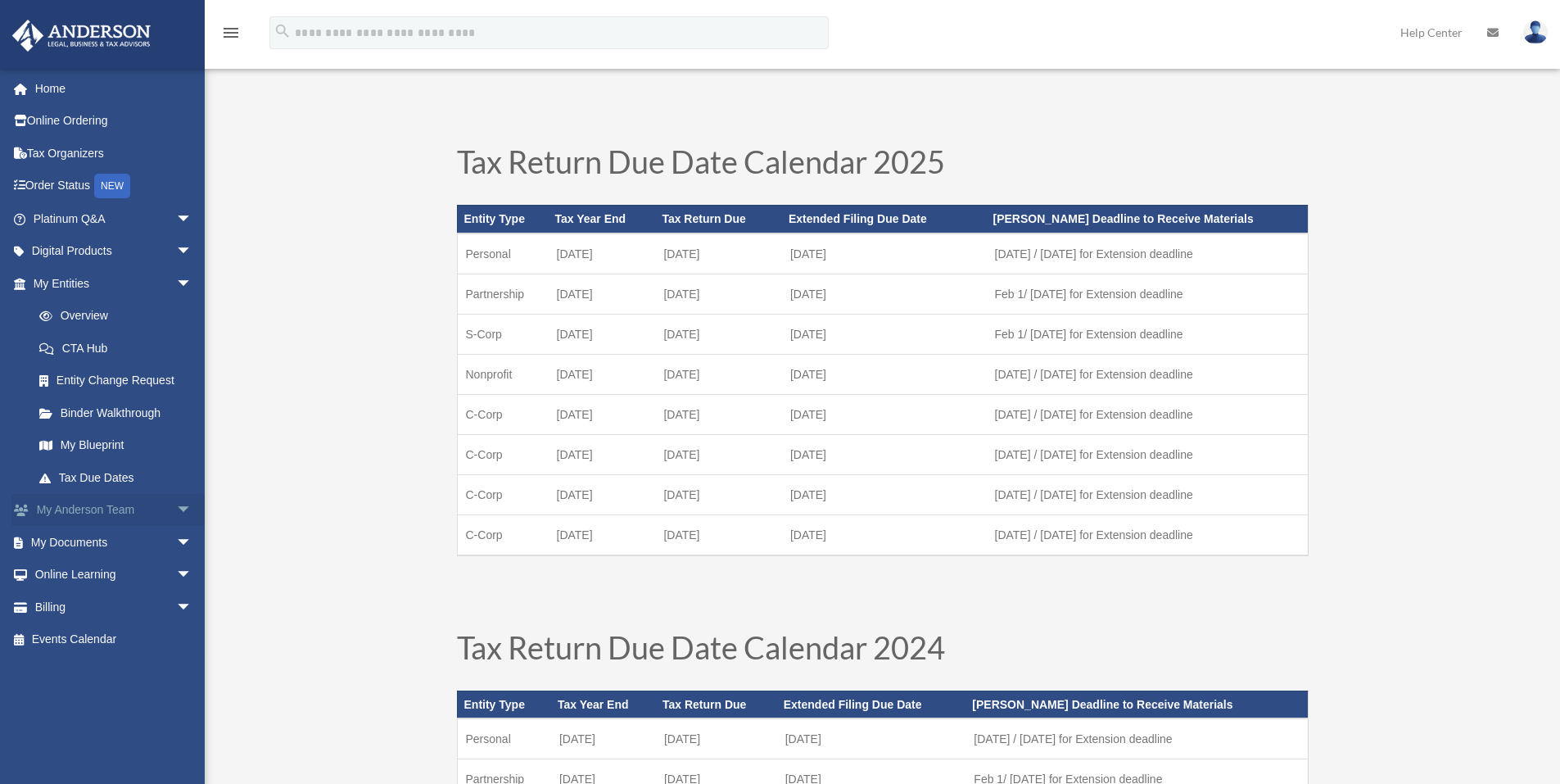
click at [68, 511] on link "My Anderson Team arrow_drop_down" at bounding box center [114, 510] width 205 height 33
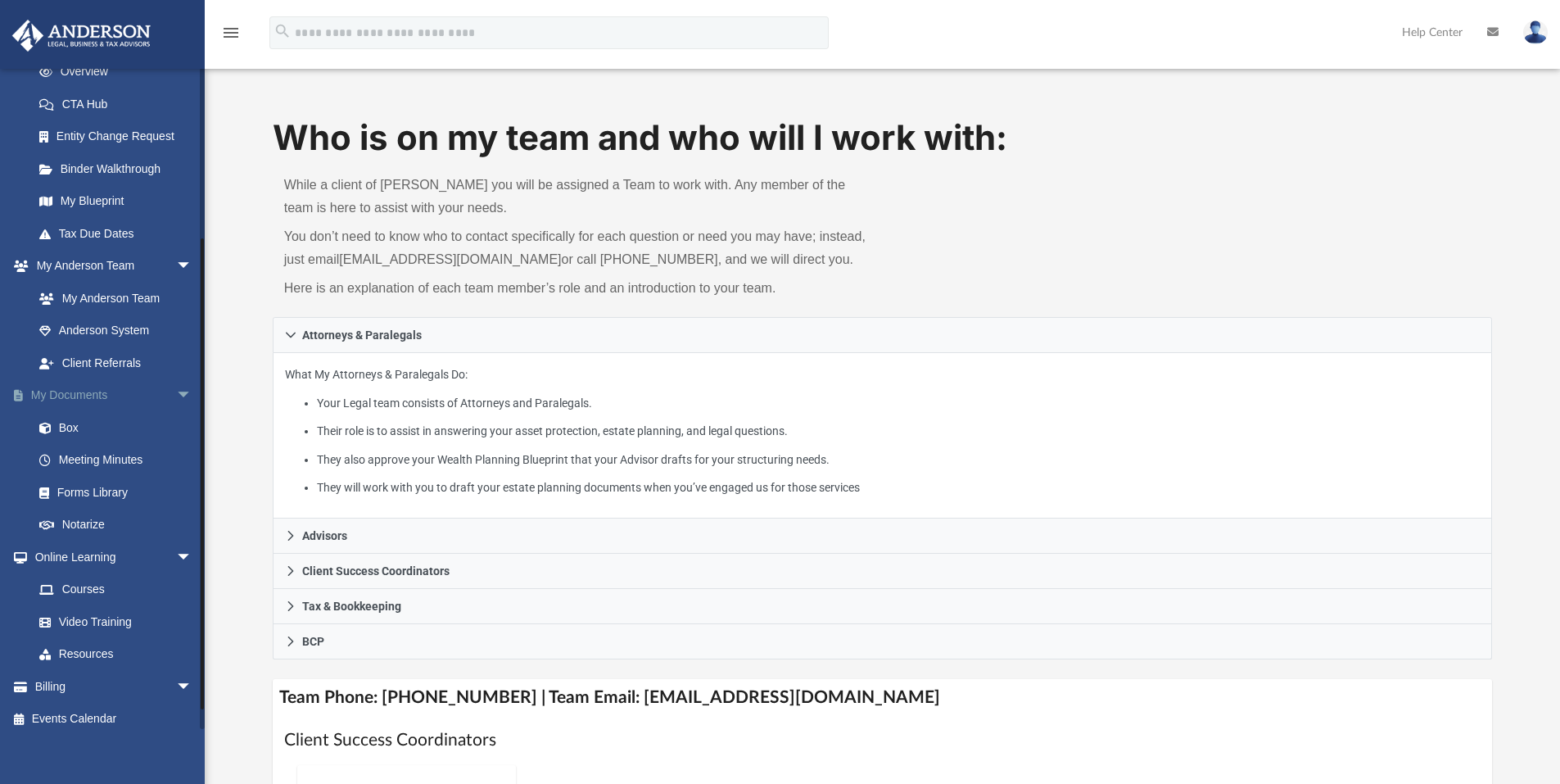
scroll to position [254, 0]
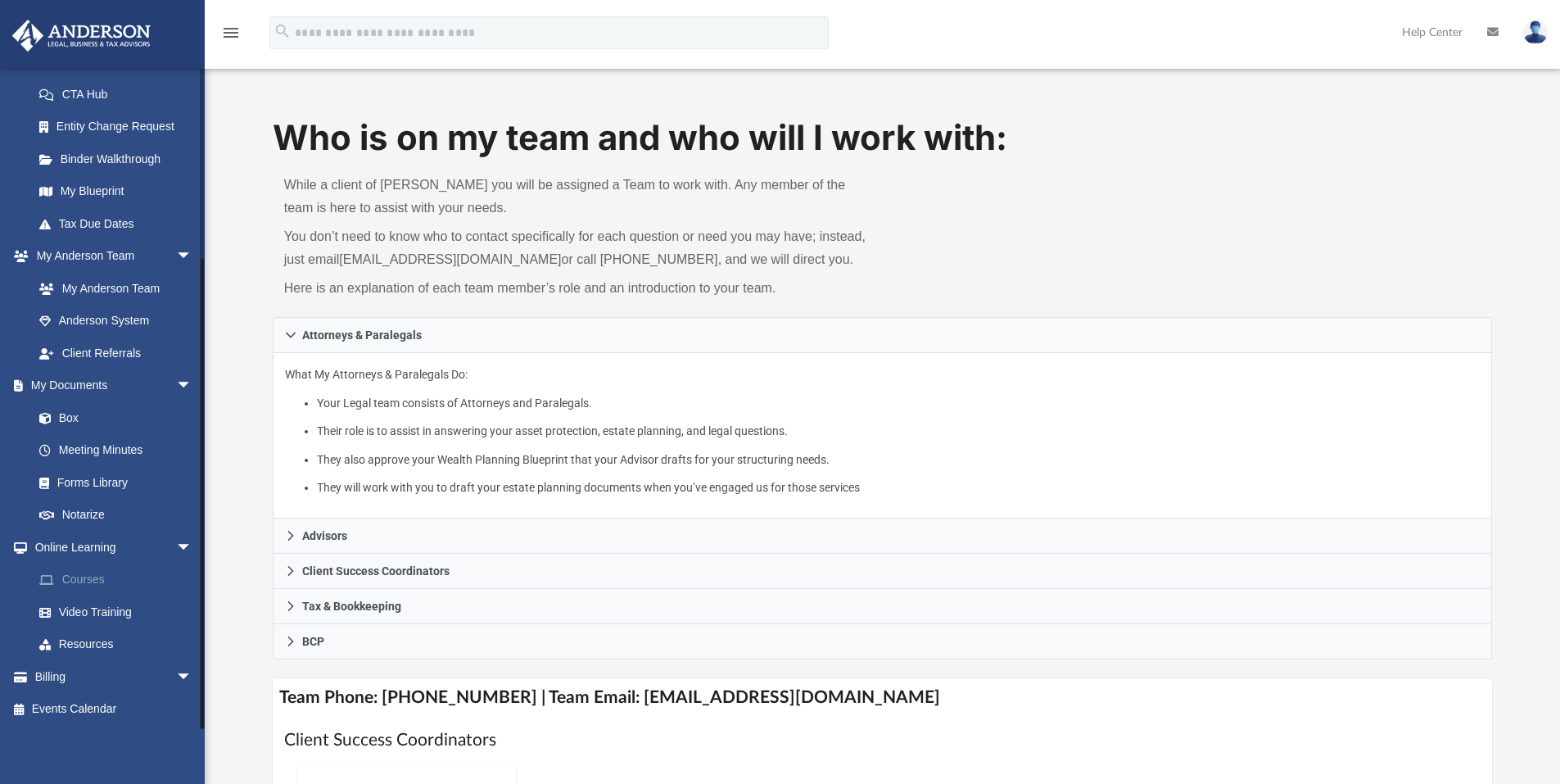
click at [89, 583] on link "Courses" at bounding box center [120, 579] width 194 height 33
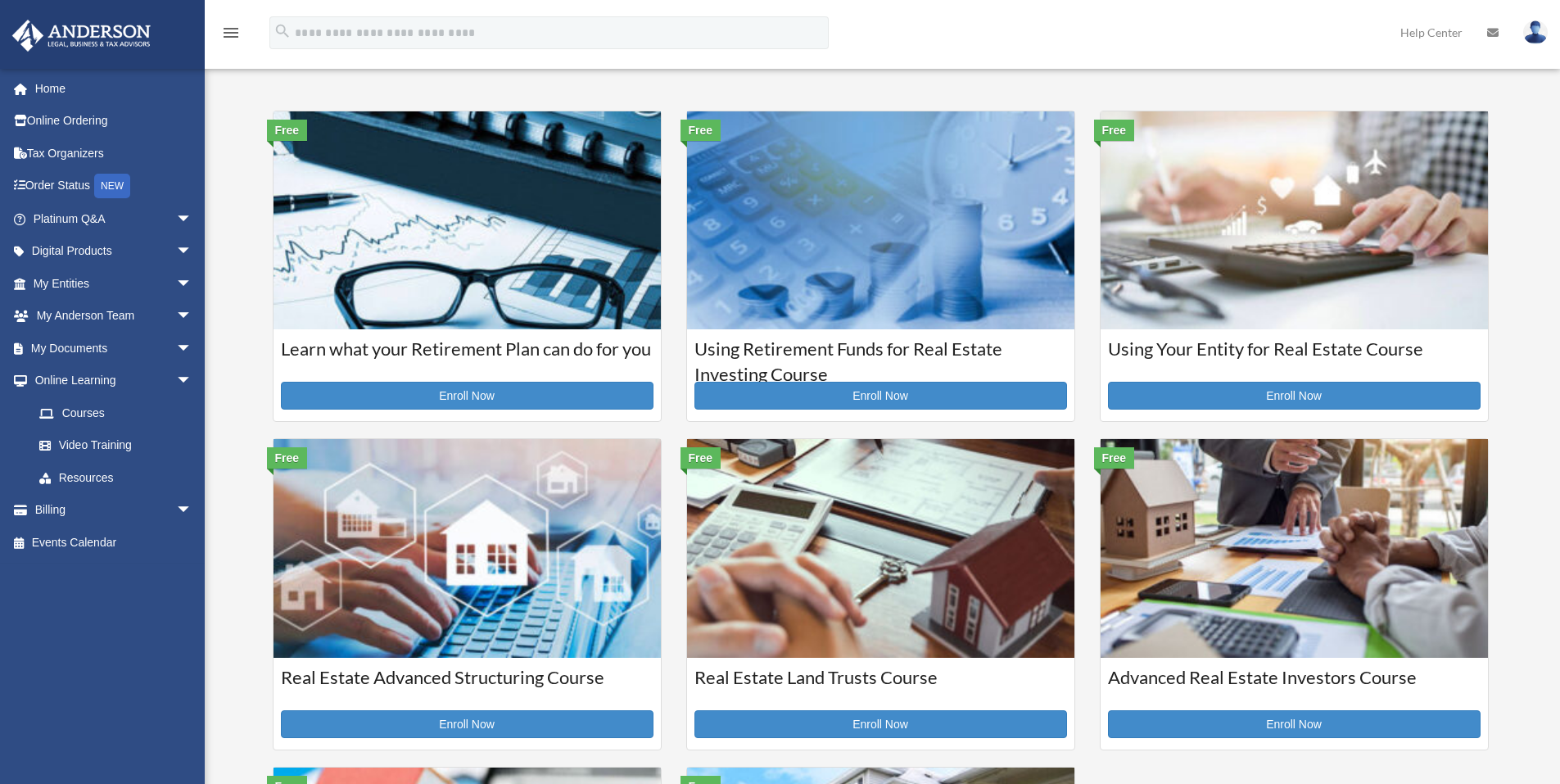
click at [1405, 272] on img at bounding box center [1294, 220] width 388 height 218
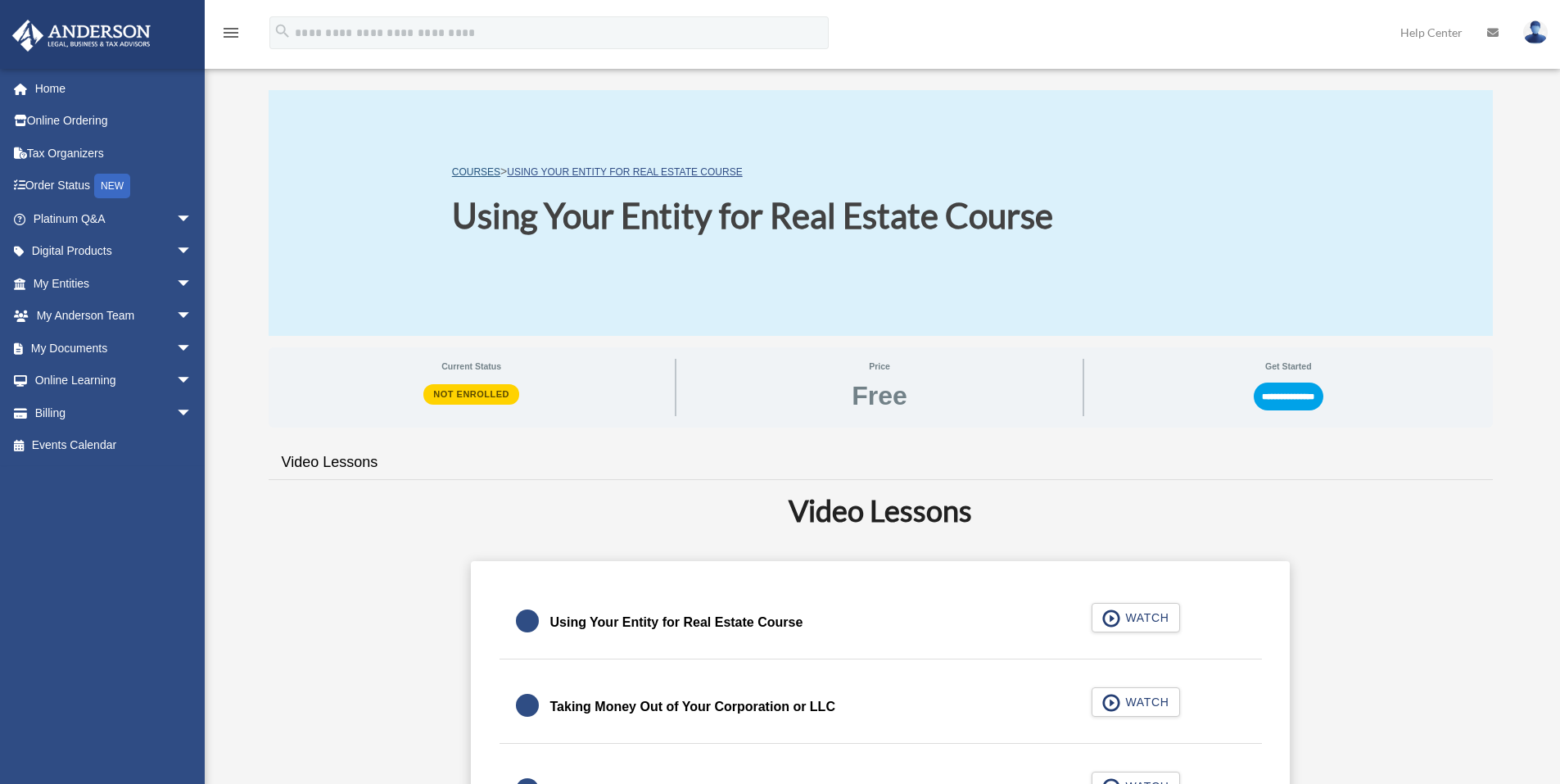
click at [486, 170] on link "COURSES" at bounding box center [476, 171] width 48 height 12
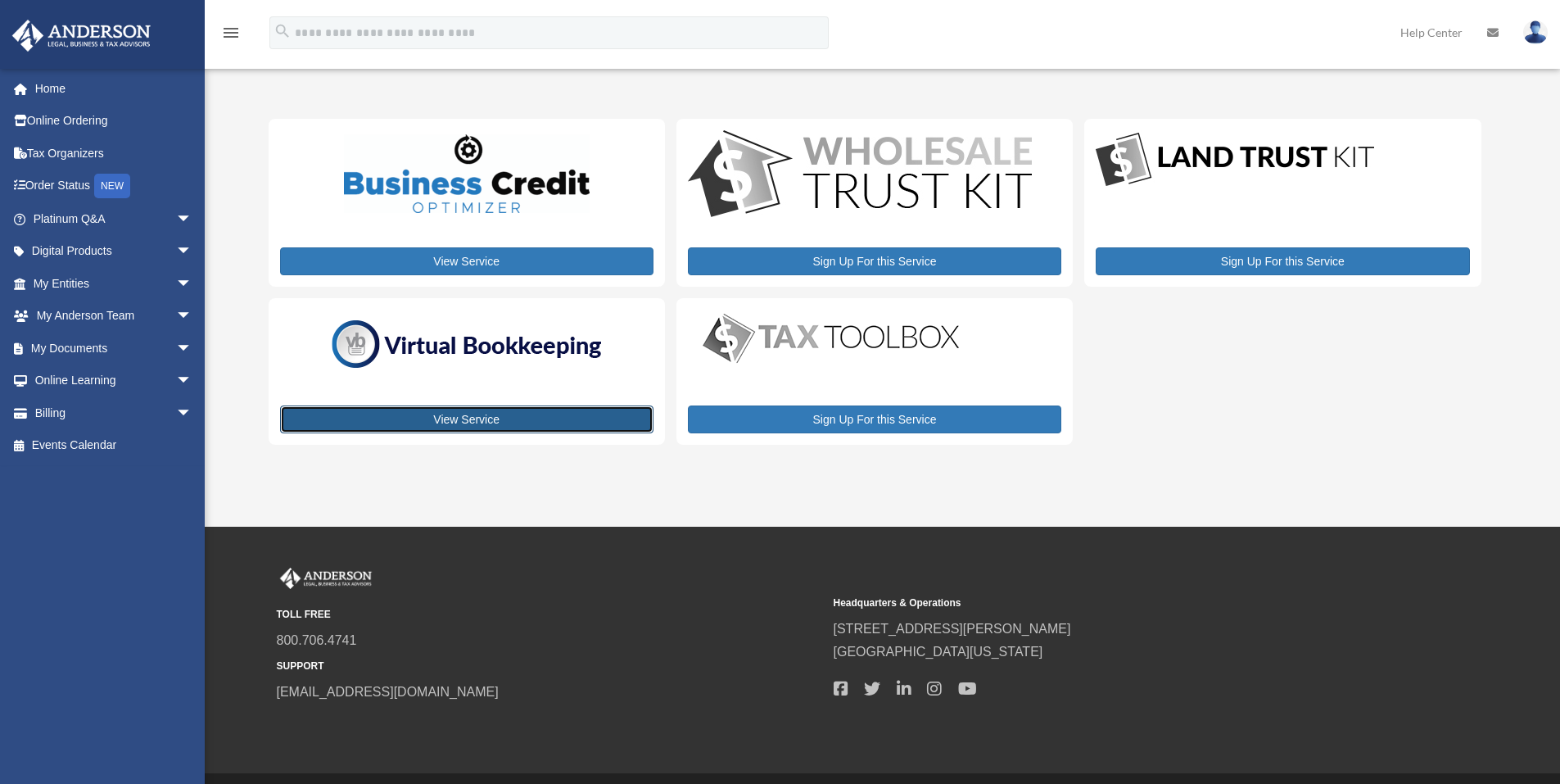
click at [487, 422] on link "View Service" at bounding box center [466, 419] width 373 height 28
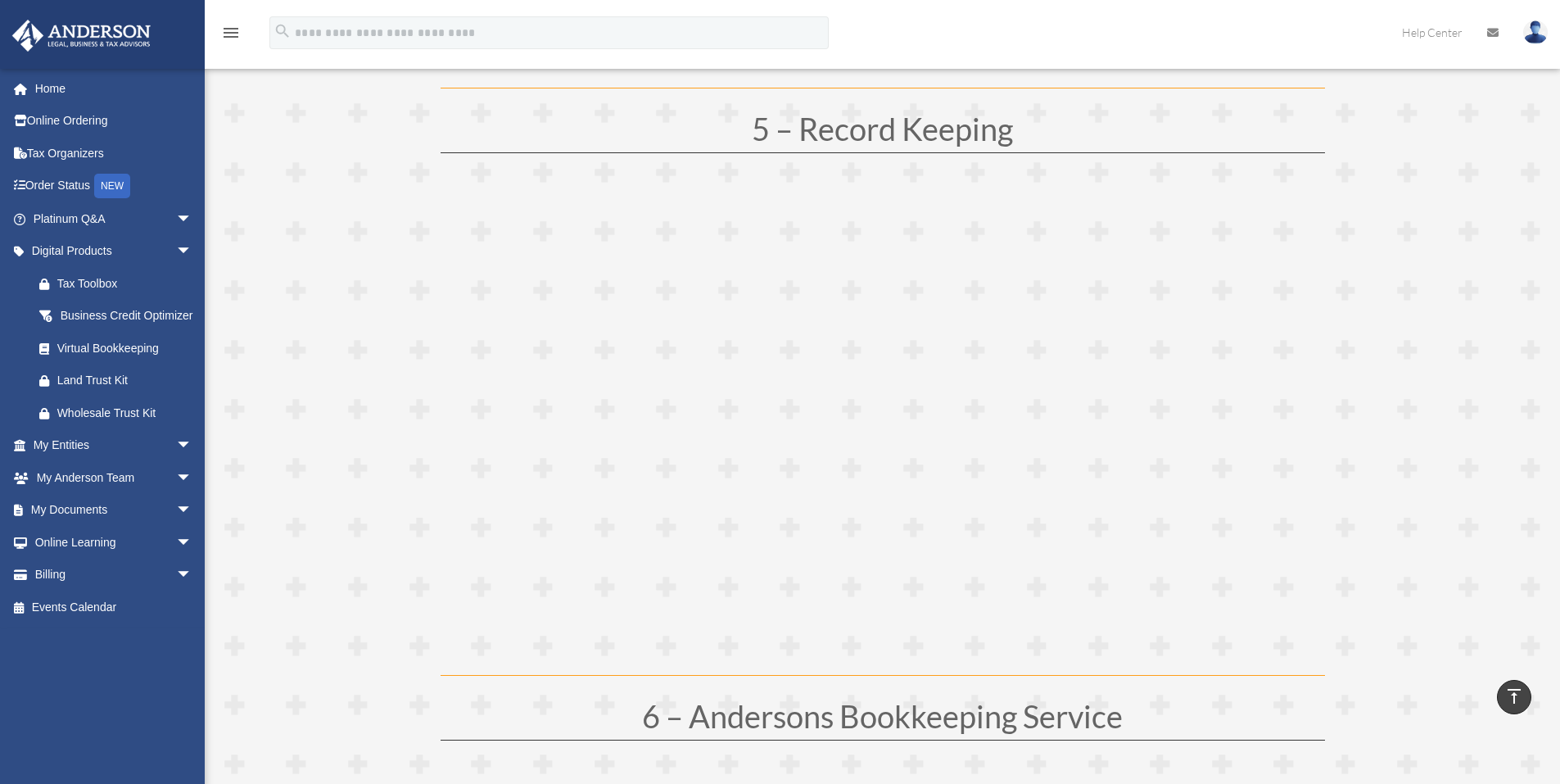
scroll to position [2585, 0]
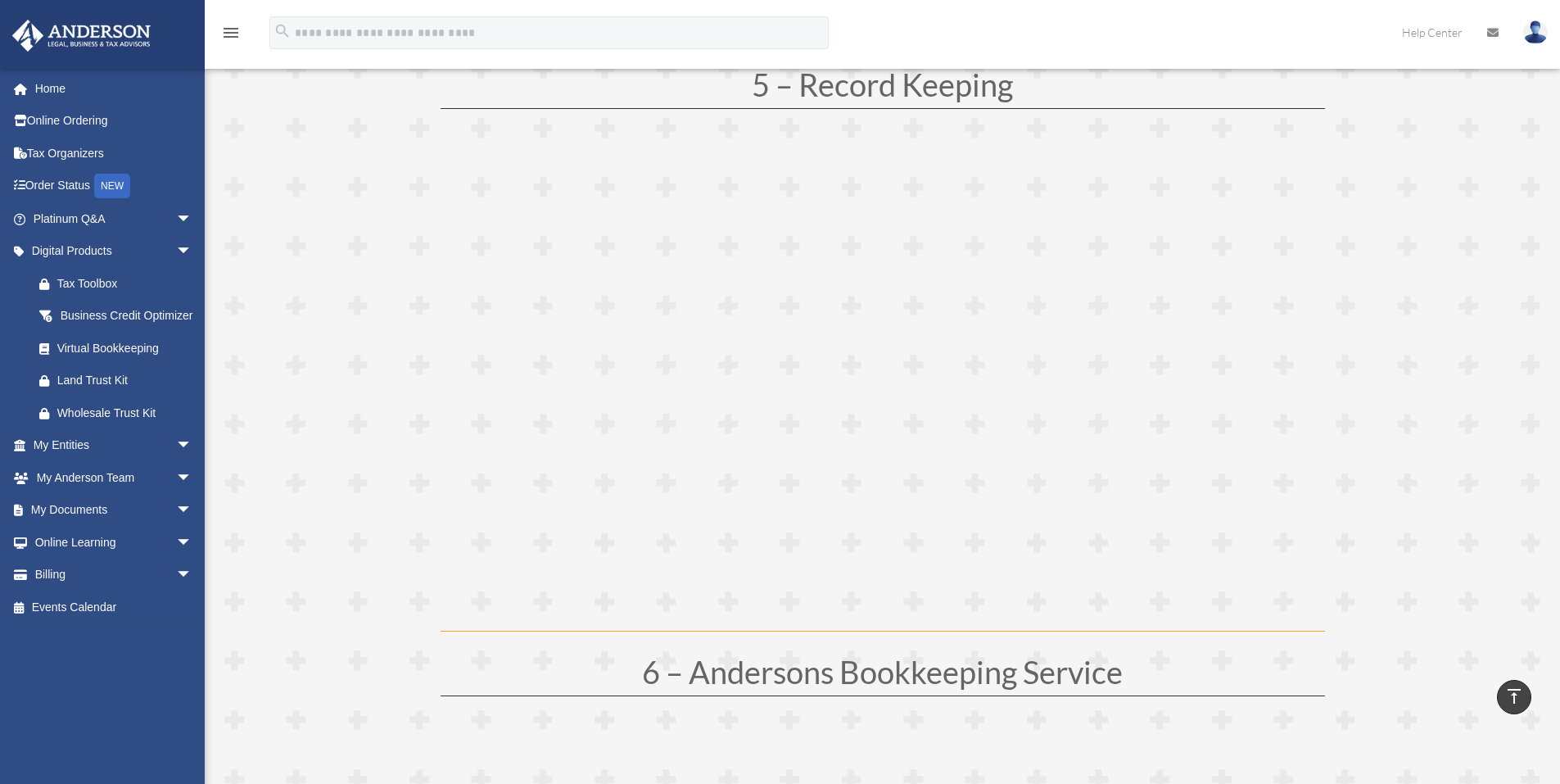
click at [1407, 540] on span at bounding box center [882, 187] width 1355 height 5149
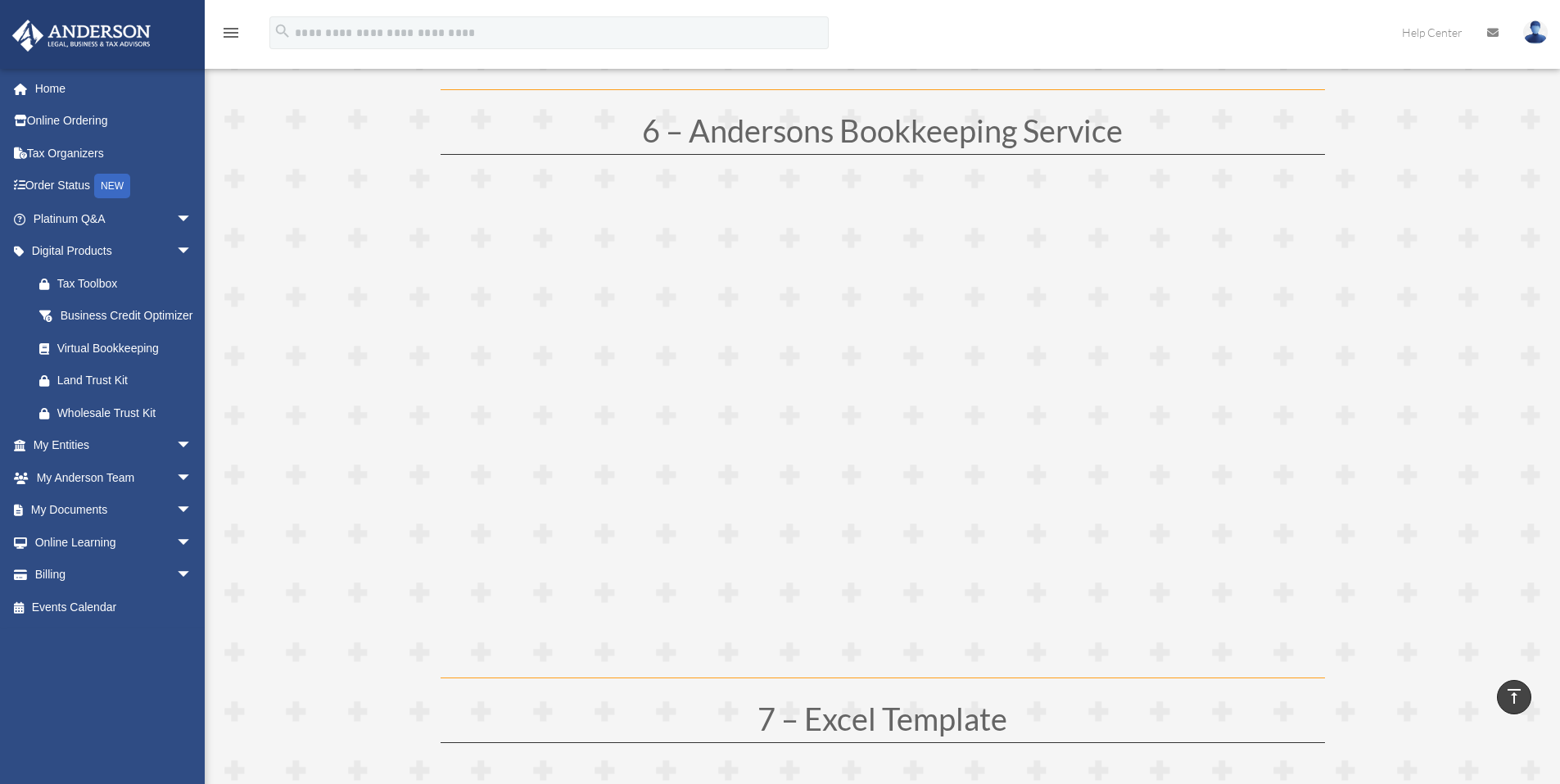
scroll to position [3112, 0]
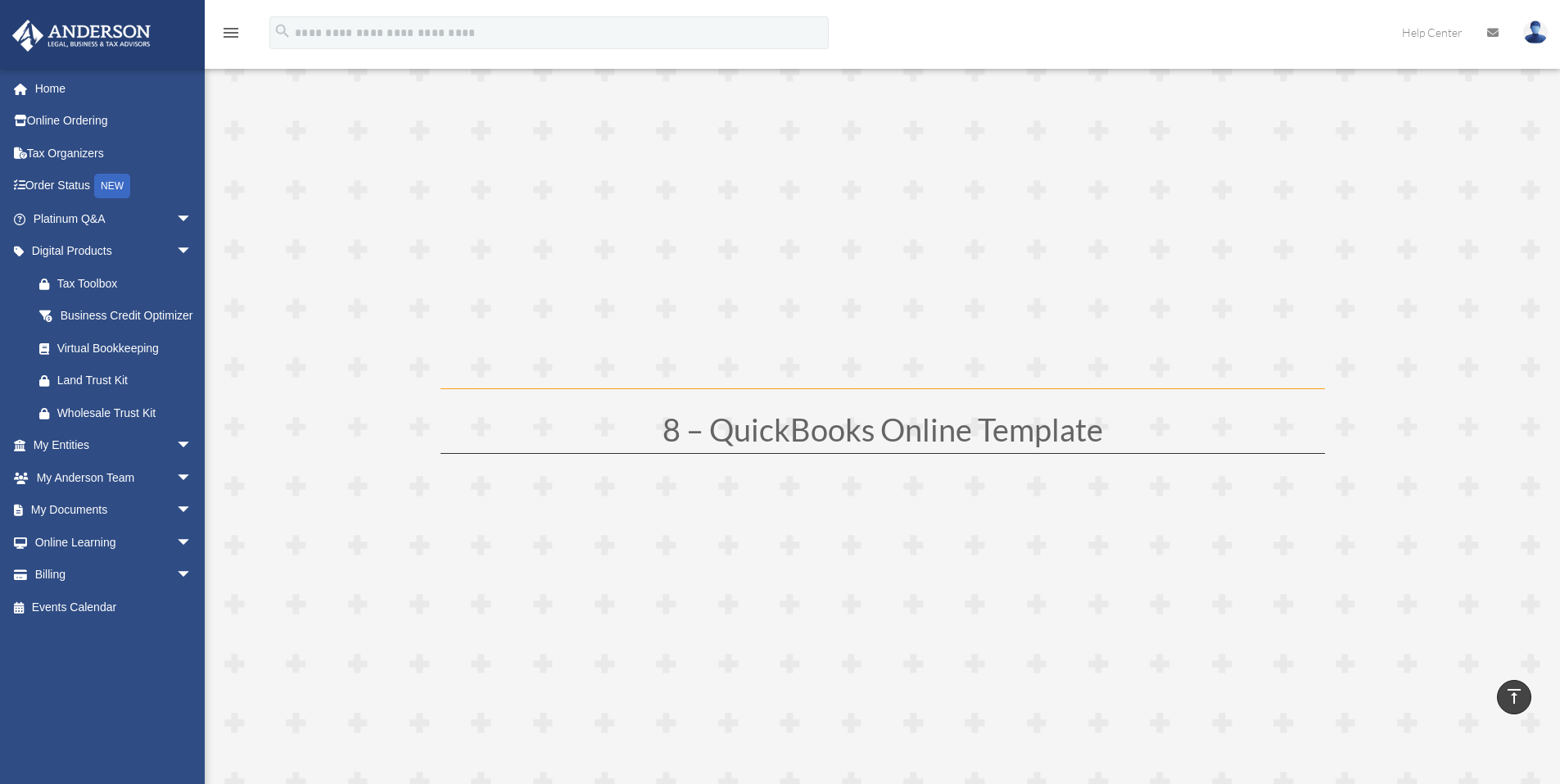
scroll to position [4039, 0]
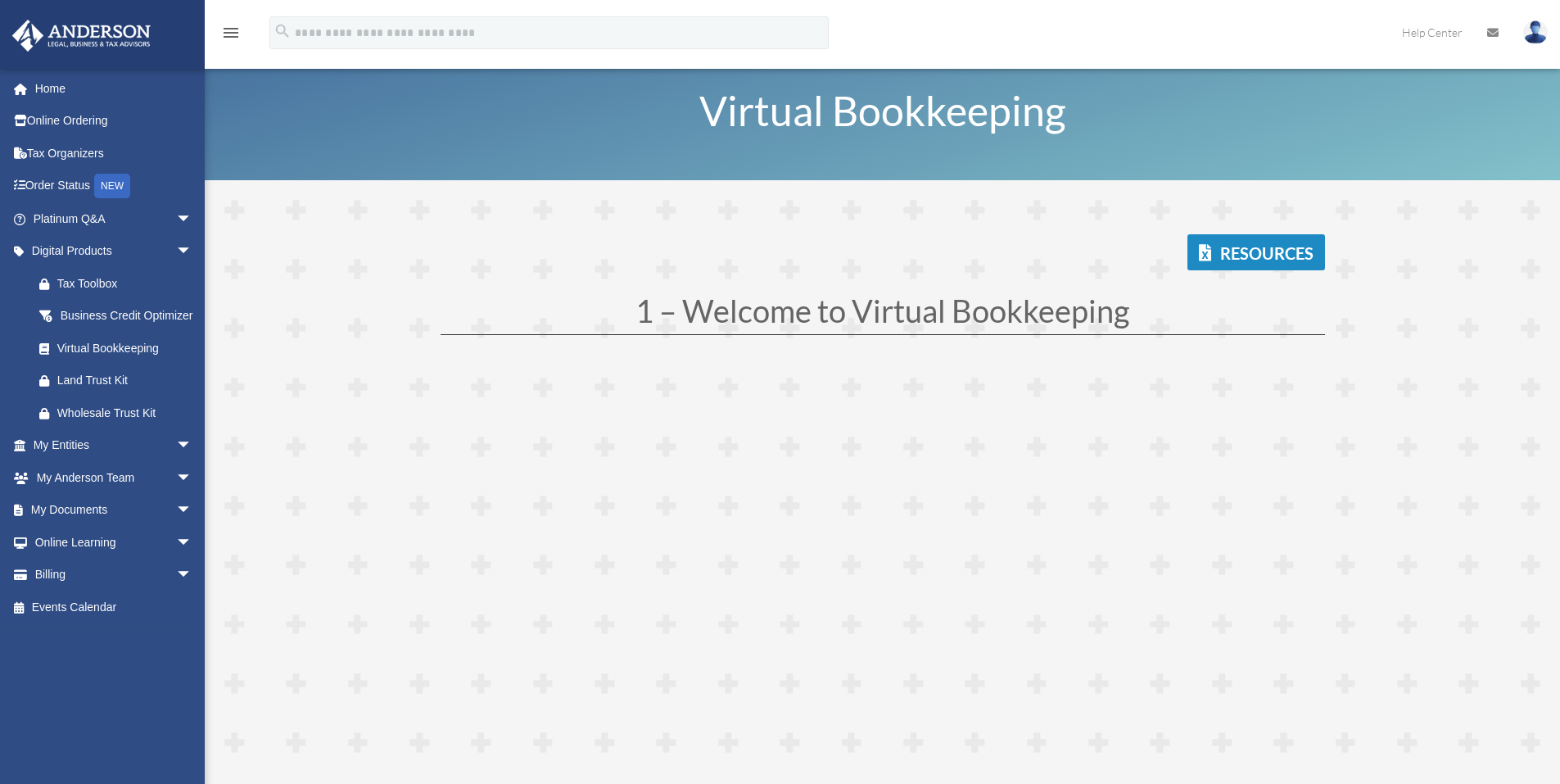
scroll to position [0, 0]
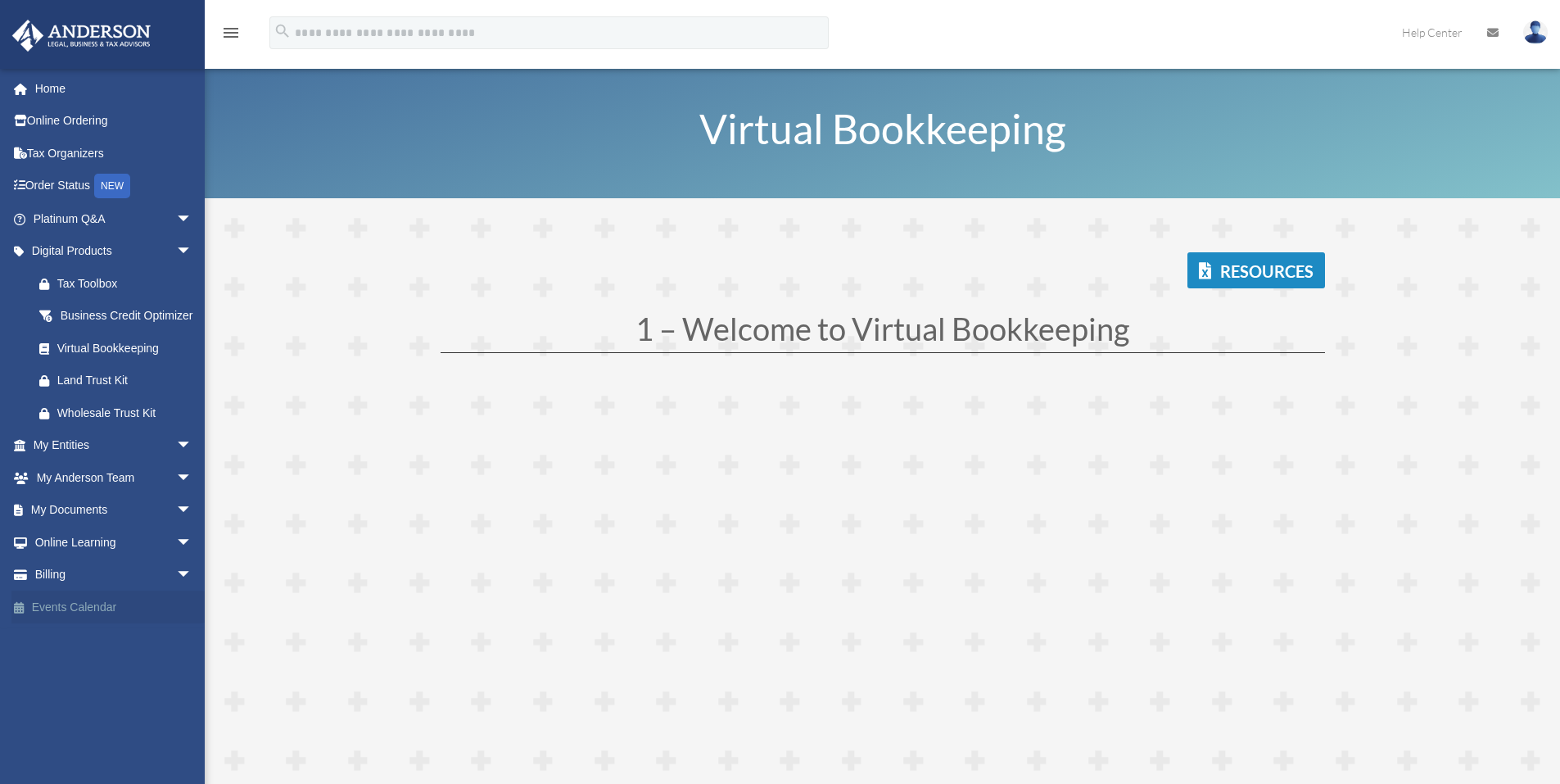
click at [105, 623] on link "Events Calendar" at bounding box center [114, 606] width 205 height 33
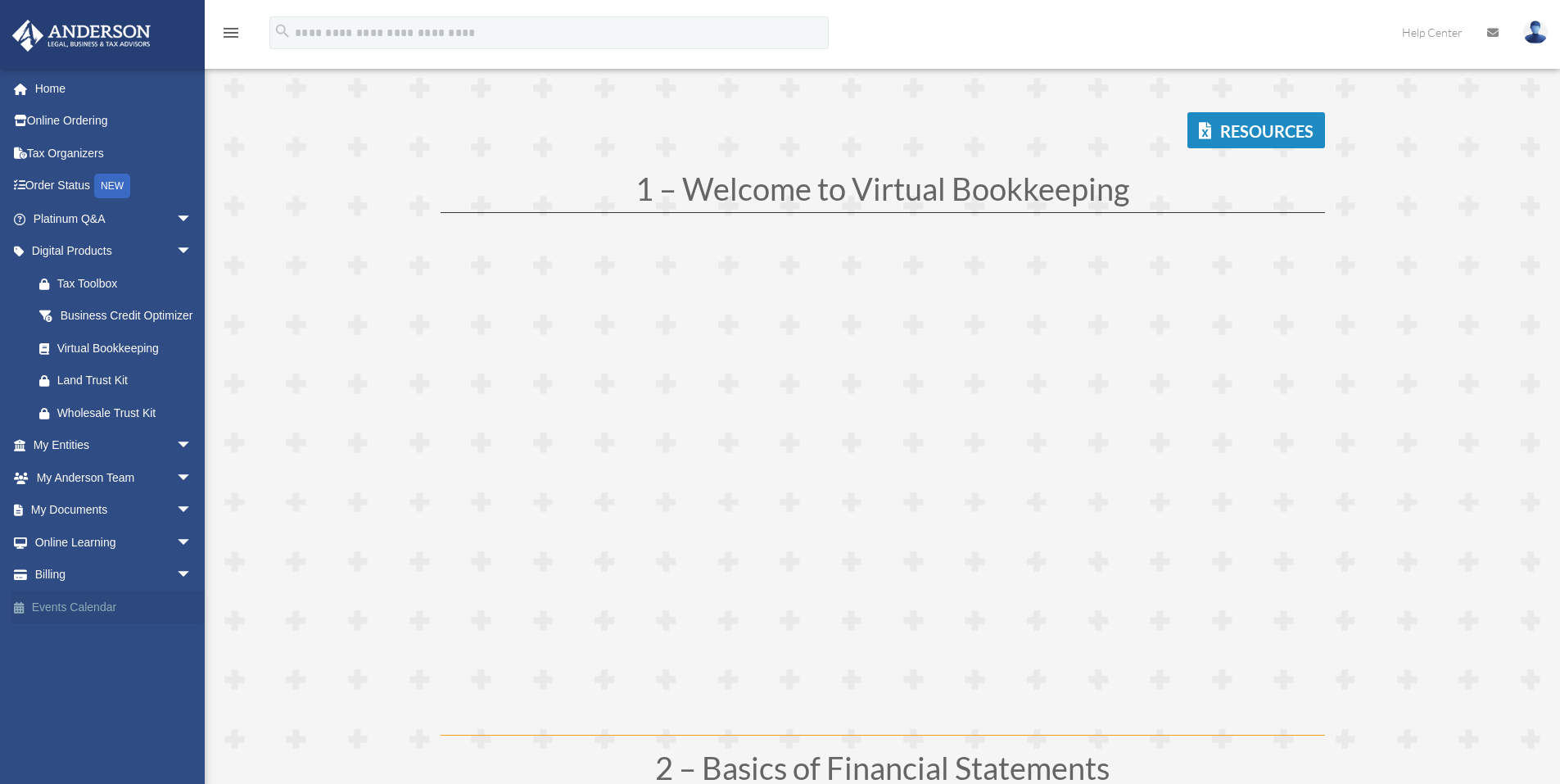
scroll to position [218, 0]
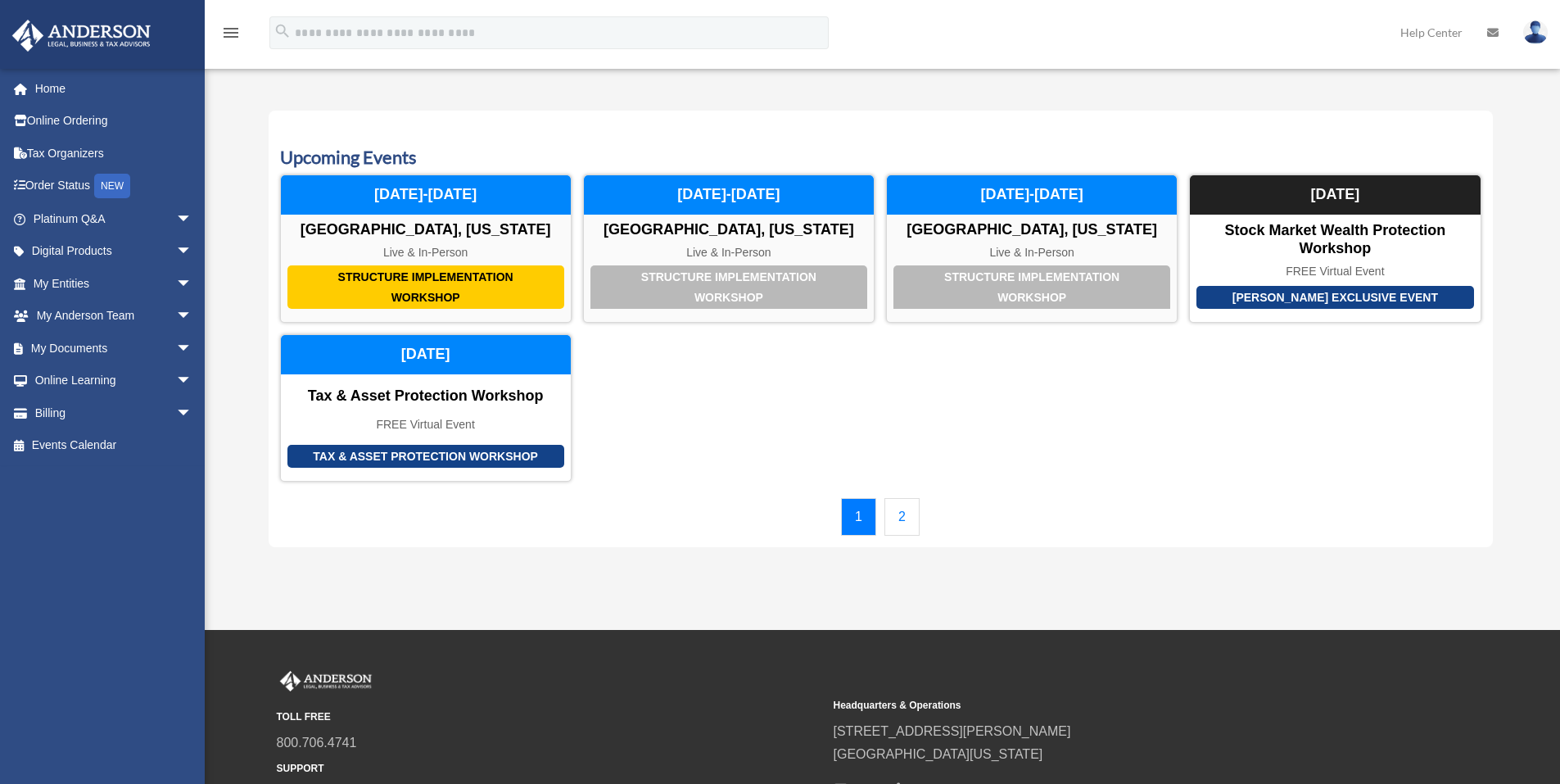
click at [900, 514] on link "2" at bounding box center [902, 517] width 35 height 38
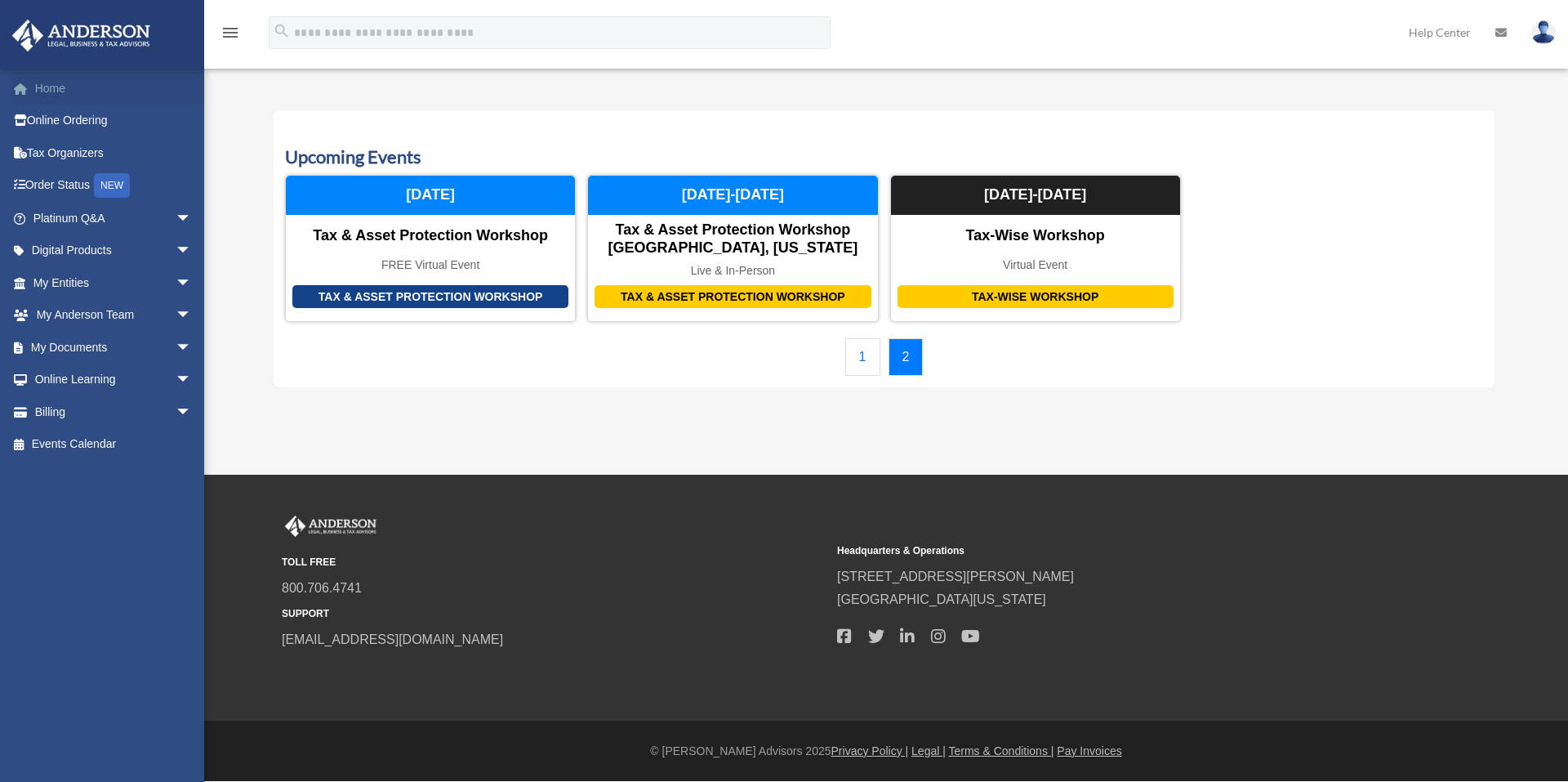
click at [48, 89] on link "Home" at bounding box center [114, 88] width 205 height 33
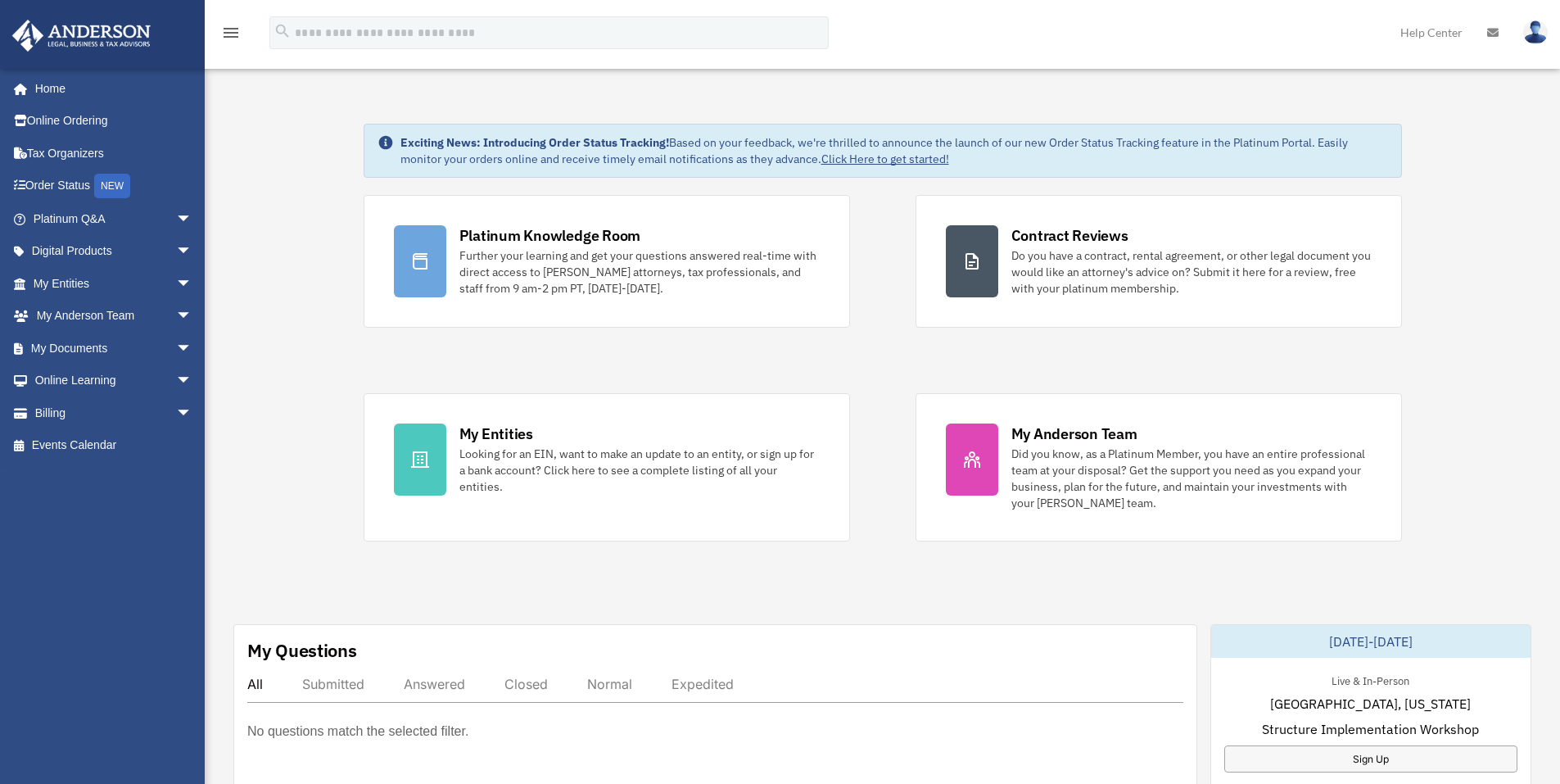
click at [1532, 32] on img at bounding box center [1535, 32] width 24 height 23
click at [1240, 142] on link "Logout" at bounding box center [1269, 143] width 164 height 33
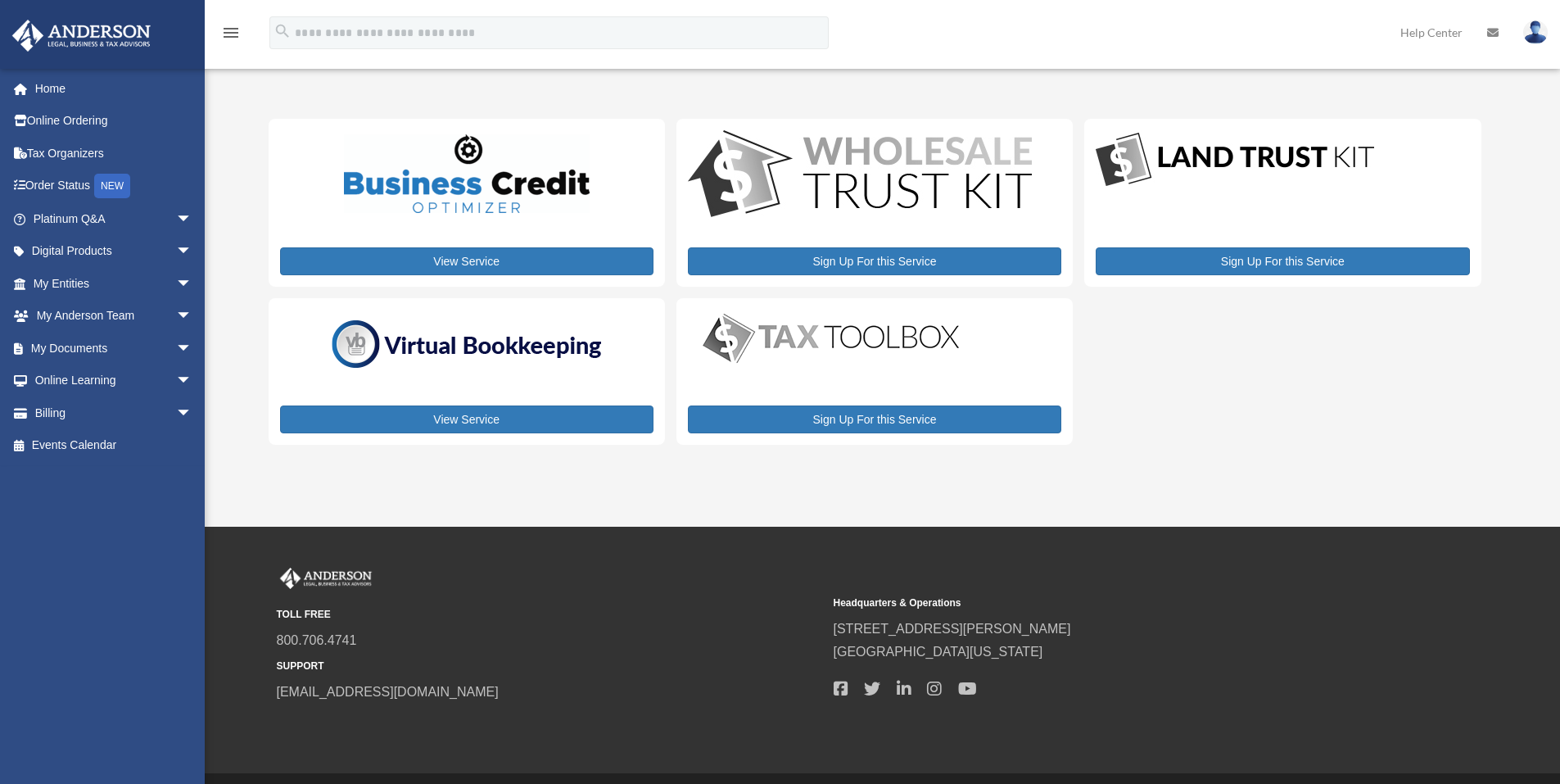
click at [1537, 25] on img at bounding box center [1535, 32] width 24 height 23
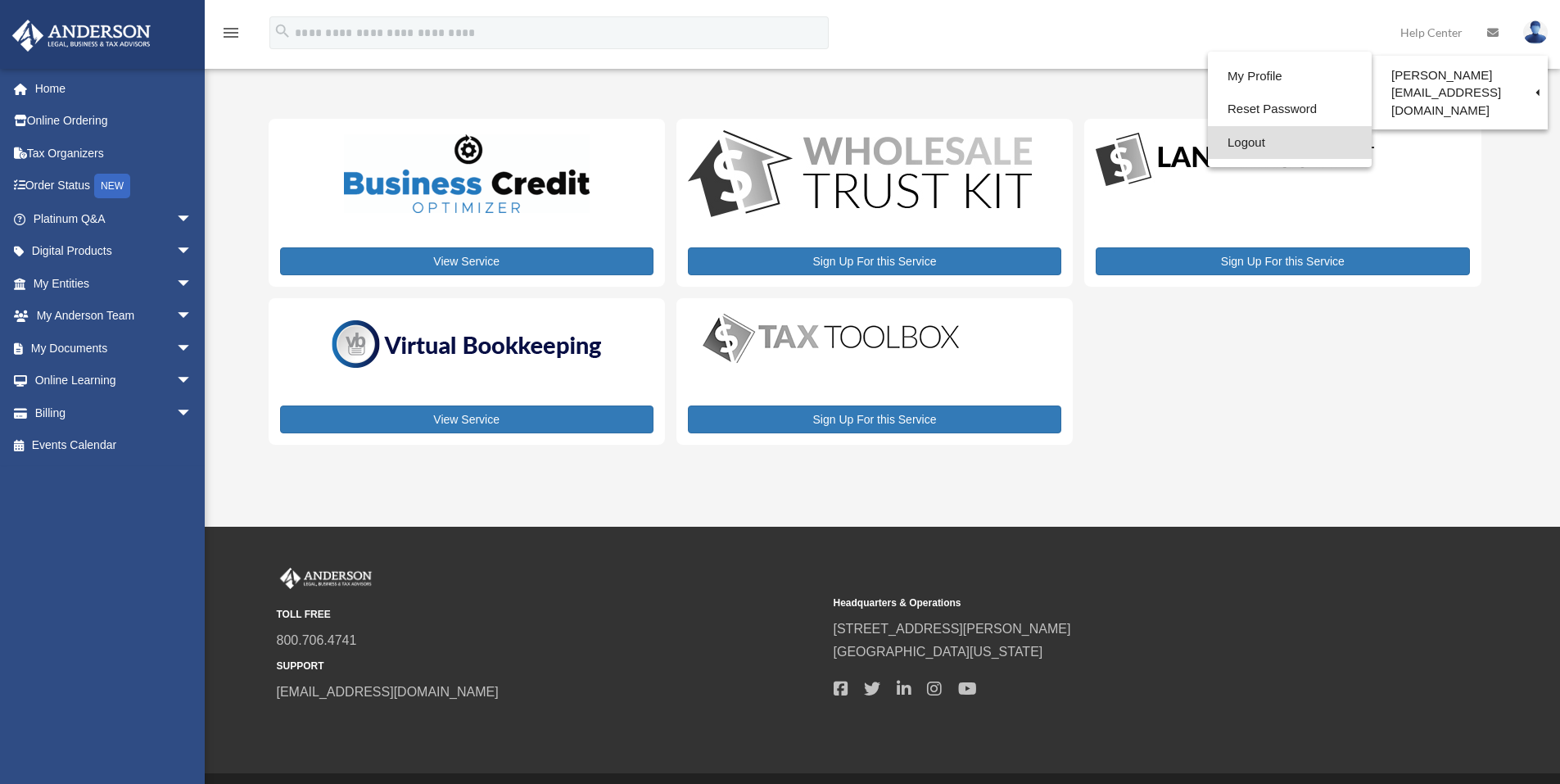
click at [1233, 144] on link "Logout" at bounding box center [1289, 143] width 164 height 33
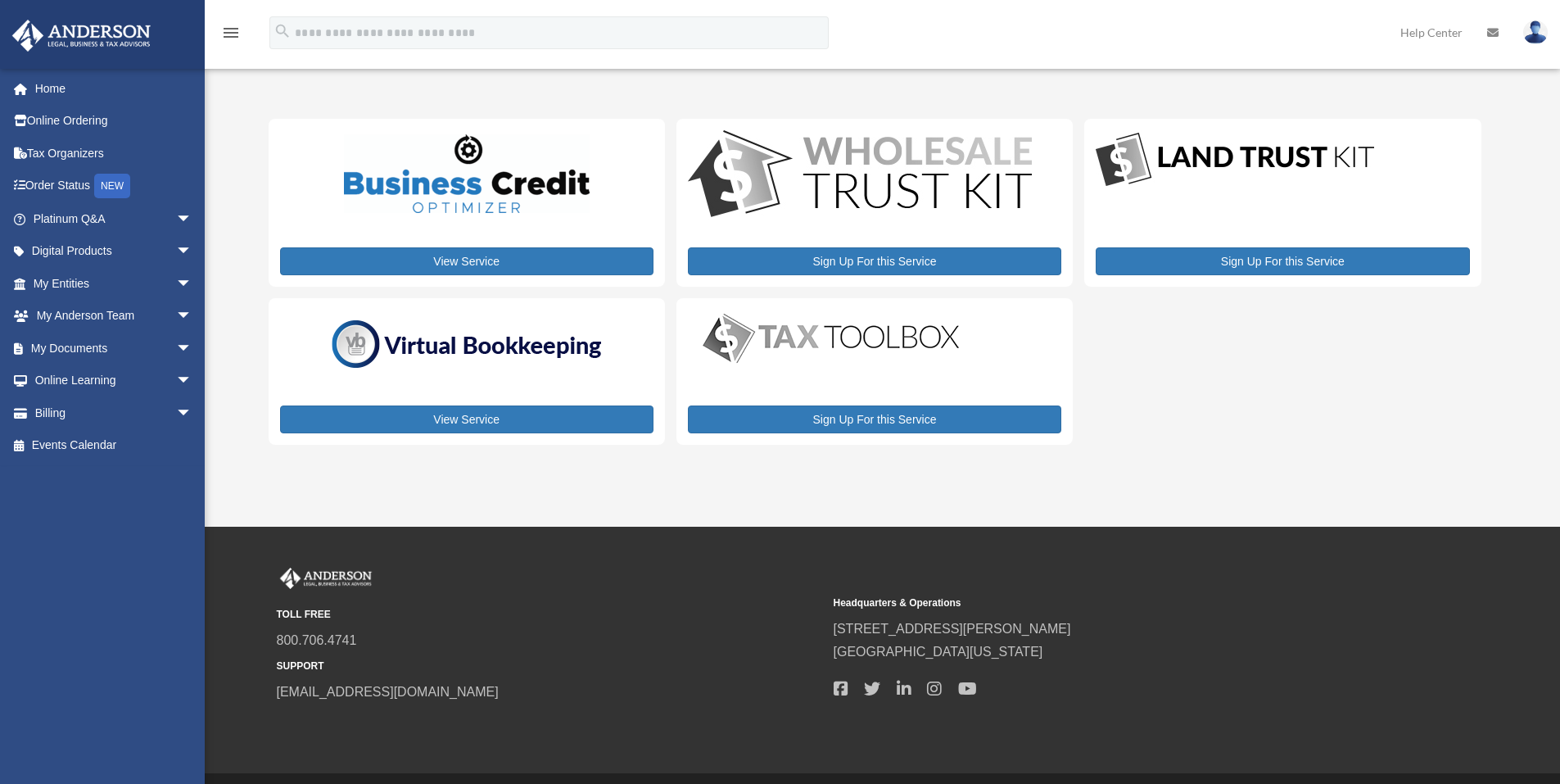
click at [1541, 36] on img at bounding box center [1535, 32] width 24 height 23
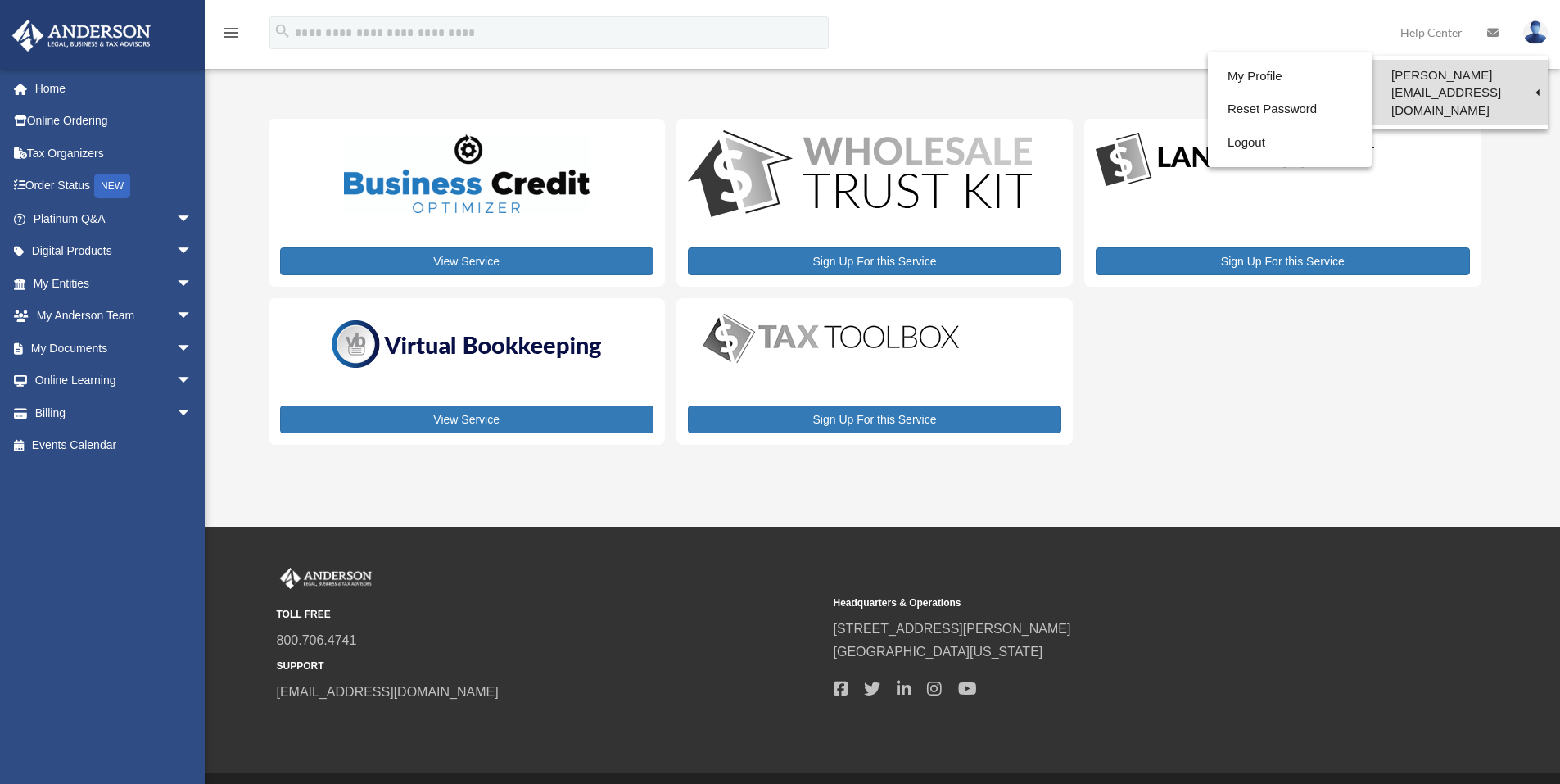
click at [1432, 80] on link "[PERSON_NAME][EMAIL_ADDRESS][DOMAIN_NAME]" at bounding box center [1460, 92] width 176 height 65
